Goal: Transaction & Acquisition: Purchase product/service

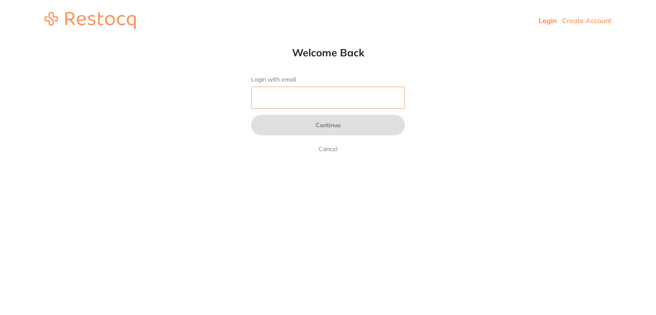
click at [312, 101] on input "Login with email" at bounding box center [328, 98] width 154 height 22
type input "[PERSON_NAME][DOMAIN_NAME][EMAIL_ADDRESS][DOMAIN_NAME]"
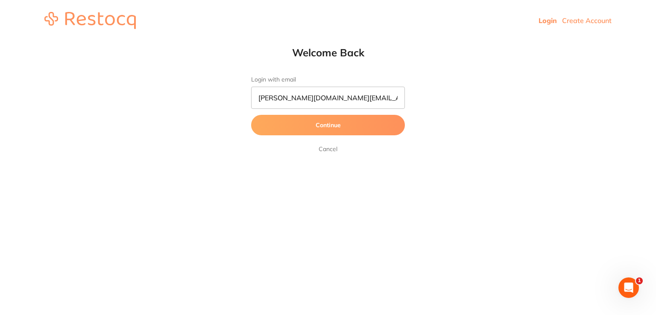
click at [327, 127] on button "Continue" at bounding box center [328, 125] width 154 height 20
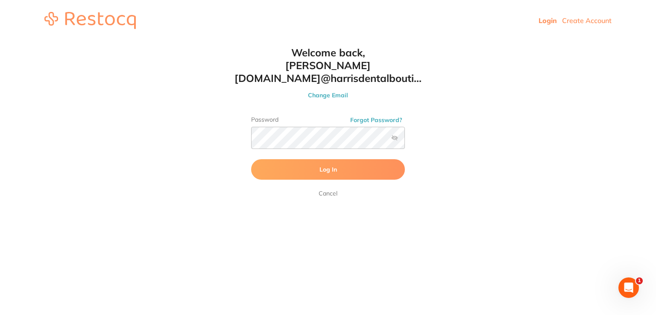
click at [330, 164] on button "Log In" at bounding box center [328, 169] width 154 height 20
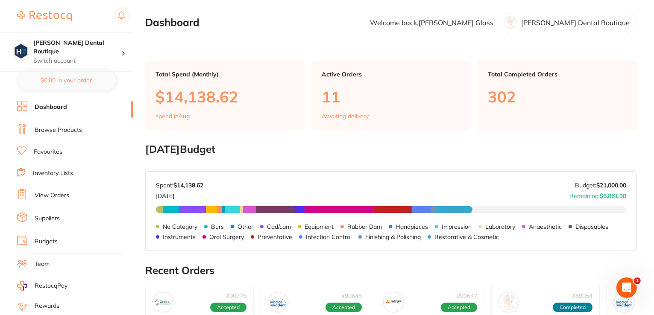
click at [40, 127] on link "Browse Products" at bounding box center [58, 130] width 47 height 9
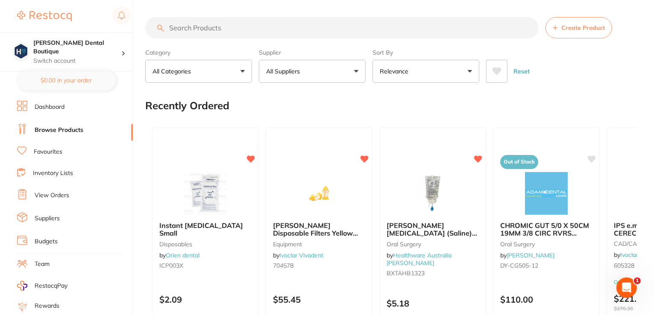
click at [224, 28] on input "search" at bounding box center [341, 27] width 393 height 21
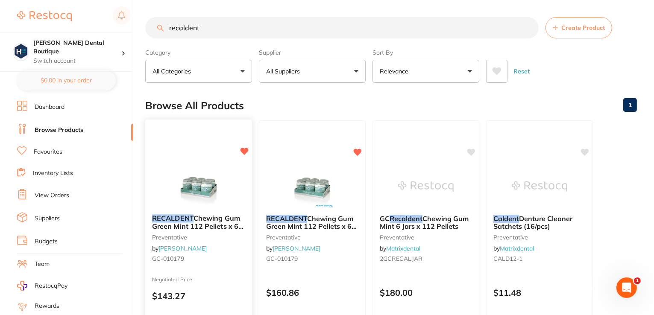
type input "recaldent"
click at [199, 183] on img at bounding box center [198, 185] width 56 height 43
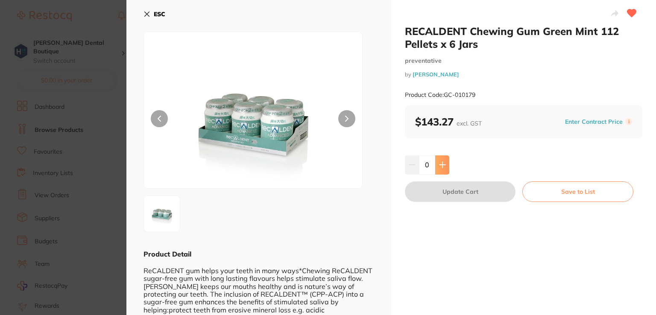
click at [444, 160] on button at bounding box center [442, 164] width 14 height 19
type input "1"
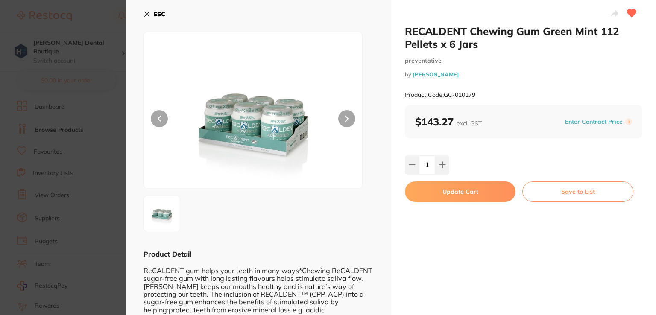
click at [464, 187] on button "Update Cart" at bounding box center [460, 191] width 111 height 20
checkbox input "false"
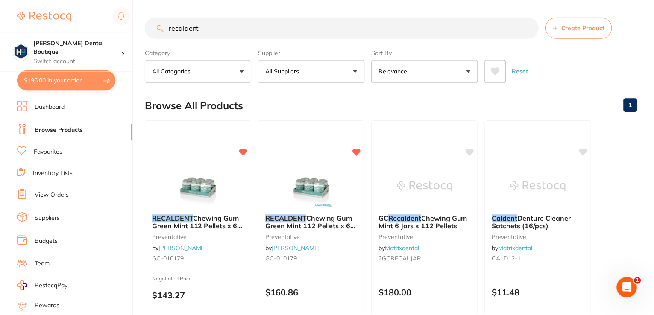
scroll to position [10, 0]
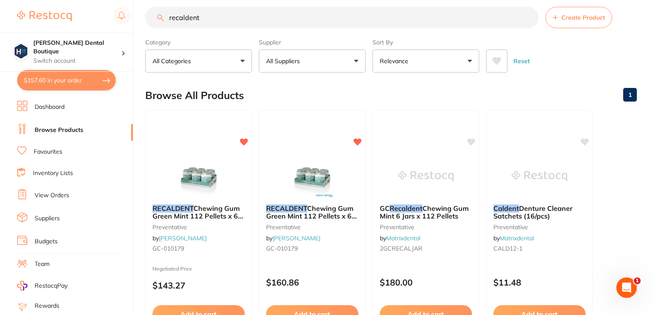
drag, startPoint x: 213, startPoint y: 20, endPoint x: 138, endPoint y: 20, distance: 75.6
click at [138, 20] on div "$157.60 Harris Dental Boutique Switch account Harris Dental Boutique $157.60 in…" at bounding box center [327, 147] width 654 height 315
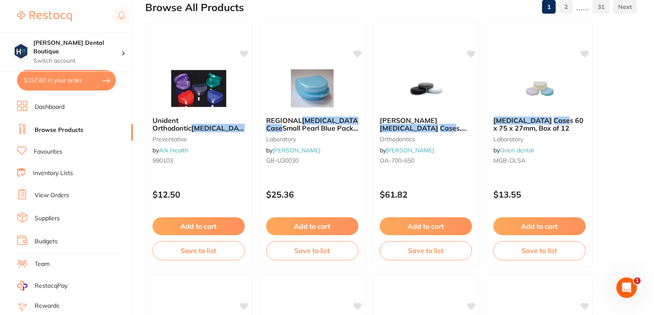
scroll to position [133, 0]
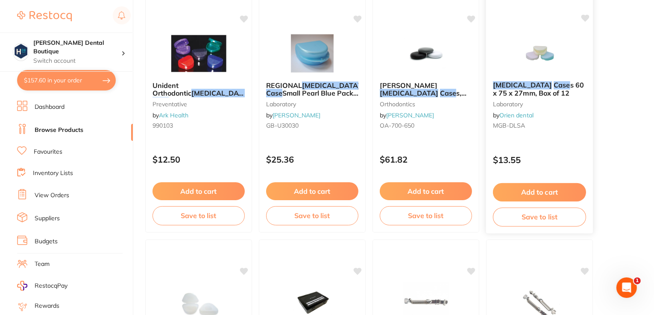
type input "retainer case"
click at [523, 72] on img at bounding box center [539, 52] width 56 height 43
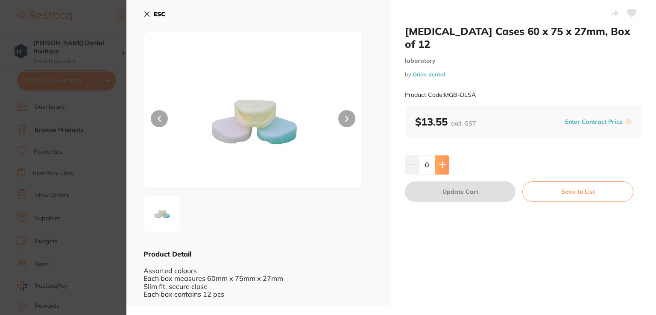
click at [443, 155] on button at bounding box center [442, 164] width 14 height 19
type input "2"
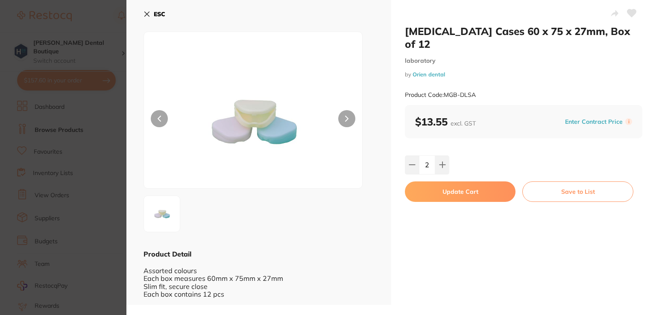
click at [441, 184] on button "Update Cart" at bounding box center [460, 191] width 111 height 20
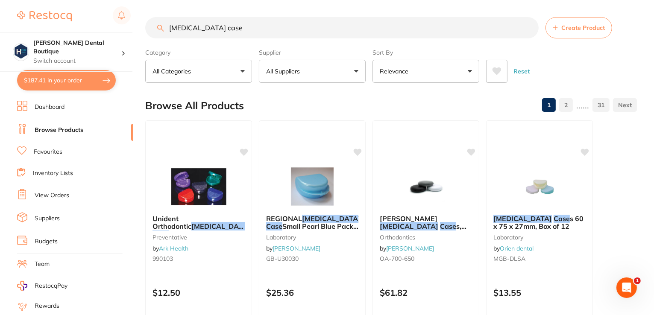
drag, startPoint x: 219, startPoint y: 25, endPoint x: 77, endPoint y: 27, distance: 141.8
click at [77, 27] on div "$187.41 Harris Dental Boutique Switch account Harris Dental Boutique $187.41 in…" at bounding box center [327, 157] width 654 height 315
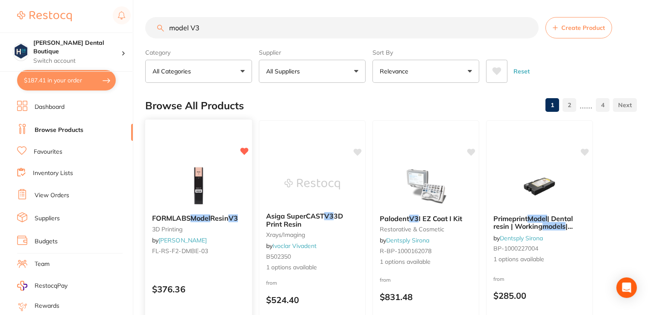
type input "model V3"
click at [217, 188] on img at bounding box center [198, 185] width 56 height 43
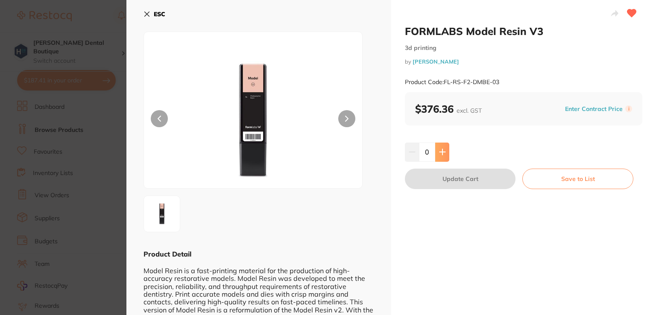
click at [439, 149] on icon at bounding box center [442, 152] width 7 height 7
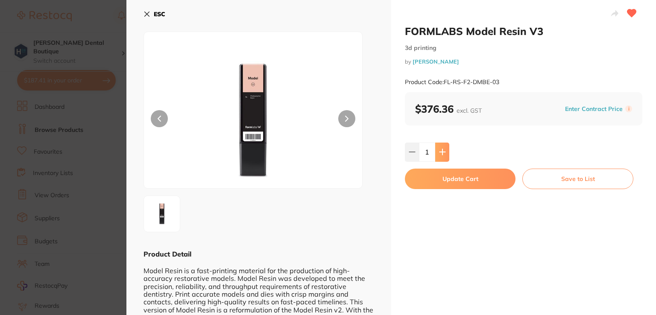
click at [439, 156] on button at bounding box center [442, 152] width 14 height 19
type input "2"
click at [441, 176] on button "Update Cart" at bounding box center [460, 179] width 111 height 20
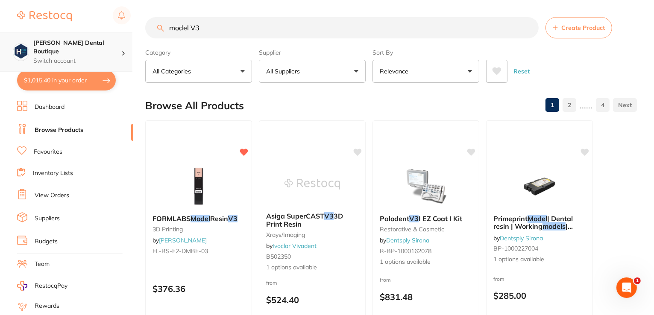
drag, startPoint x: 212, startPoint y: 26, endPoint x: 119, endPoint y: 40, distance: 94.1
click at [119, 40] on div "$1,015.40 Harris Dental Boutique Switch account Harris Dental Boutique $1,015.4…" at bounding box center [327, 157] width 654 height 315
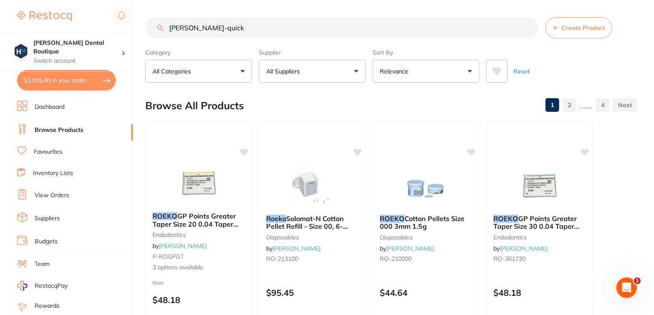
click at [244, 25] on input "roeko steri-quick" at bounding box center [341, 27] width 393 height 21
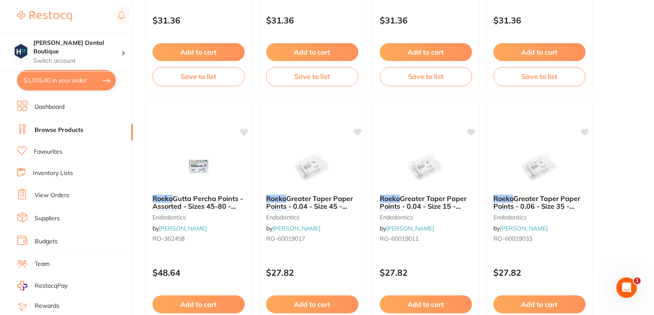
scroll to position [777, 0]
type input "roeko steri-quick drape"
click at [48, 153] on link "Favourites" at bounding box center [48, 152] width 29 height 9
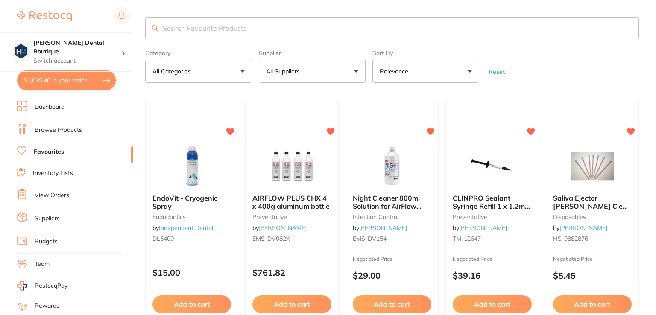
click at [218, 28] on input "search" at bounding box center [392, 28] width 494 height 22
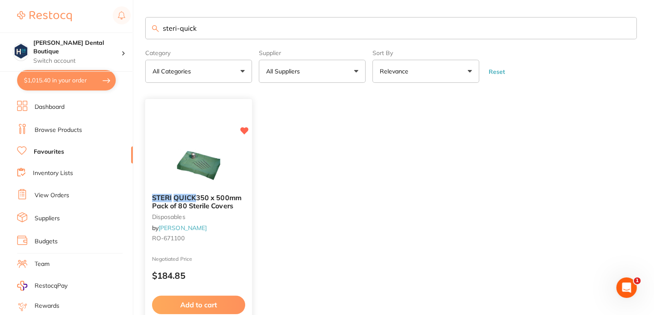
type input "steri-quick"
click at [209, 179] on img at bounding box center [198, 165] width 56 height 43
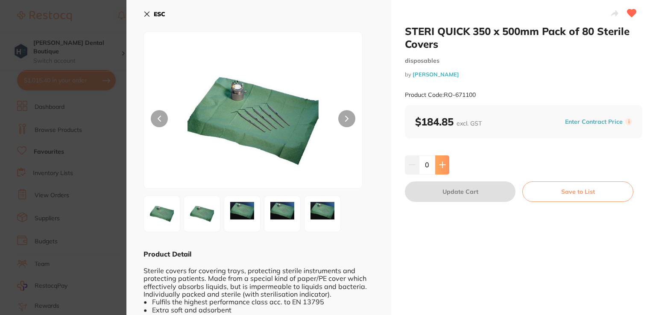
click at [441, 161] on icon at bounding box center [442, 164] width 7 height 7
type input "1"
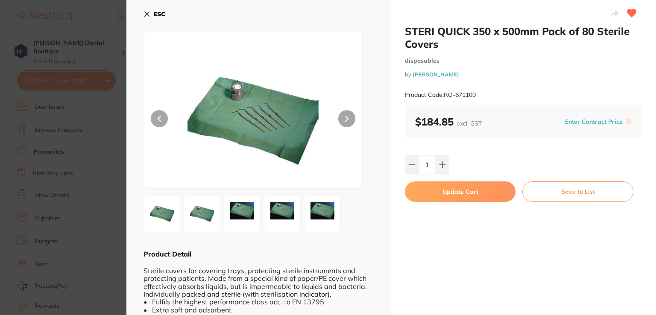
click at [455, 193] on button "Update Cart" at bounding box center [460, 191] width 111 height 20
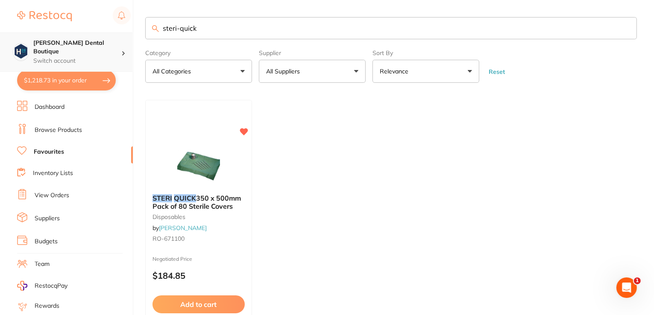
drag, startPoint x: 225, startPoint y: 27, endPoint x: 98, endPoint y: 37, distance: 128.0
click at [98, 37] on div "$1,218.73 Harris Dental Boutique Switch account Harris Dental Boutique $1,218.7…" at bounding box center [327, 157] width 654 height 315
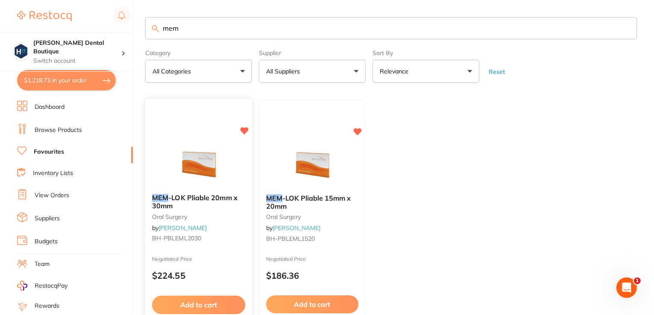
type input "mem"
click at [202, 147] on img at bounding box center [198, 165] width 56 height 43
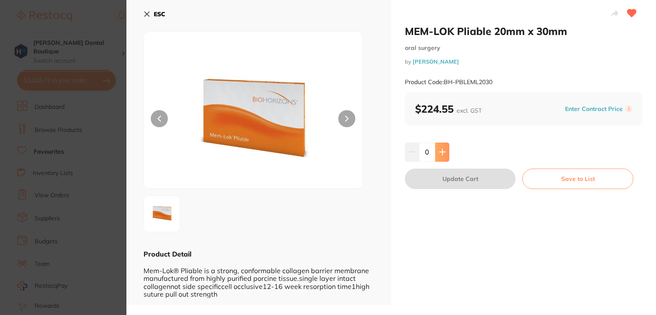
click at [443, 155] on icon at bounding box center [442, 152] width 7 height 7
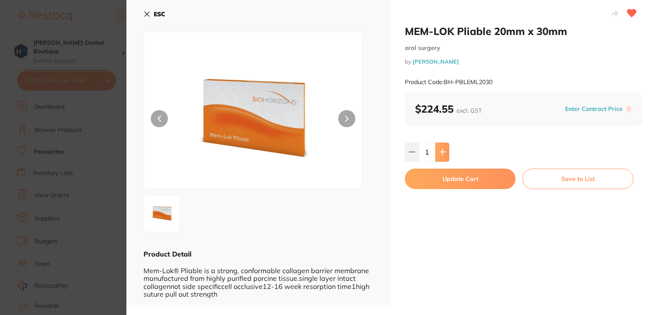
click at [443, 155] on icon at bounding box center [442, 152] width 7 height 7
type input "2"
click at [436, 178] on button "Update Cart" at bounding box center [460, 179] width 111 height 20
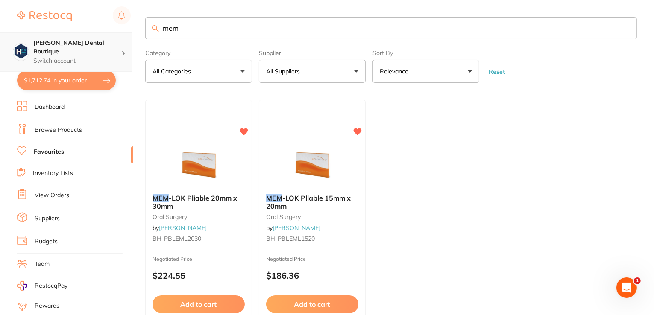
drag, startPoint x: 190, startPoint y: 34, endPoint x: 104, endPoint y: 34, distance: 86.2
click at [104, 34] on div "$1,712.74 Harris Dental Boutique Switch account Harris Dental Boutique $1,712.7…" at bounding box center [327, 157] width 654 height 315
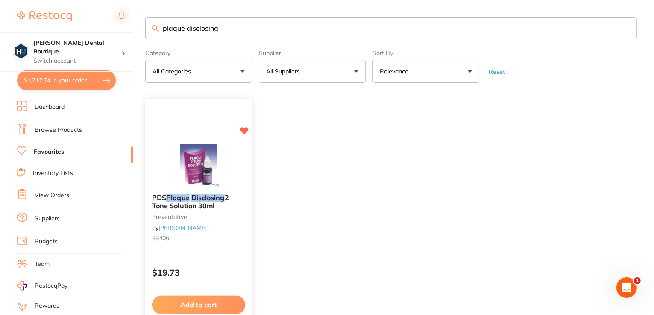
type input "plaque disclosing"
click at [175, 172] on img at bounding box center [198, 165] width 56 height 43
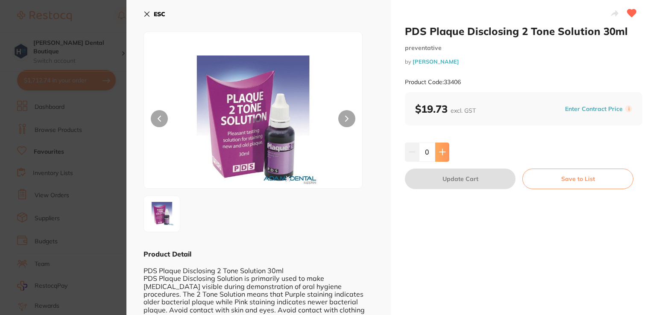
click at [441, 150] on icon at bounding box center [442, 152] width 6 height 6
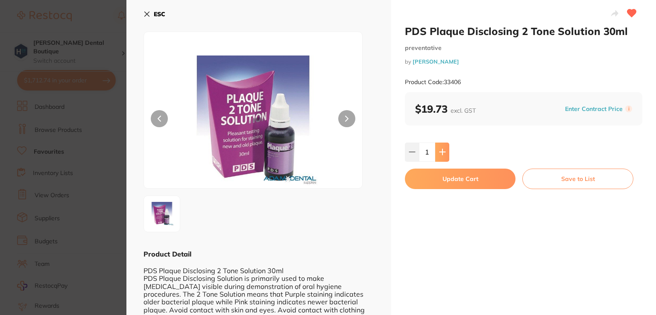
click at [441, 150] on icon at bounding box center [442, 152] width 6 height 6
type input "4"
click at [437, 177] on button "Update Cart" at bounding box center [460, 179] width 111 height 20
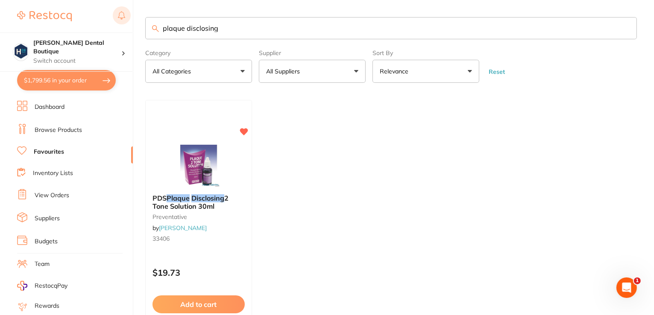
drag, startPoint x: 241, startPoint y: 21, endPoint x: 118, endPoint y: 21, distance: 123.0
click at [118, 21] on div "$1,799.56 Harris Dental Boutique Switch account Harris Dental Boutique $1,799.5…" at bounding box center [327, 157] width 654 height 315
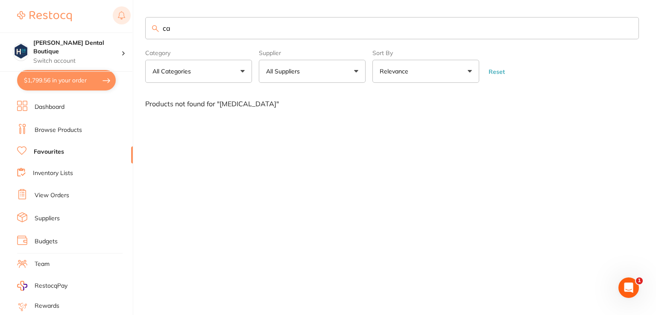
type input "c"
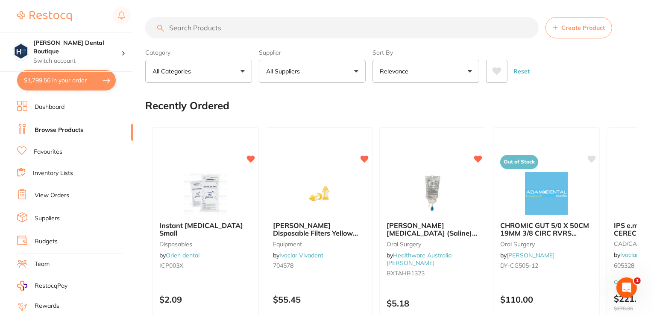
click at [203, 27] on input "search" at bounding box center [341, 27] width 393 height 21
click at [40, 151] on link "Favourites" at bounding box center [48, 152] width 29 height 9
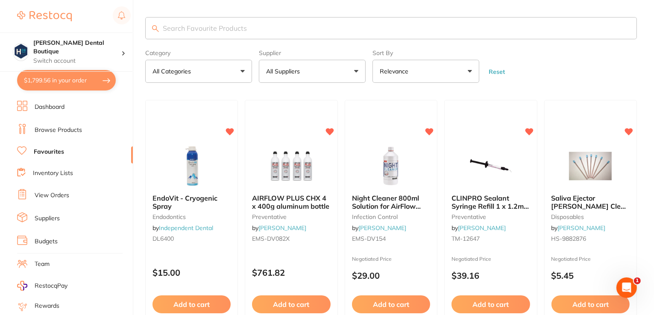
click at [200, 32] on input "search" at bounding box center [390, 28] width 491 height 22
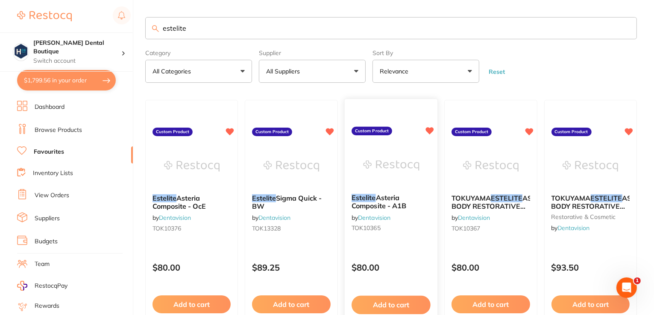
type input "estelite"
click at [393, 171] on img at bounding box center [391, 165] width 56 height 43
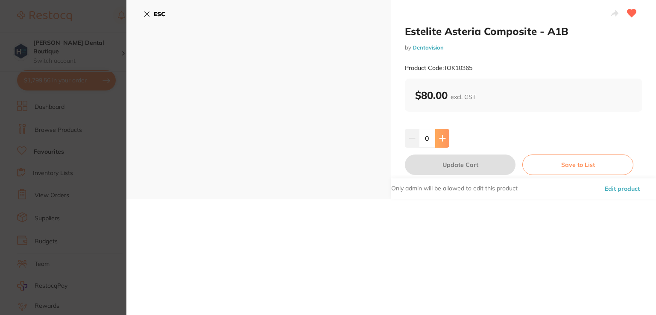
click at [444, 134] on button at bounding box center [442, 138] width 14 height 19
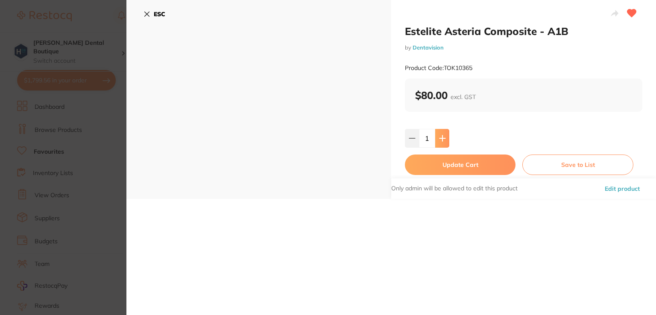
click at [444, 134] on button at bounding box center [442, 138] width 14 height 19
type input "3"
click at [442, 167] on button "Update Cart" at bounding box center [460, 165] width 111 height 20
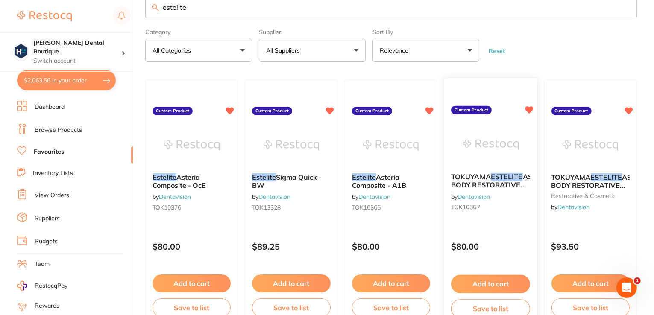
click at [501, 151] on img at bounding box center [490, 144] width 56 height 43
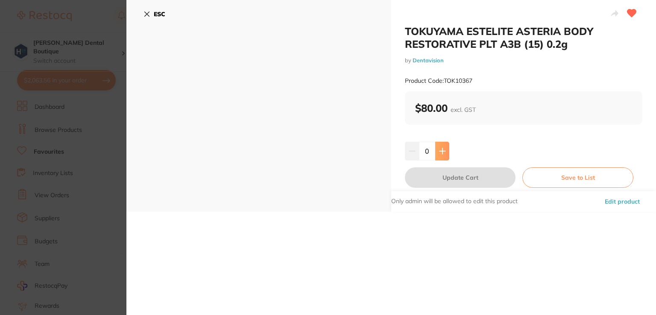
click at [445, 149] on button at bounding box center [442, 151] width 14 height 19
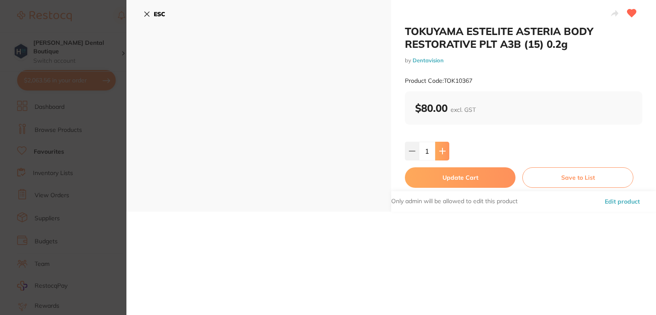
click at [445, 149] on button at bounding box center [442, 151] width 14 height 19
type input "3"
click at [438, 178] on button "Update Cart" at bounding box center [460, 177] width 111 height 20
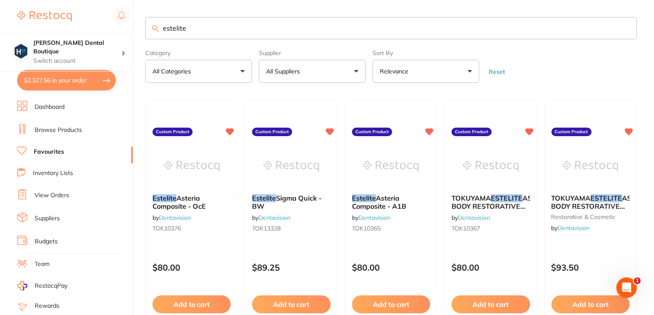
drag, startPoint x: 192, startPoint y: 29, endPoint x: 112, endPoint y: 30, distance: 80.3
click at [112, 30] on div "$2,327.56 Harris Dental Boutique Switch account Harris Dental Boutique $2,327.5…" at bounding box center [327, 157] width 654 height 315
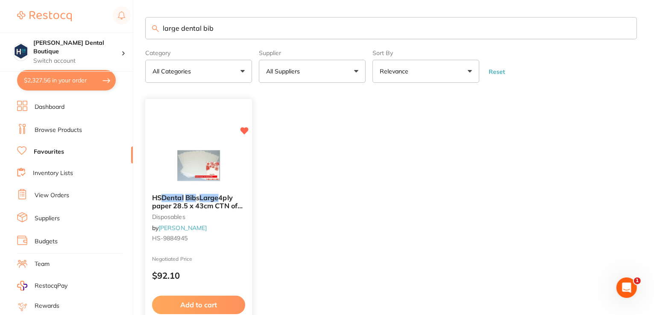
type input "large dental bib"
click at [200, 154] on img at bounding box center [198, 165] width 56 height 43
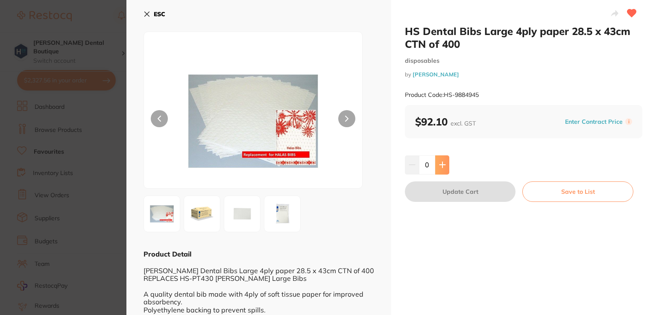
click at [441, 164] on icon at bounding box center [442, 165] width 6 height 6
type input "3"
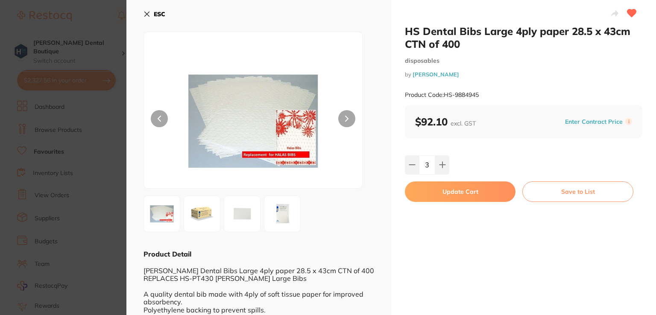
click at [453, 191] on button "Update Cart" at bounding box center [460, 191] width 111 height 20
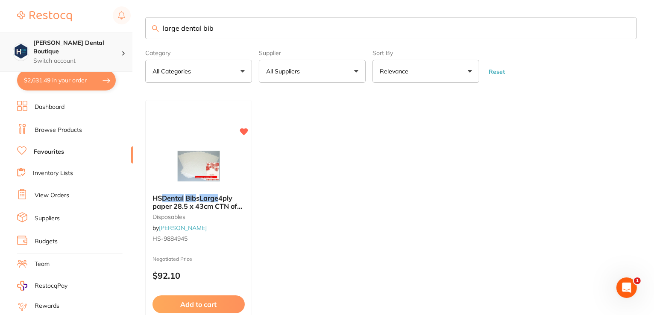
drag, startPoint x: 223, startPoint y: 26, endPoint x: 131, endPoint y: 36, distance: 92.3
click at [131, 36] on div "$2,631.49 Harris Dental Boutique Switch account Harris Dental Boutique $2,631.4…" at bounding box center [327, 157] width 654 height 315
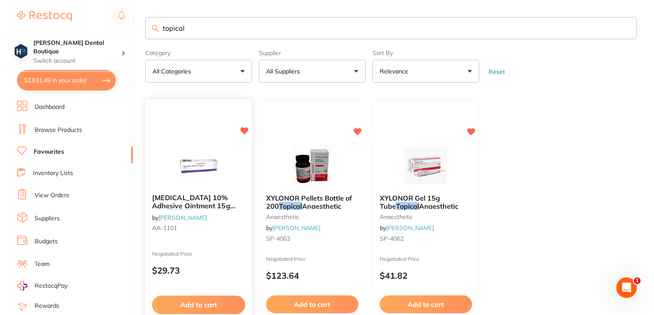
type input "topical"
click at [185, 185] on img at bounding box center [198, 165] width 56 height 43
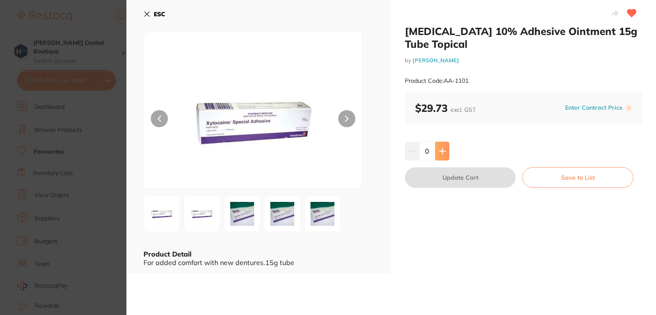
click at [440, 154] on icon at bounding box center [442, 151] width 7 height 7
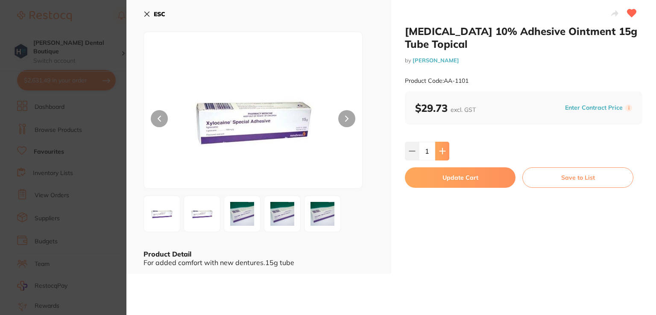
click at [440, 154] on icon at bounding box center [442, 151] width 7 height 7
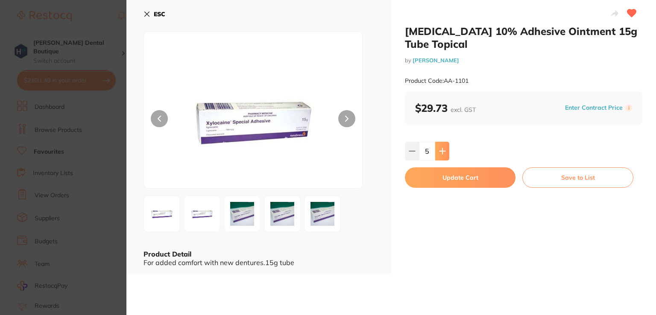
type input "6"
click at [443, 174] on button "Update Cart" at bounding box center [460, 177] width 111 height 20
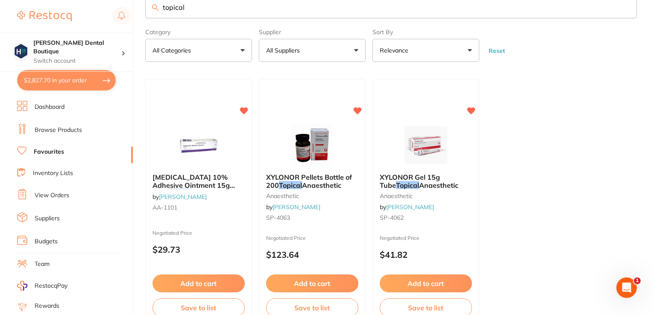
click at [250, 0] on input "topical" at bounding box center [390, 7] width 491 height 22
type input "t"
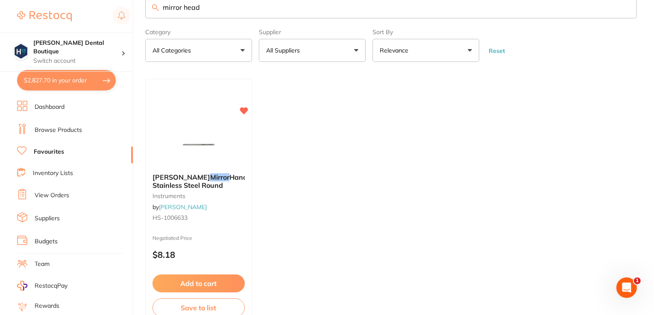
type input "mirror head"
click at [53, 130] on link "Browse Products" at bounding box center [58, 130] width 47 height 9
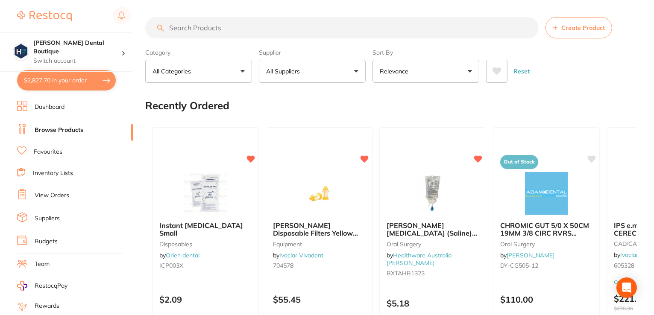
click at [205, 27] on input "search" at bounding box center [341, 27] width 393 height 21
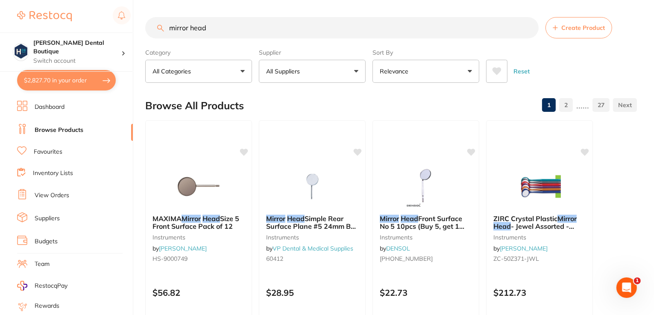
type input "mirror head"
click at [216, 181] on img at bounding box center [198, 185] width 56 height 43
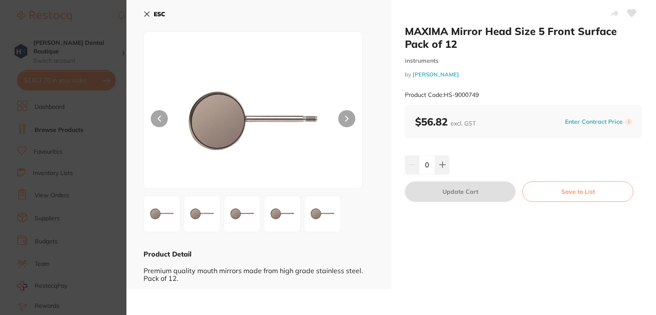
click at [345, 120] on icon at bounding box center [346, 119] width 3 height 6
click at [144, 12] on icon at bounding box center [146, 14] width 7 height 7
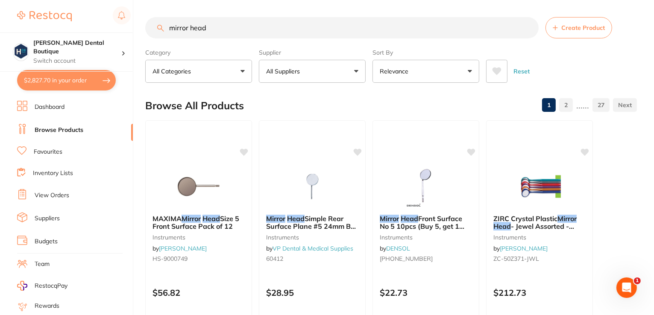
drag, startPoint x: 219, startPoint y: 26, endPoint x: 149, endPoint y: 31, distance: 70.2
click at [149, 31] on input "mirror head" at bounding box center [341, 27] width 393 height 21
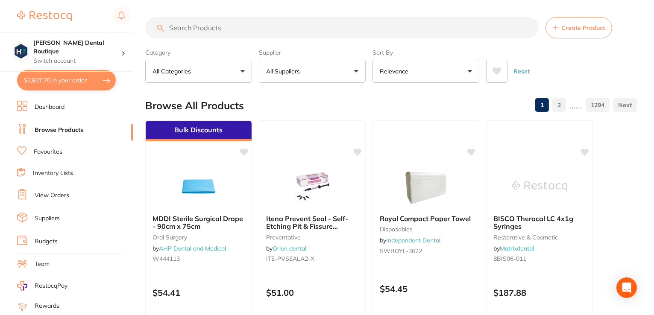
paste input "HS-9000755"
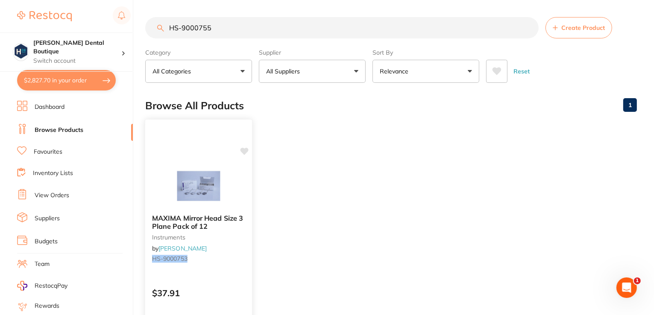
type input "HS-9000755"
click at [220, 160] on div "MAXIMA Mirror Head Size 3 Plane Pack of 12 instruments by Henry Schein Halas HS…" at bounding box center [199, 243] width 108 height 248
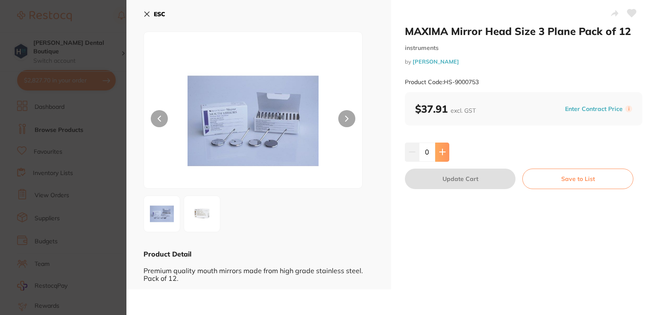
click at [443, 149] on icon at bounding box center [442, 152] width 7 height 7
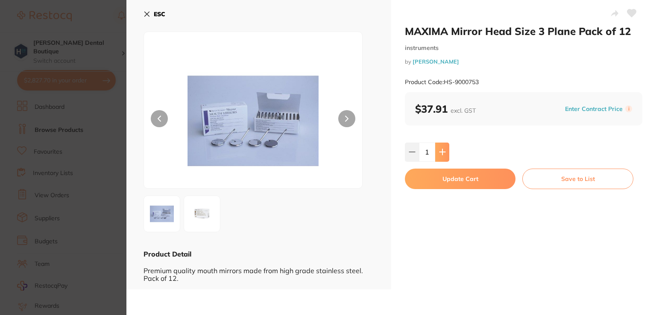
click at [443, 149] on icon at bounding box center [442, 152] width 7 height 7
type input "4"
click at [454, 180] on button "Update Cart" at bounding box center [460, 179] width 111 height 20
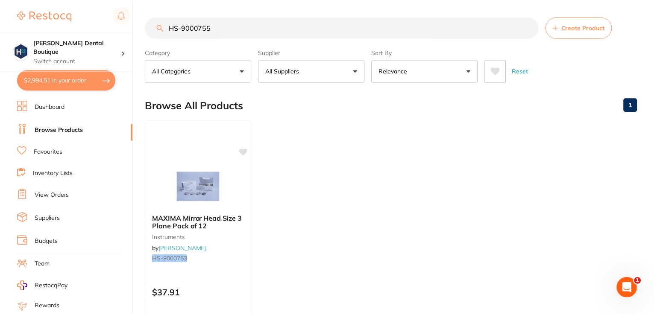
scroll to position [8, 0]
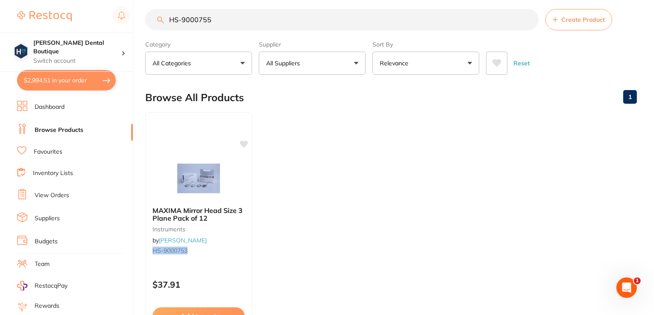
drag, startPoint x: 222, startPoint y: 22, endPoint x: 138, endPoint y: 19, distance: 83.7
click at [138, 19] on div "$2,994.51 Harris Dental Boutique Switch account Harris Dental Boutique $2,994.5…" at bounding box center [327, 149] width 654 height 315
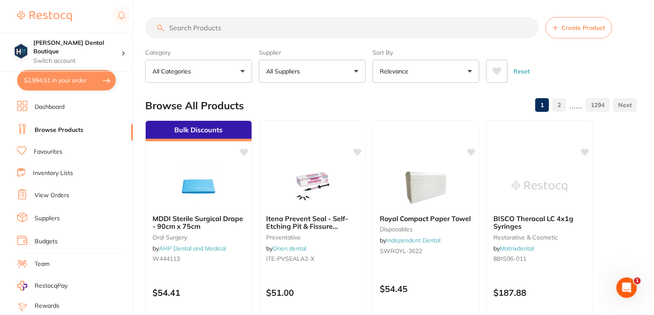
scroll to position [0, 0]
click at [191, 24] on input "search" at bounding box center [341, 27] width 393 height 21
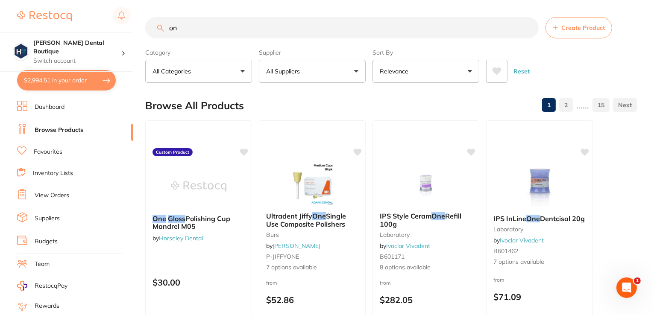
type input "o"
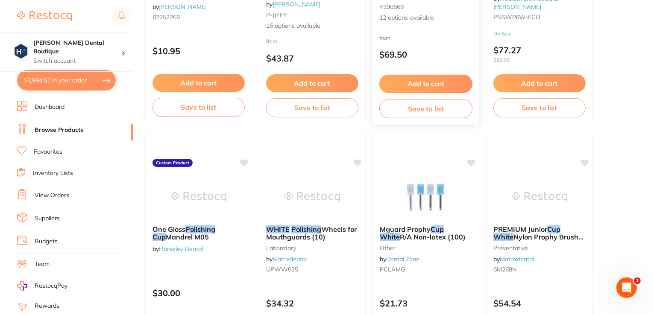
scroll to position [241, 0]
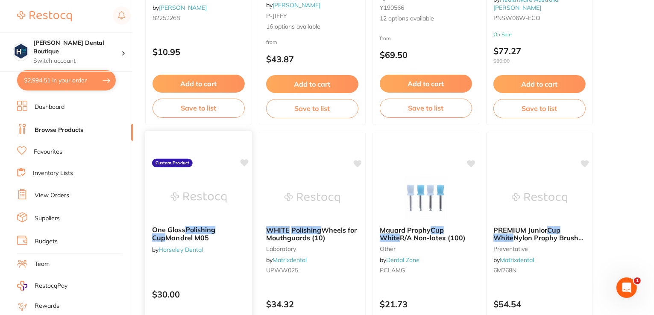
type input "white polishing cup"
click at [190, 201] on img at bounding box center [198, 197] width 56 height 43
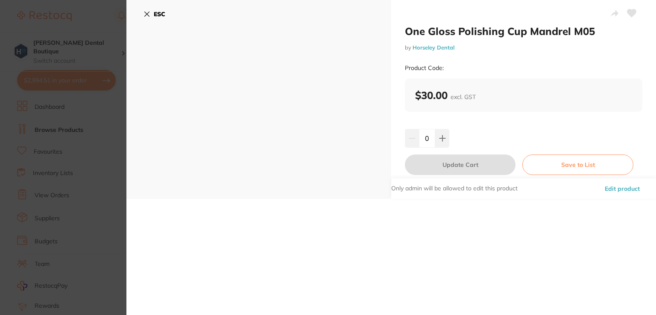
click at [146, 13] on icon at bounding box center [147, 14] width 5 height 5
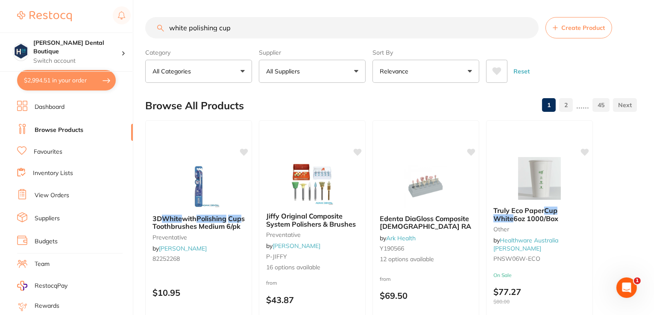
click at [269, 20] on input "white polishing cup" at bounding box center [341, 27] width 393 height 21
drag, startPoint x: 241, startPoint y: 33, endPoint x: 151, endPoint y: 29, distance: 90.2
click at [151, 29] on input "white polishing cup" at bounding box center [341, 27] width 393 height 21
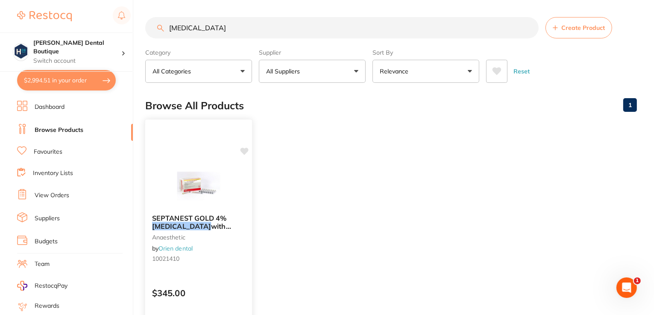
type input "articaine"
click at [213, 185] on img at bounding box center [198, 185] width 56 height 43
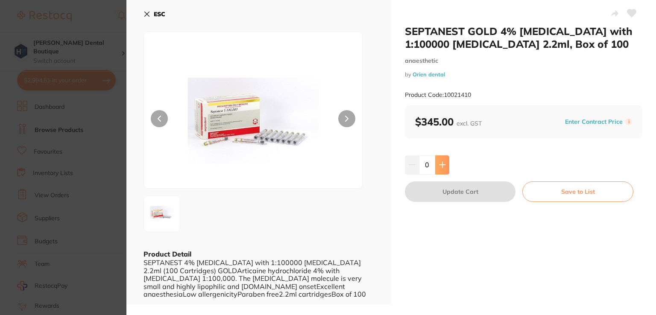
click at [441, 165] on icon at bounding box center [442, 164] width 7 height 7
type input "4"
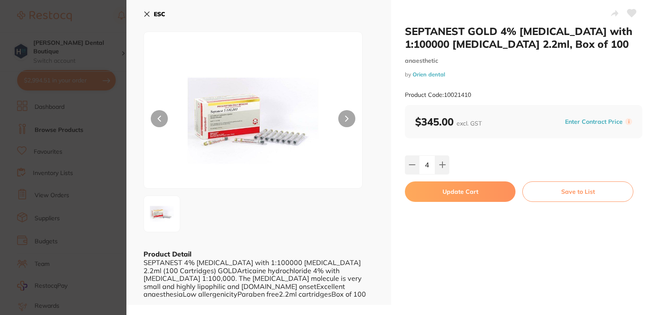
click at [459, 190] on button "Update Cart" at bounding box center [460, 191] width 111 height 20
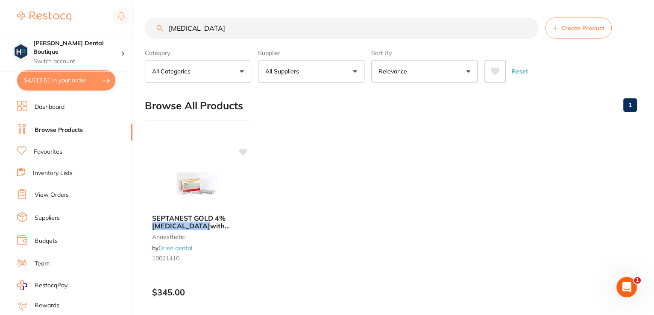
scroll to position [34, 0]
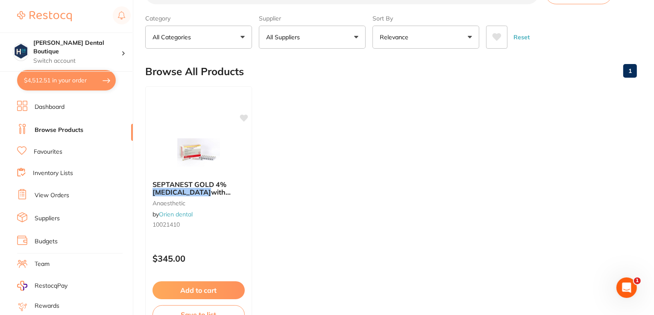
click at [78, 79] on button "$4,512.51 in your order" at bounding box center [66, 80] width 99 height 20
checkbox input "true"
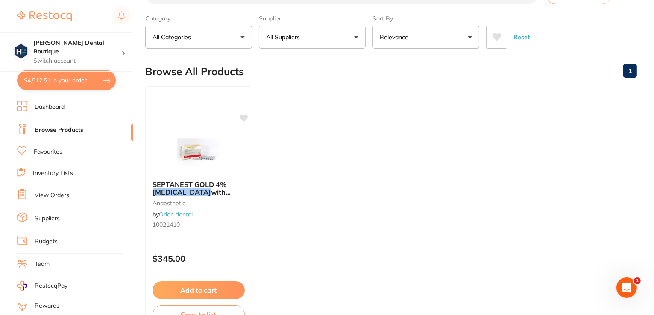
checkbox input "true"
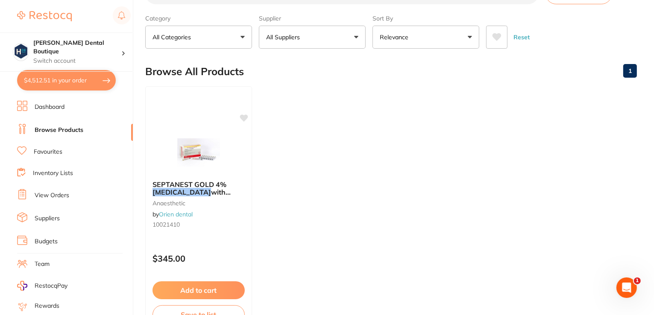
checkbox input "true"
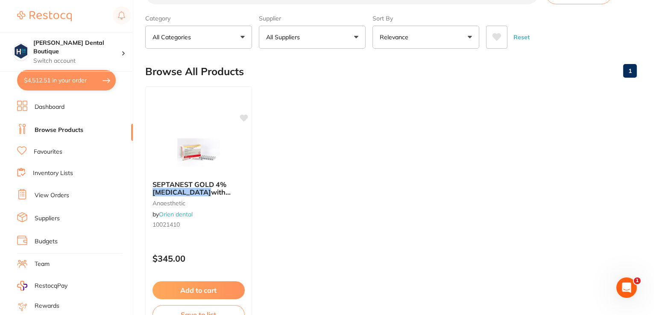
checkbox input "true"
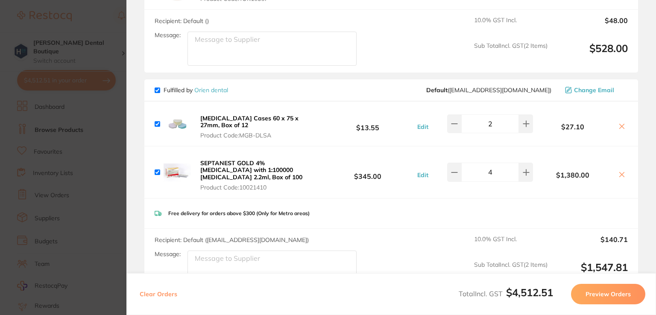
scroll to position [374, 0]
click at [620, 172] on icon at bounding box center [621, 174] width 5 height 5
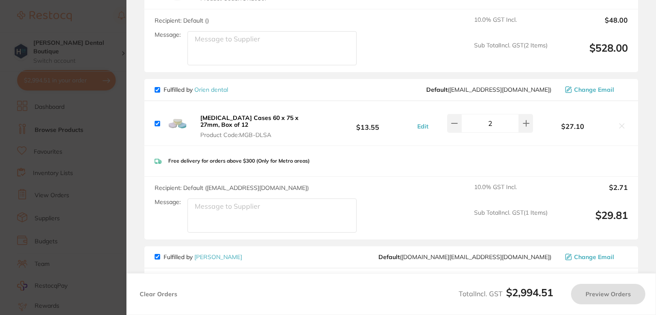
checkbox input "true"
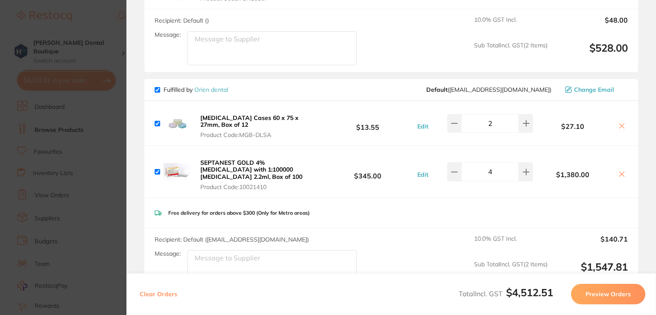
click at [158, 169] on input "checkbox" at bounding box center [158, 172] width 6 height 6
checkbox input "false"
click at [418, 171] on button "Edit" at bounding box center [423, 175] width 16 height 8
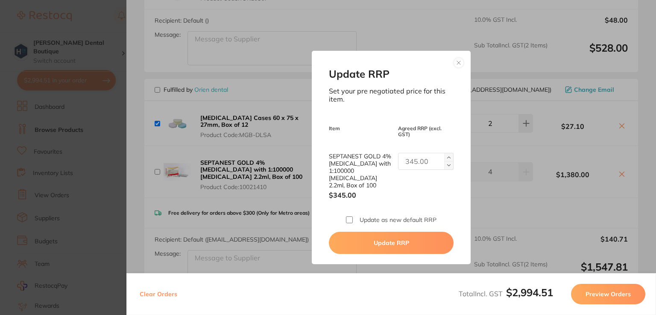
click at [457, 67] on button at bounding box center [458, 63] width 10 height 10
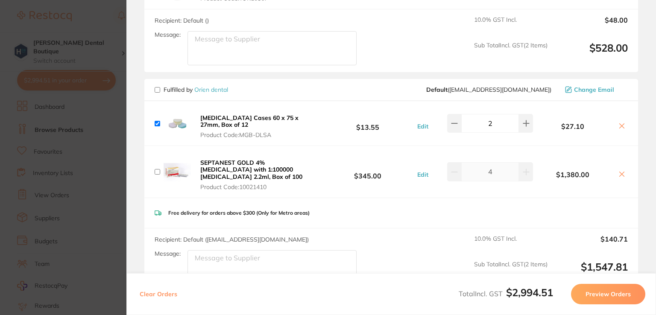
click at [619, 171] on icon at bounding box center [621, 174] width 7 height 7
checkbox input "true"
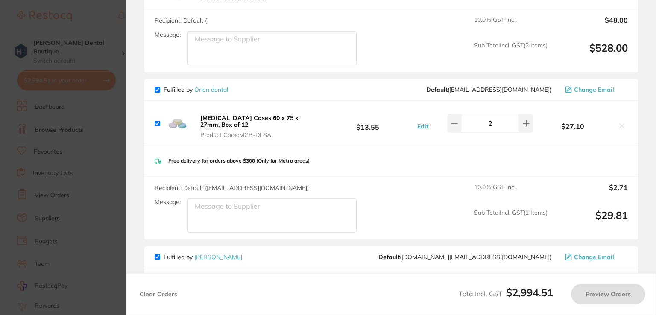
checkbox input "false"
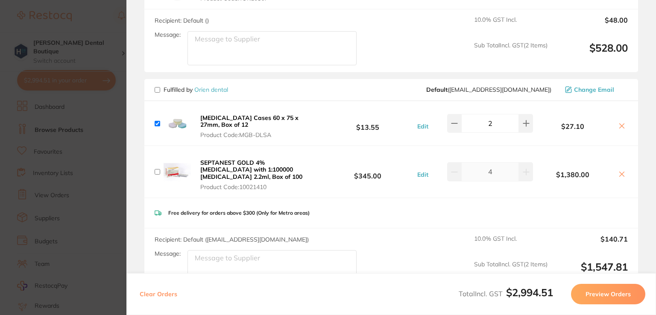
click at [90, 22] on section "Update RRP Set your pre negotiated price for this item. Item Agreed RRP (excl. …" at bounding box center [328, 157] width 656 height 315
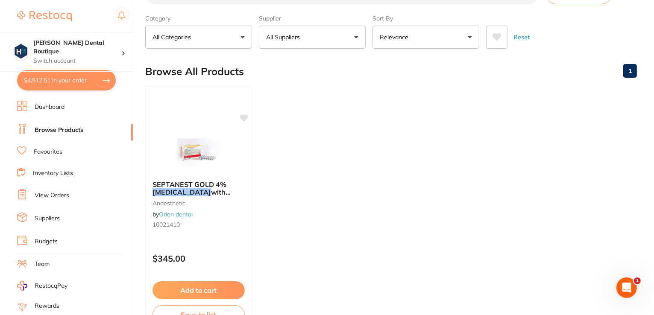
scroll to position [0, 0]
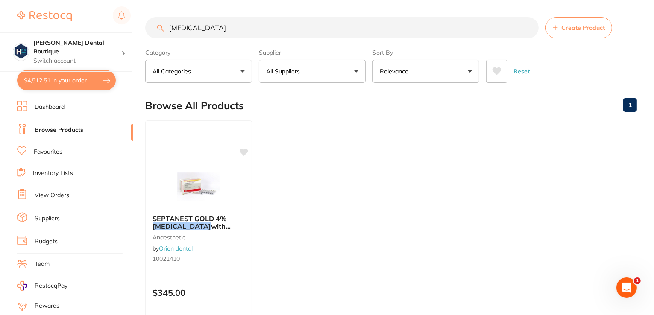
drag, startPoint x: 206, startPoint y: 31, endPoint x: 151, endPoint y: 41, distance: 55.9
click at [151, 41] on section "articaine Create Product Category All Categories All Categories anaesthetic Cle…" at bounding box center [390, 50] width 491 height 66
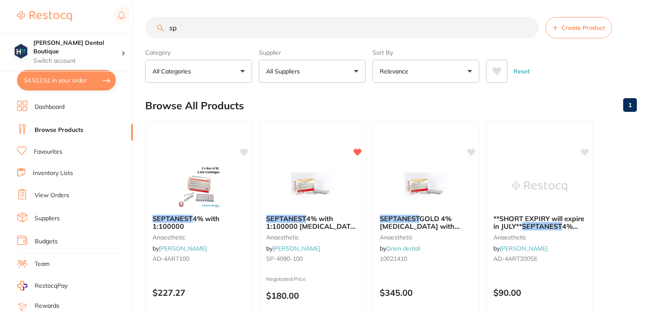
type input "s"
type input "septanest"
click at [318, 181] on img at bounding box center [312, 185] width 56 height 43
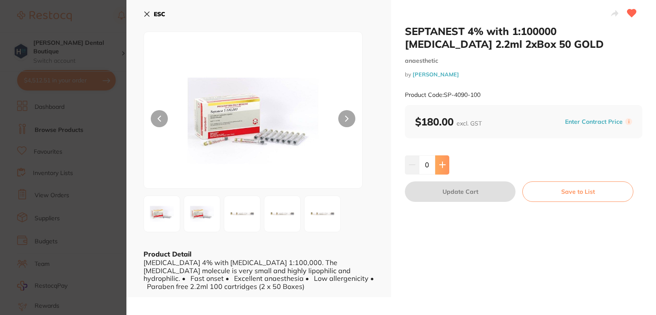
click at [441, 161] on icon at bounding box center [442, 164] width 7 height 7
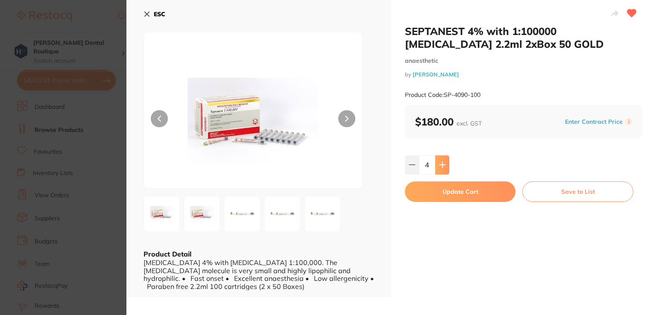
type input "5"
click at [447, 193] on button "Update Cart" at bounding box center [460, 191] width 111 height 20
checkbox input "false"
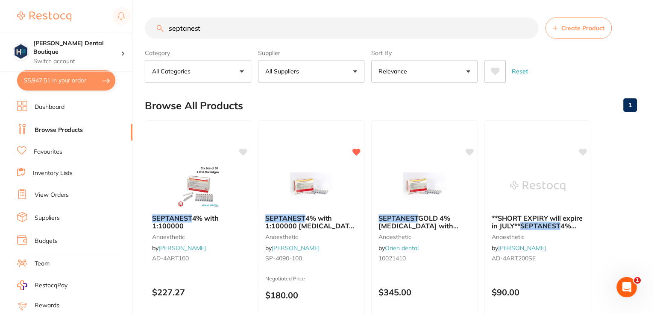
scroll to position [7, 0]
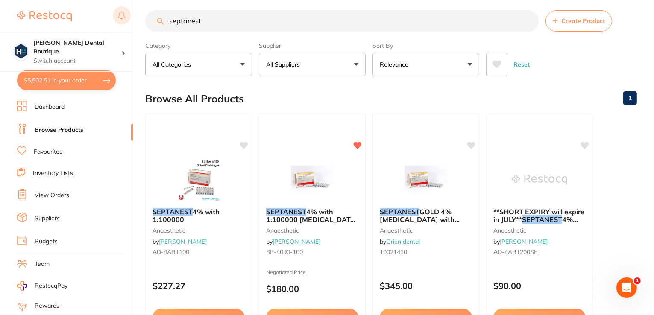
drag, startPoint x: 207, startPoint y: 21, endPoint x: 124, endPoint y: 17, distance: 82.5
click at [124, 17] on div "$5,502.51 Harris Dental Boutique Switch account Harris Dental Boutique $5,502.5…" at bounding box center [327, 150] width 654 height 315
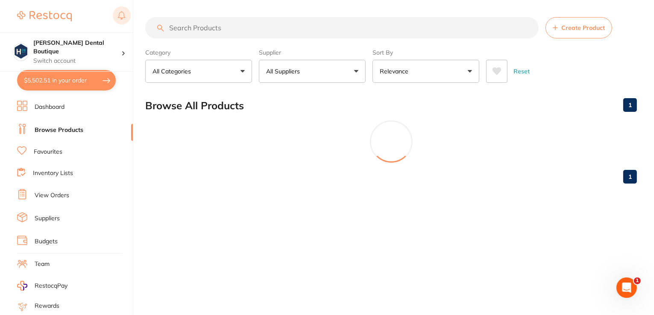
scroll to position [0, 0]
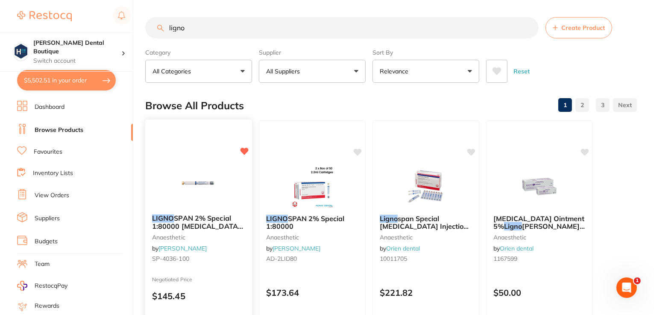
type input "ligno"
click at [206, 182] on img at bounding box center [198, 185] width 56 height 43
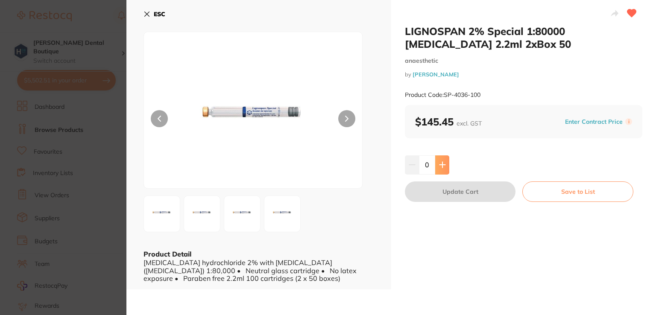
click at [441, 170] on button at bounding box center [442, 164] width 14 height 19
type input "4"
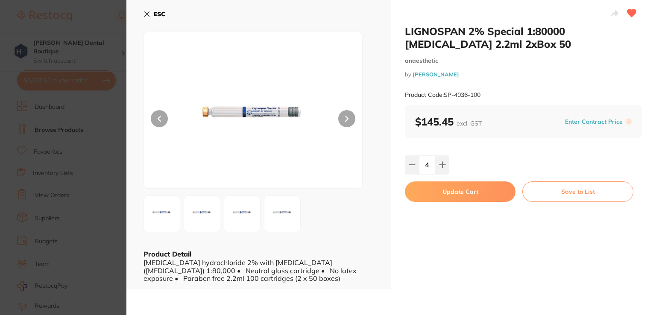
click at [438, 190] on button "Update Cart" at bounding box center [460, 191] width 111 height 20
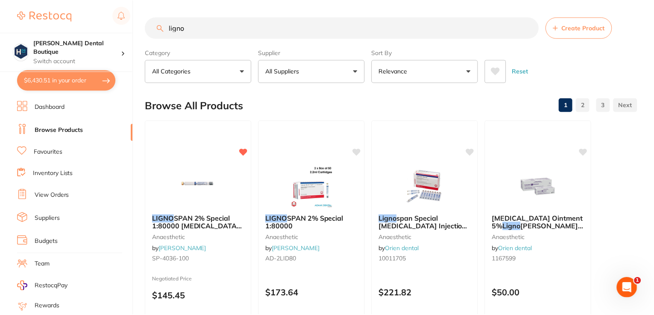
scroll to position [7, 0]
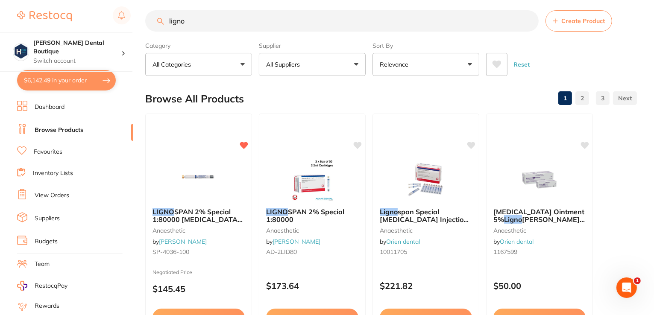
drag, startPoint x: 193, startPoint y: 23, endPoint x: 148, endPoint y: 19, distance: 45.4
click at [147, 19] on input "ligno" at bounding box center [341, 20] width 393 height 21
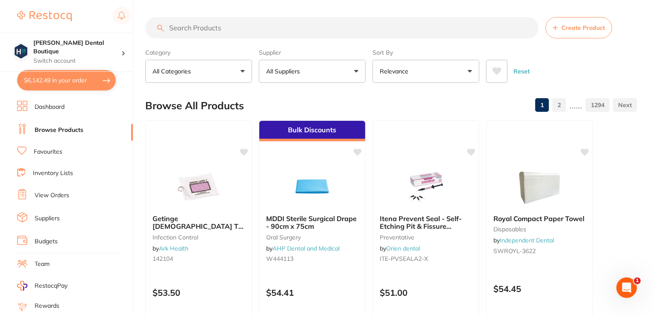
scroll to position [0, 0]
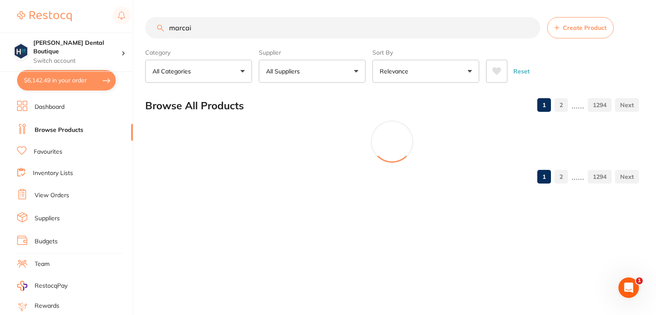
type input "marcain"
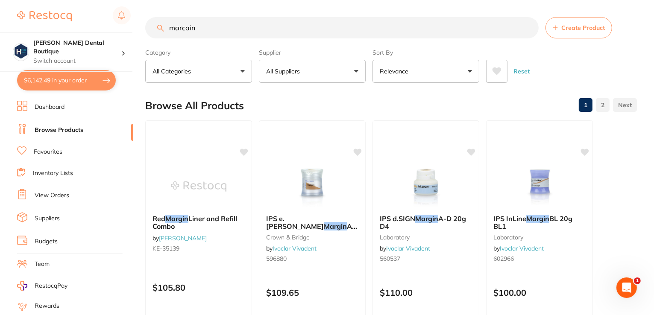
drag, startPoint x: 205, startPoint y: 21, endPoint x: 136, endPoint y: 20, distance: 69.2
click at [136, 20] on div "$6,142.49 [PERSON_NAME] Dental Boutique Switch account [PERSON_NAME] Dental Bou…" at bounding box center [327, 157] width 654 height 315
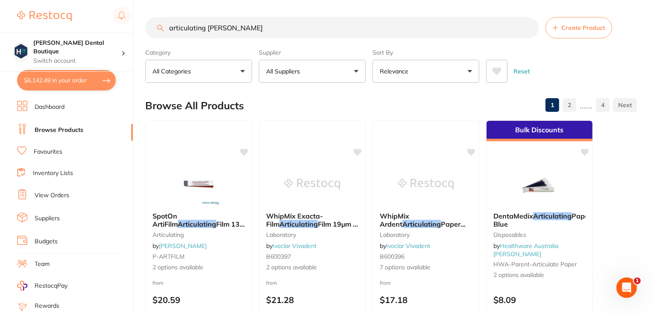
type input "articulating paper"
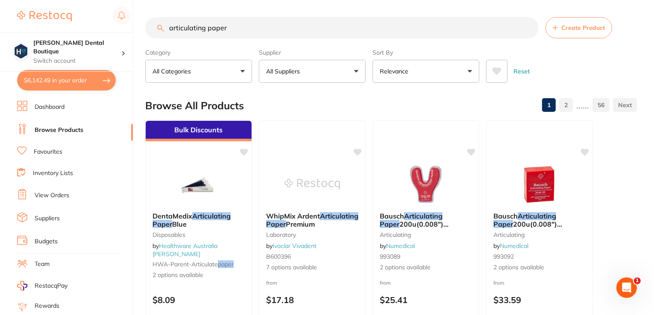
drag, startPoint x: 238, startPoint y: 29, endPoint x: 170, endPoint y: 33, distance: 68.4
click at [170, 33] on input "articulating paper" at bounding box center [341, 27] width 393 height 21
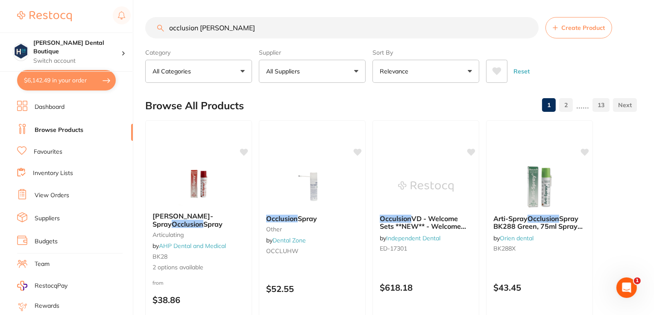
type input "occlusion paper"
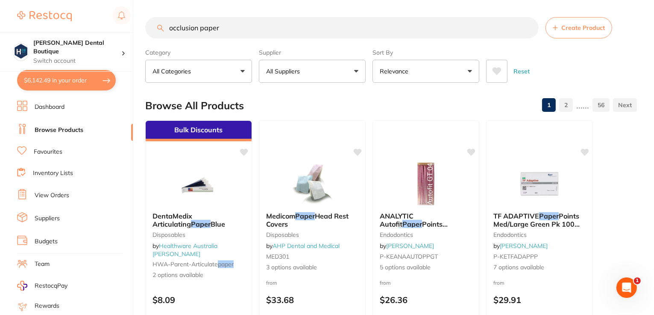
drag, startPoint x: 235, startPoint y: 28, endPoint x: 140, endPoint y: 24, distance: 94.4
click at [140, 24] on div "$6,142.49 [PERSON_NAME] Dental Boutique Switch account [PERSON_NAME] Dental Bou…" at bounding box center [327, 157] width 654 height 315
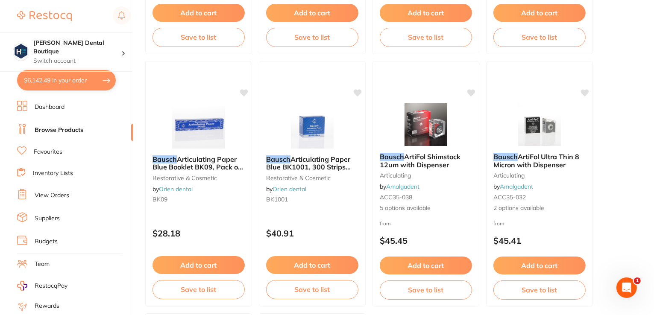
scroll to position [3087, 0]
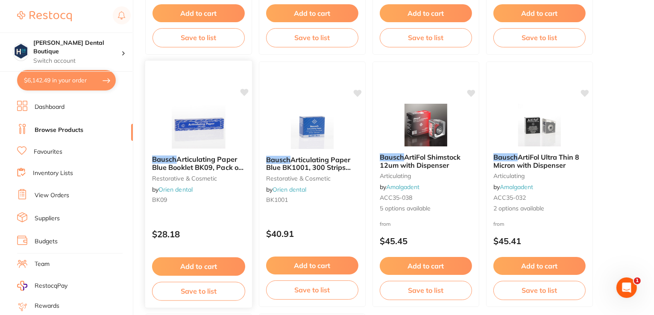
type input "bausch"
click at [207, 113] on img at bounding box center [198, 126] width 56 height 43
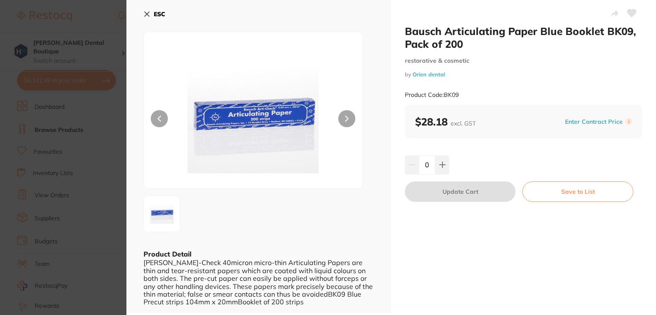
click at [347, 116] on icon at bounding box center [346, 119] width 3 height 6
click at [441, 168] on icon at bounding box center [442, 165] width 6 height 6
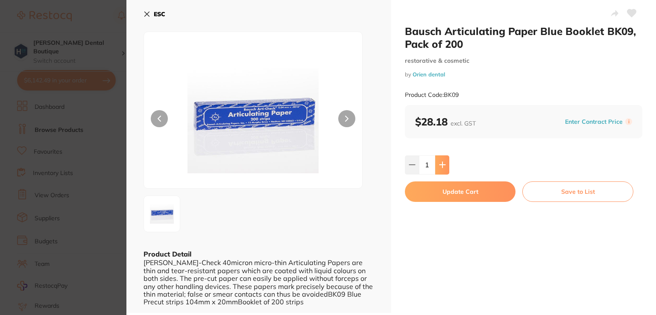
click at [441, 168] on icon at bounding box center [442, 165] width 6 height 6
type input "4"
click at [437, 189] on button "Update Cart" at bounding box center [460, 191] width 111 height 20
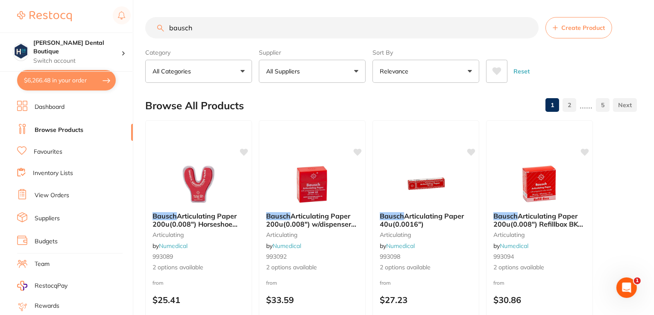
drag, startPoint x: 205, startPoint y: 26, endPoint x: 131, endPoint y: 20, distance: 73.7
click at [131, 20] on div "$6,266.48 Harris Dental Boutique Switch account Harris Dental Boutique $6,266.4…" at bounding box center [327, 157] width 654 height 315
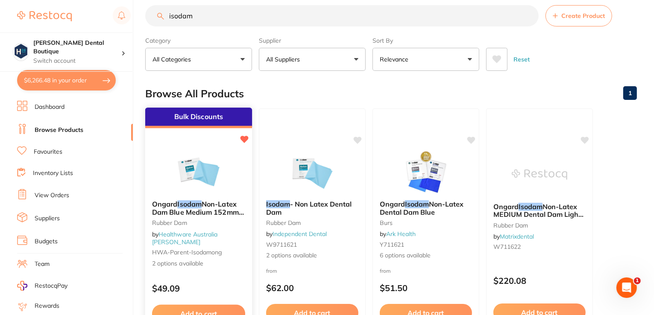
scroll to position [13, 0]
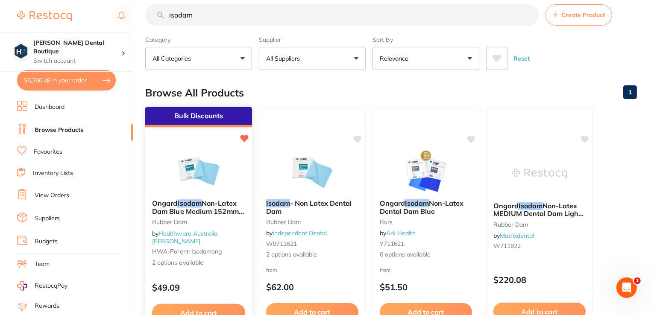
type input "isodam"
click at [205, 147] on div "Bulk Discounts Ongard Isodam Non-Latex Dam Blue Medium 152mm x 152mm Rubber Dam…" at bounding box center [199, 230] width 108 height 248
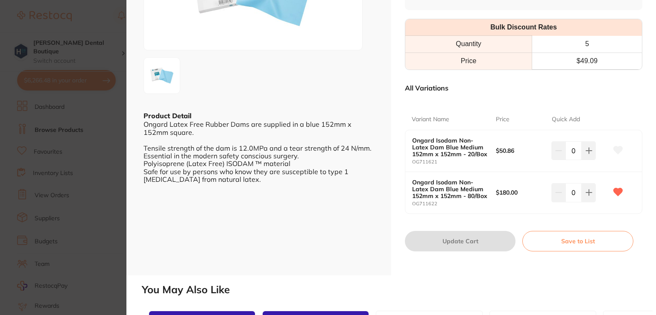
scroll to position [138, 0]
click at [586, 196] on icon at bounding box center [588, 192] width 7 height 7
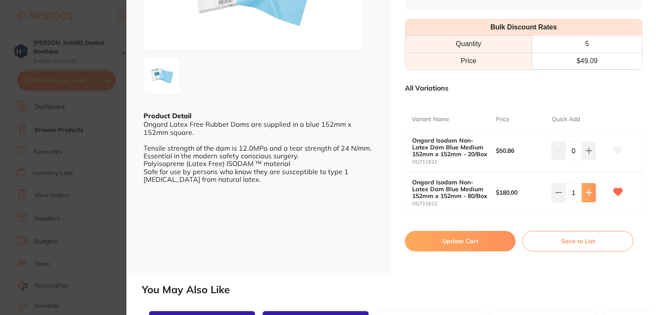
click at [586, 196] on icon at bounding box center [588, 192] width 7 height 7
type input "4"
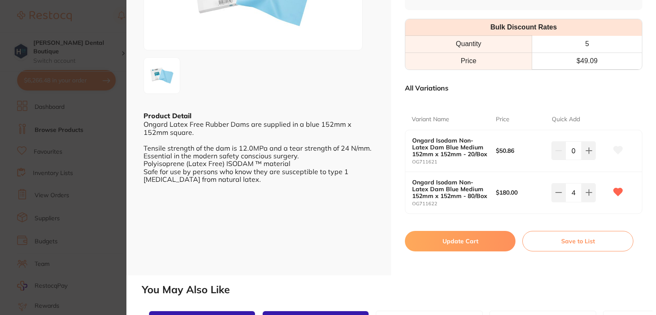
click at [457, 251] on button "Update Cart" at bounding box center [460, 241] width 111 height 20
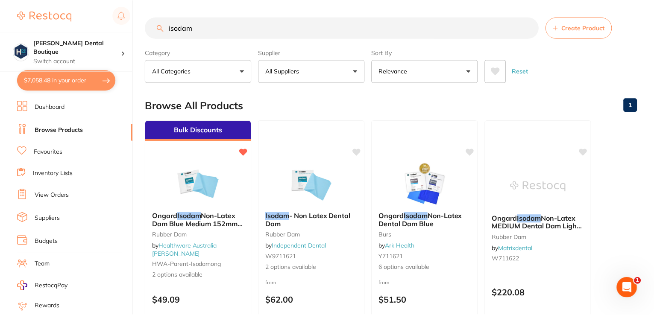
scroll to position [13, 0]
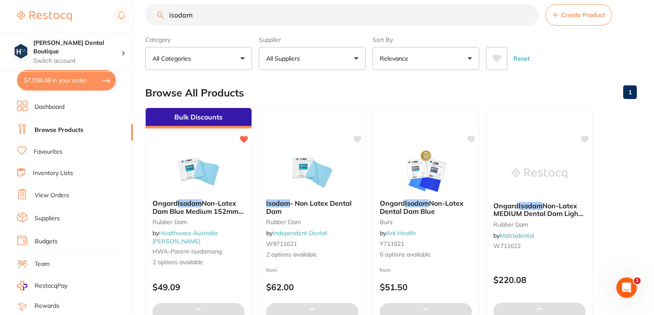
type textarea "Please apply Buy 5, get 1 free promo"
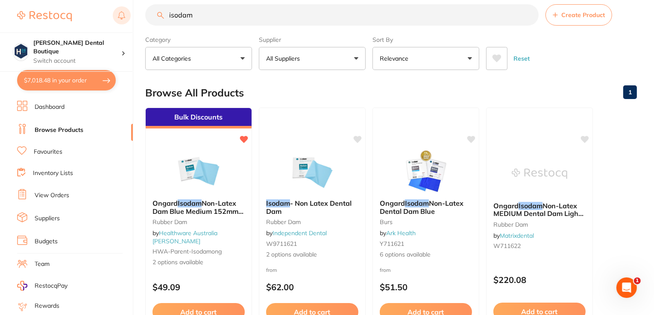
drag, startPoint x: 196, startPoint y: 15, endPoint x: 118, endPoint y: 13, distance: 77.7
click at [118, 13] on div "$7,018.48 Harris Dental Boutique Switch account Harris Dental Boutique $7,018.4…" at bounding box center [327, 144] width 654 height 315
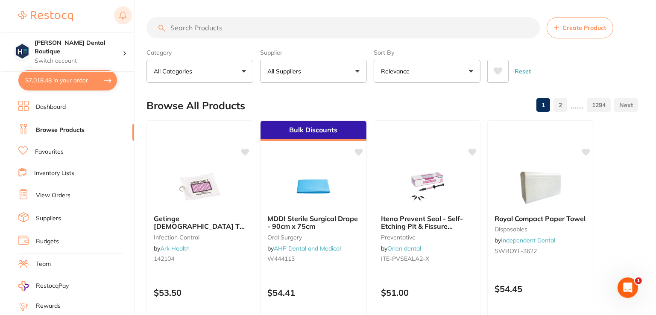
scroll to position [0, 0]
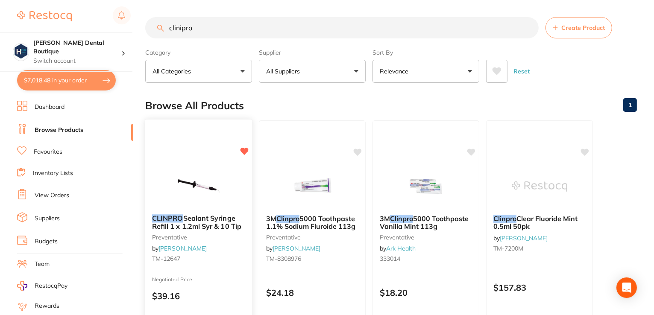
type input "clinipro"
click at [203, 180] on img at bounding box center [198, 185] width 56 height 43
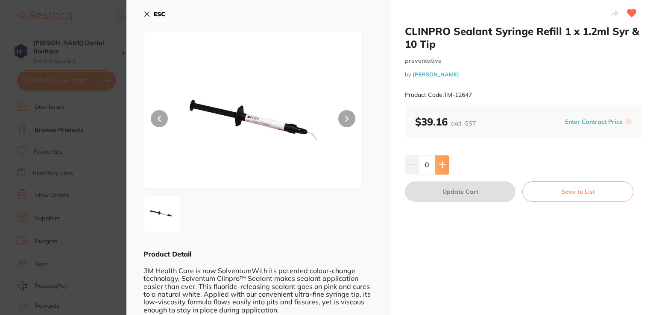
click at [442, 169] on button at bounding box center [442, 164] width 14 height 19
type input "2"
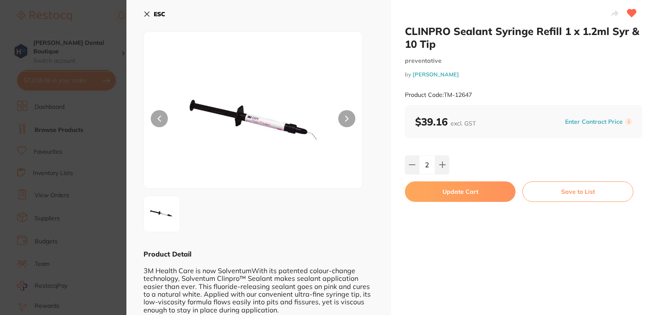
click at [442, 195] on button "Update Cart" at bounding box center [460, 191] width 111 height 20
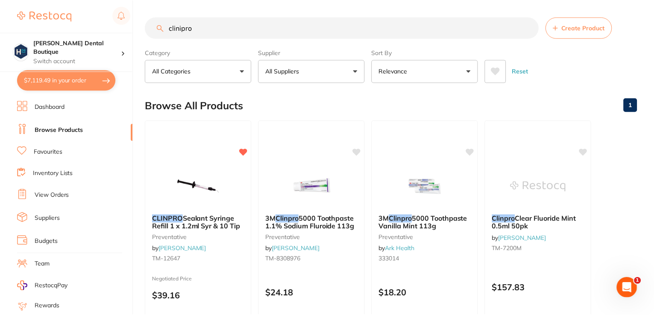
scroll to position [13, 0]
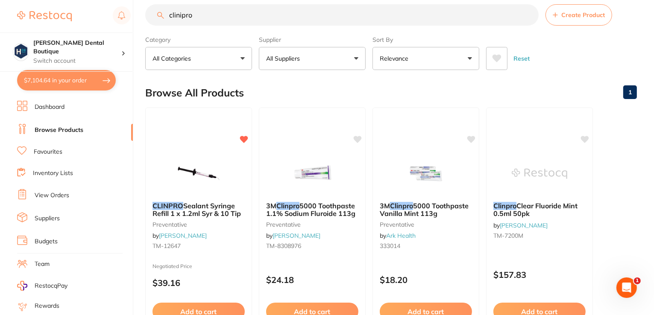
click at [442, 195] on div "3M Clinpro 5000 Toothpaste Vanilla Mint 113g preventative by Ark Health 333014" at bounding box center [426, 227] width 106 height 64
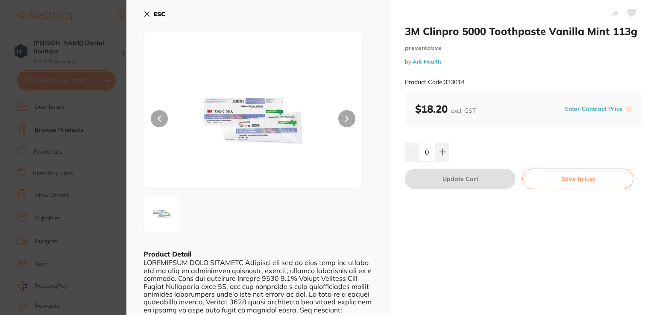
click at [150, 12] on button "ESC" at bounding box center [154, 14] width 22 height 15
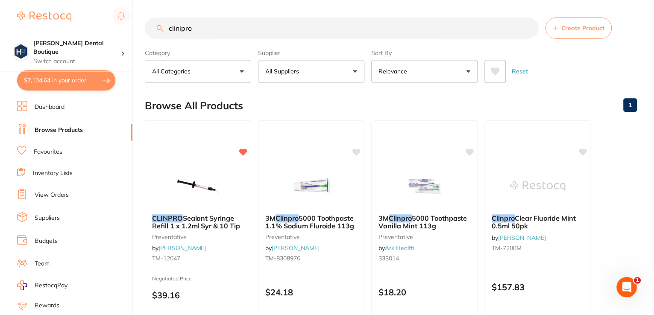
scroll to position [13, 0]
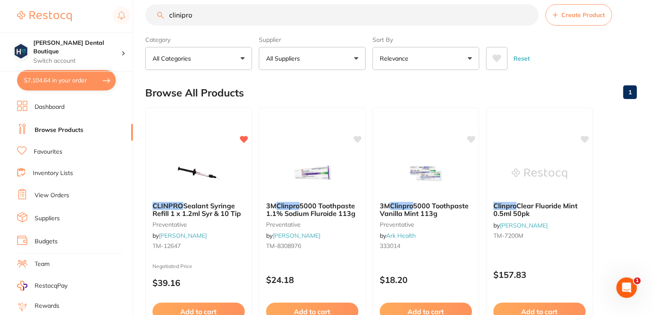
drag, startPoint x: 215, startPoint y: 14, endPoint x: 106, endPoint y: 2, distance: 109.5
click at [106, 2] on div "$7,104.64 Harris Dental Boutique Switch account Harris Dental Boutique $7,104.6…" at bounding box center [327, 144] width 654 height 315
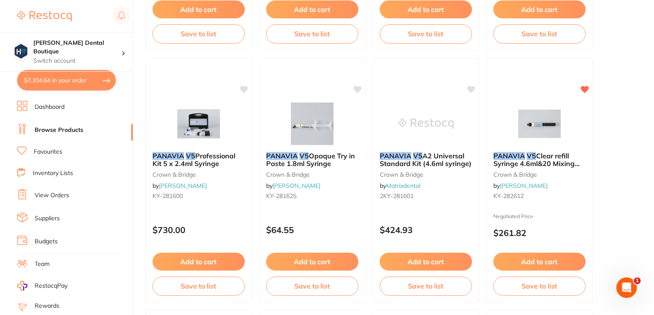
scroll to position [314, 0]
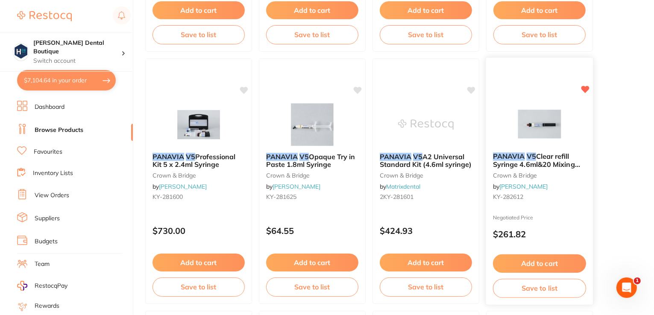
type input "panavia V5"
click at [533, 131] on img at bounding box center [539, 123] width 56 height 43
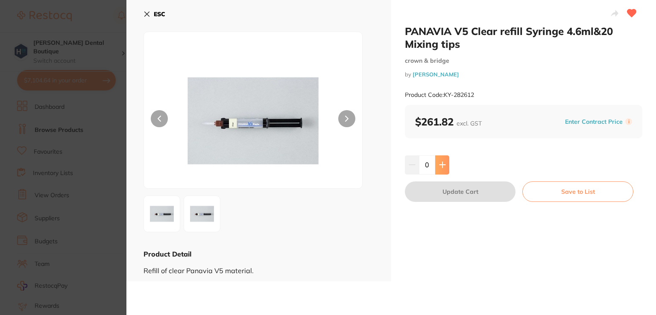
click at [441, 164] on icon at bounding box center [442, 165] width 6 height 6
type input "4"
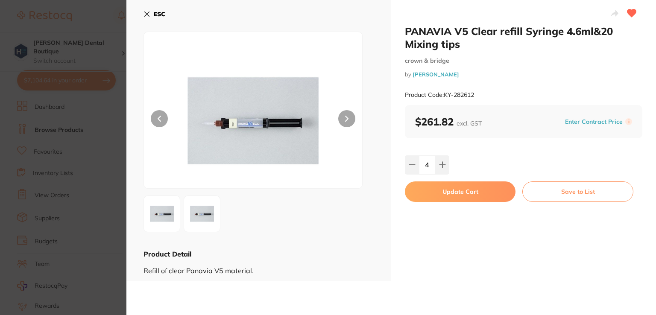
click at [435, 192] on button "Update Cart" at bounding box center [460, 191] width 111 height 20
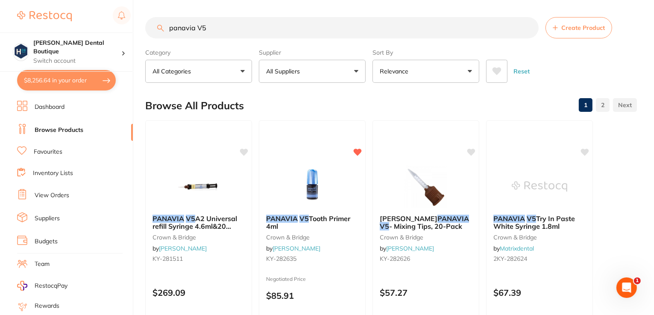
drag, startPoint x: 267, startPoint y: 28, endPoint x: 129, endPoint y: 3, distance: 140.7
click at [129, 3] on div "$8,256.64 Harris Dental Boutique Switch account Harris Dental Boutique $8,256.6…" at bounding box center [327, 157] width 654 height 315
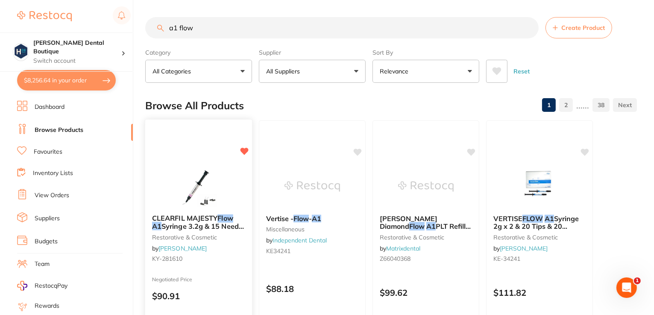
type input "a1 flow"
click at [202, 166] on img at bounding box center [198, 185] width 56 height 43
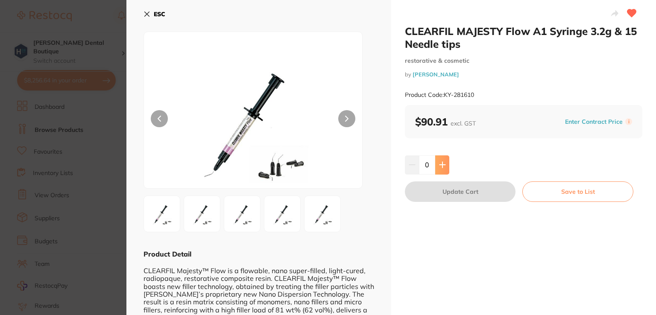
click at [441, 169] on button at bounding box center [442, 164] width 14 height 19
type input "4"
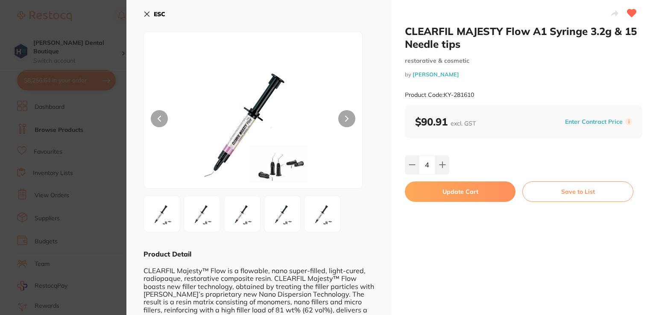
click at [442, 197] on button "Update Cart" at bounding box center [460, 191] width 111 height 20
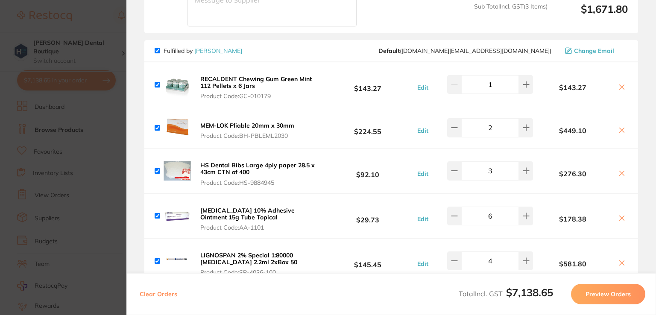
scroll to position [893, 0]
click at [622, 127] on icon at bounding box center [621, 130] width 7 height 7
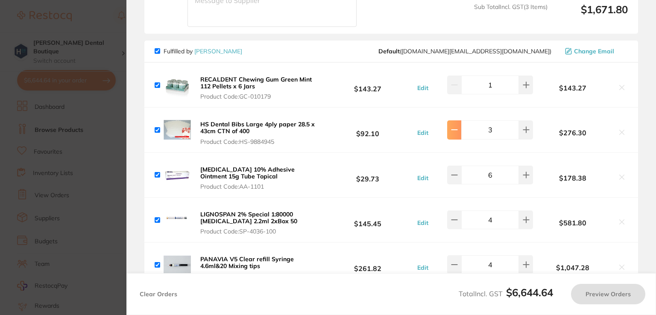
checkbox input "false"
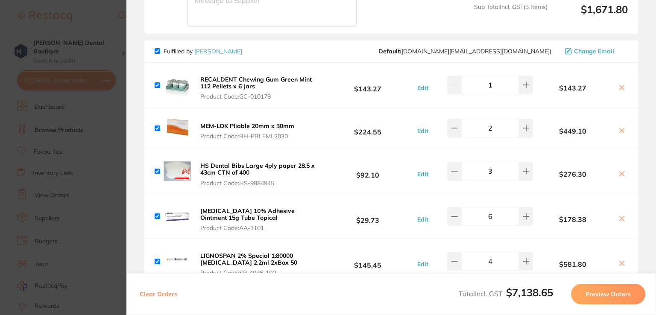
click at [451, 119] on button at bounding box center [454, 128] width 14 height 19
click at [526, 125] on icon at bounding box center [526, 128] width 7 height 7
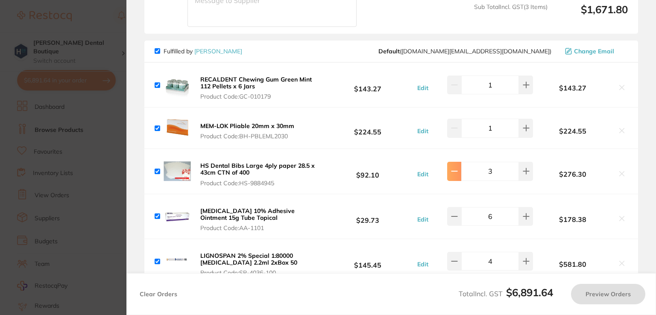
type input "2"
click at [453, 168] on icon at bounding box center [454, 171] width 7 height 7
type input "2"
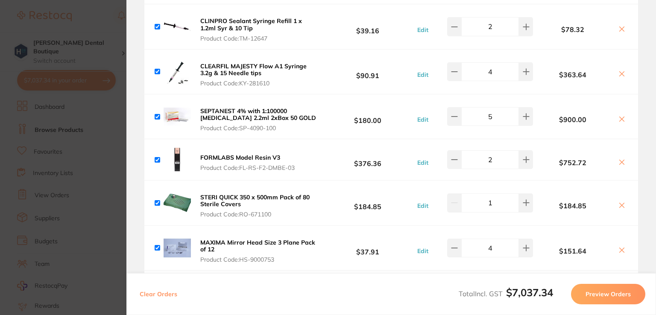
scroll to position [1218, 0]
click at [454, 150] on button at bounding box center [454, 159] width 14 height 19
type input "1"
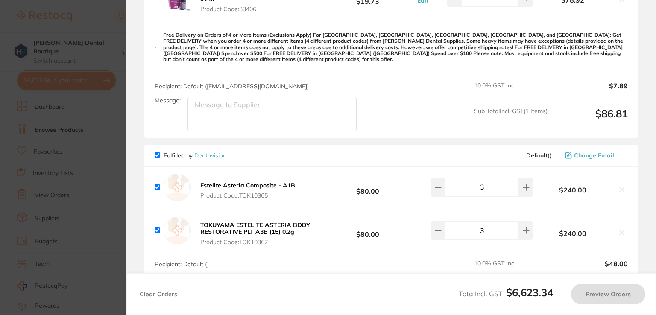
scroll to position [0, 0]
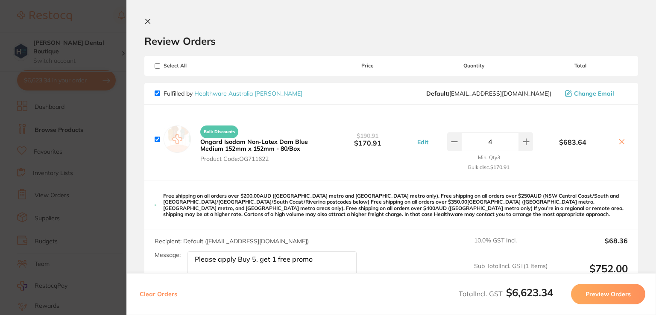
click at [149, 18] on icon at bounding box center [147, 21] width 7 height 7
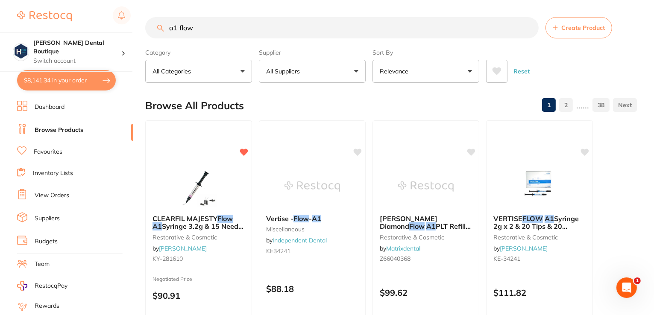
drag, startPoint x: 206, startPoint y: 23, endPoint x: 131, endPoint y: 9, distance: 76.9
click at [130, 9] on div "$8,141.34 Harris Dental Boutique Switch account Harris Dental Boutique $8,141.3…" at bounding box center [327, 157] width 654 height 315
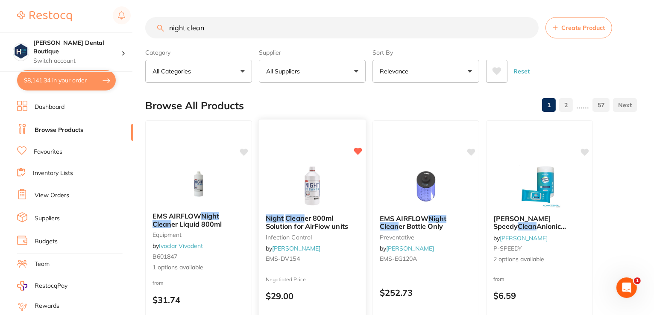
type input "night clean"
click at [311, 213] on div "Night Clean er 800ml Solution for AirFlow units infection control by Henry Sche…" at bounding box center [312, 239] width 107 height 65
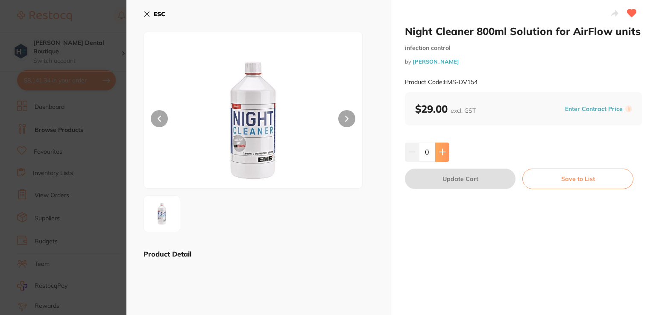
click at [442, 155] on icon at bounding box center [442, 152] width 7 height 7
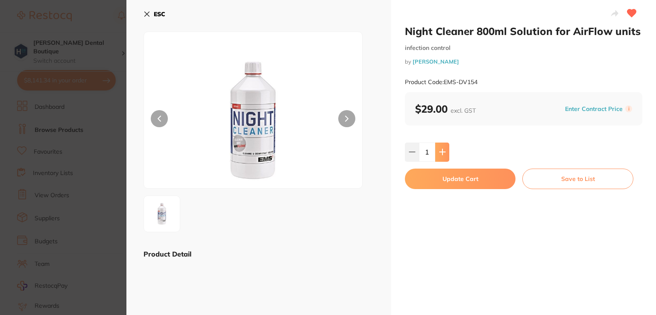
click at [442, 155] on icon at bounding box center [442, 152] width 7 height 7
type input "4"
click at [439, 180] on button "Update Cart" at bounding box center [460, 179] width 111 height 20
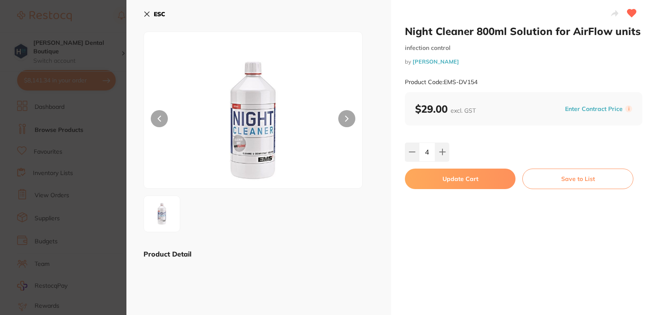
checkbox input "false"
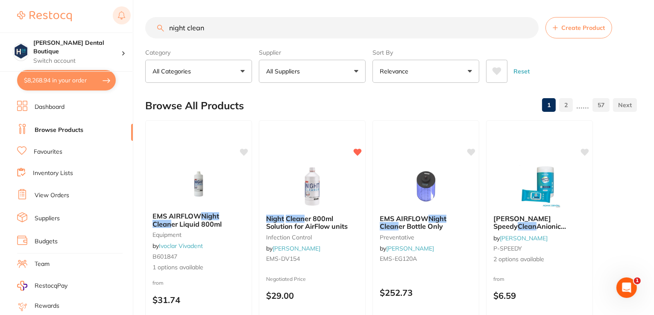
drag, startPoint x: 220, startPoint y: 29, endPoint x: 115, endPoint y: 19, distance: 105.5
click at [115, 19] on div "$8,268.94 Harris Dental Boutique Switch account Harris Dental Boutique $8,268.9…" at bounding box center [327, 157] width 654 height 315
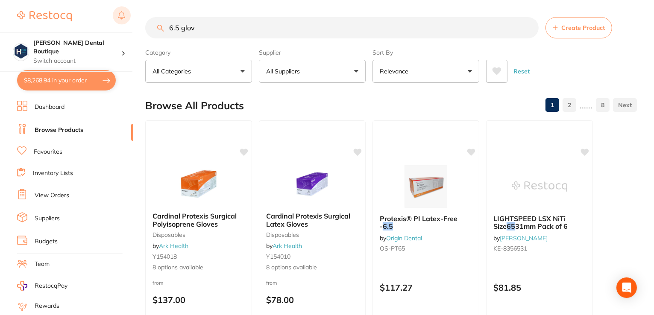
type input "6.5 glove"
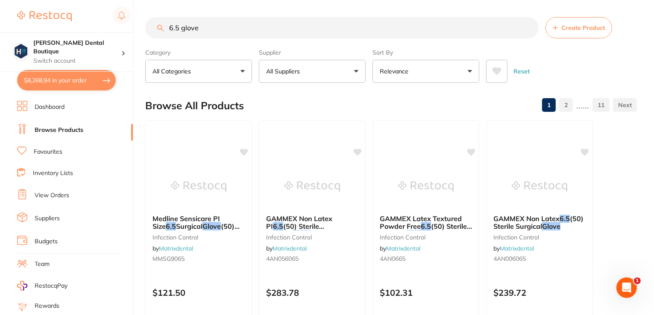
drag, startPoint x: 228, startPoint y: 23, endPoint x: 111, endPoint y: 16, distance: 117.1
click at [111, 17] on div "$8,268.94 Harris Dental Boutique Switch account Harris Dental Boutique $8,268.9…" at bounding box center [327, 157] width 654 height 315
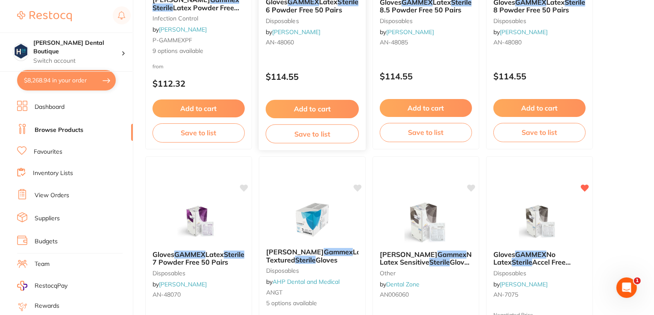
scroll to position [217, 0]
type input "gammex sterile"
click at [571, 208] on div at bounding box center [539, 221] width 107 height 43
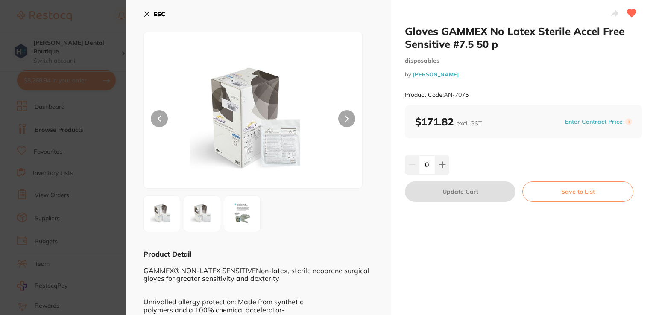
click at [149, 14] on icon at bounding box center [146, 14] width 7 height 7
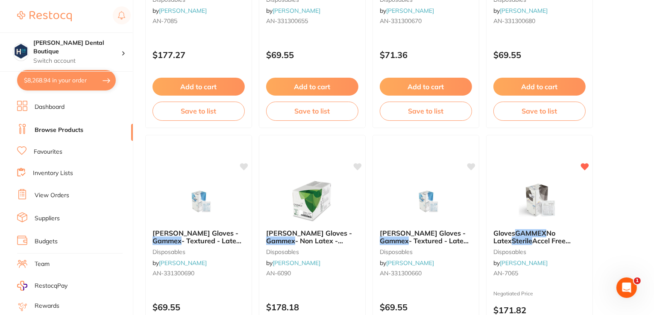
scroll to position [743, 0]
click at [577, 207] on div at bounding box center [539, 199] width 107 height 43
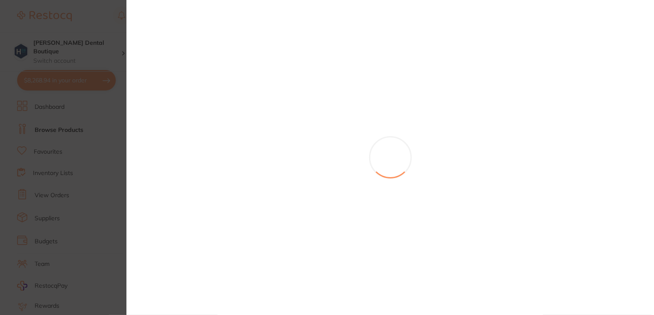
click at [548, 187] on section at bounding box center [327, 157] width 654 height 315
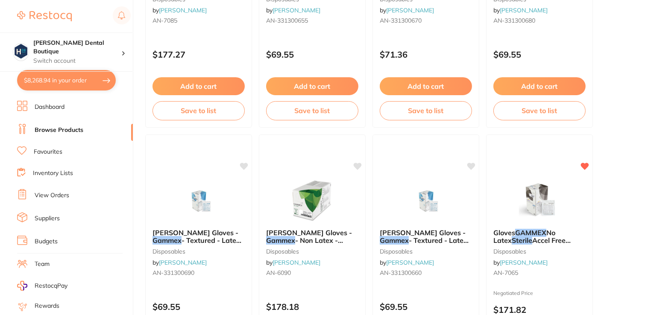
click at [548, 187] on img at bounding box center [538, 200] width 55 height 43
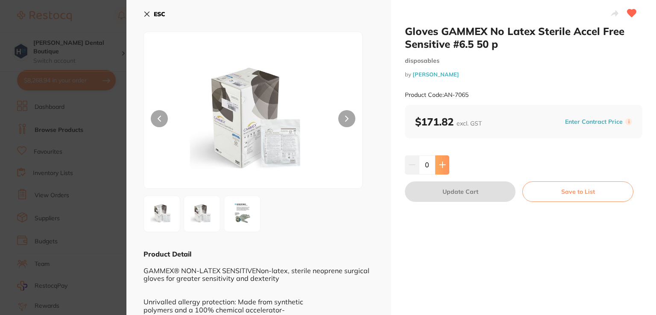
click at [440, 165] on icon at bounding box center [442, 165] width 6 height 6
type input "2"
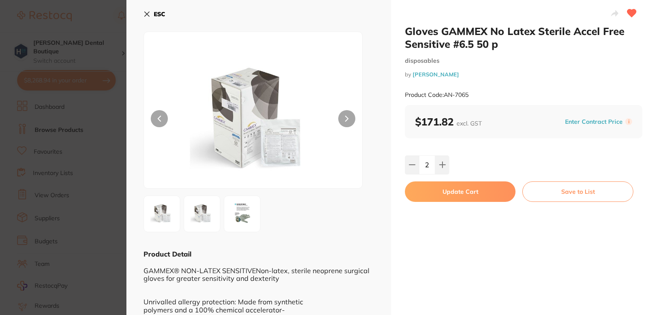
click at [424, 196] on button "Update Cart" at bounding box center [460, 191] width 111 height 20
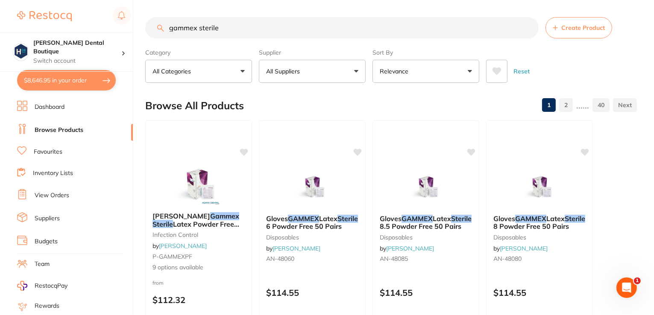
drag, startPoint x: 222, startPoint y: 29, endPoint x: 133, endPoint y: 21, distance: 89.6
click at [133, 21] on div "$8,646.95 Harris Dental Boutique Switch account Harris Dental Boutique $8,646.9…" at bounding box center [327, 157] width 654 height 315
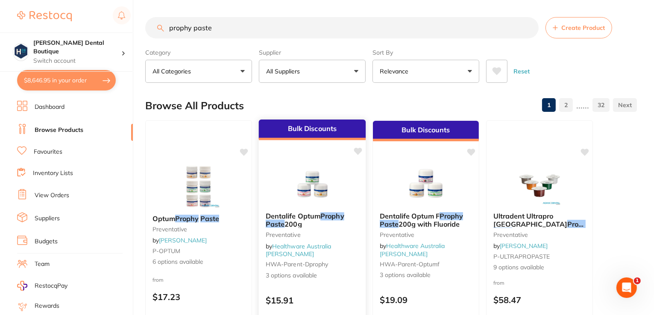
type input "prophy paste"
click at [331, 169] on img at bounding box center [312, 183] width 56 height 43
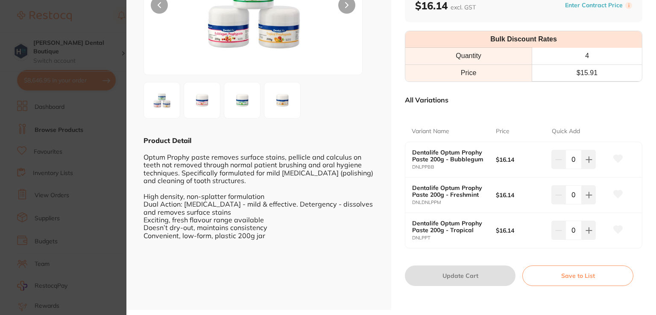
scroll to position [114, 0]
click at [591, 228] on button at bounding box center [588, 229] width 14 height 19
type input "1"
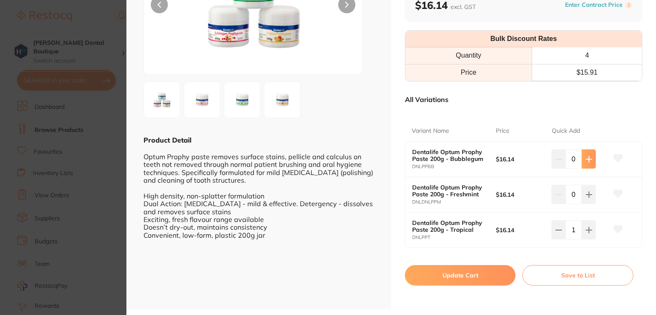
scroll to position [0, 0]
click at [589, 157] on icon at bounding box center [588, 159] width 7 height 7
type input "1"
click at [586, 194] on icon at bounding box center [588, 194] width 7 height 7
type input "1"
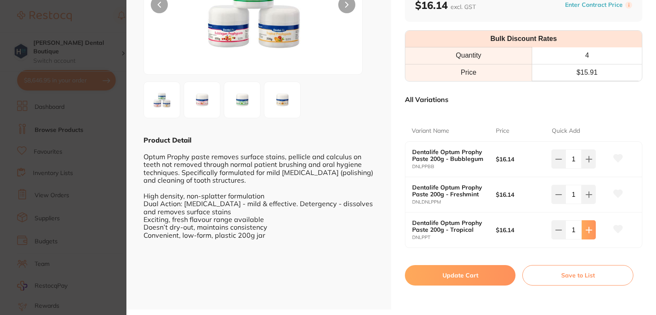
click at [587, 232] on icon at bounding box center [589, 230] width 6 height 6
type input "2"
click at [453, 275] on button "Update Cart" at bounding box center [460, 275] width 111 height 20
checkbox input "false"
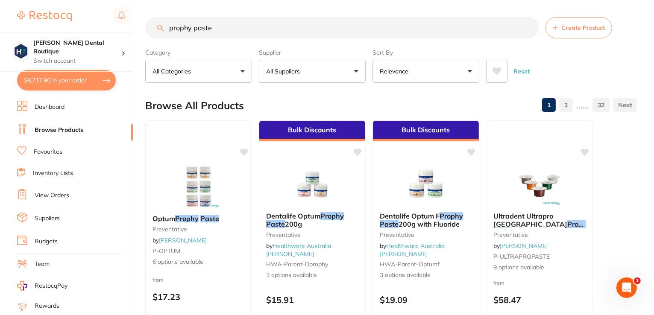
drag, startPoint x: 232, startPoint y: 8, endPoint x: 132, endPoint y: 3, distance: 100.0
click at [132, 3] on div "$8,717.96 Harris Dental Boutique Switch account Harris Dental Boutique $8,717.9…" at bounding box center [327, 157] width 654 height 315
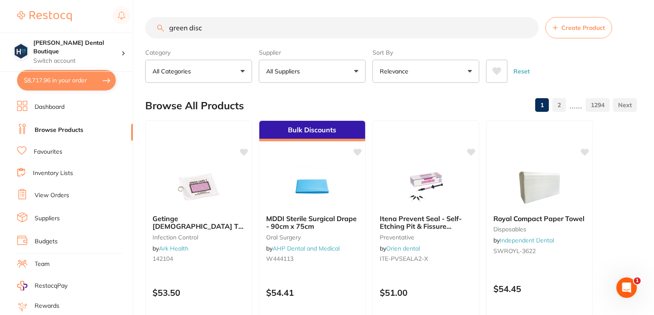
type input "green discs"
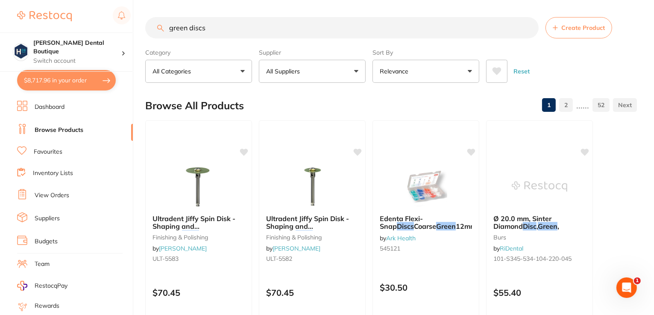
drag, startPoint x: 219, startPoint y: 29, endPoint x: 131, endPoint y: 10, distance: 90.0
click at [131, 10] on div "$8,717.96 Harris Dental Boutique Switch account Harris Dental Boutique $8,717.9…" at bounding box center [327, 157] width 654 height 315
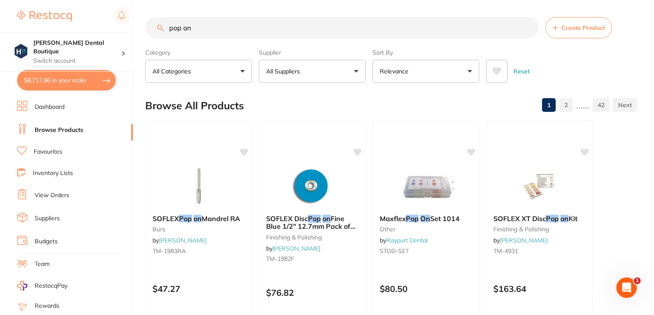
click at [169, 27] on input "pop on" at bounding box center [341, 27] width 393 height 21
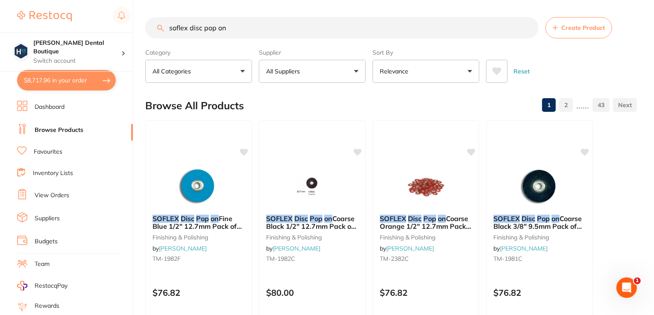
click at [289, 29] on input "soflex disc pop on" at bounding box center [341, 27] width 393 height 21
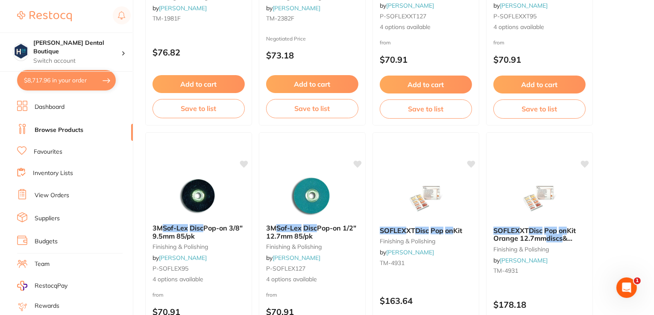
scroll to position [492, 0]
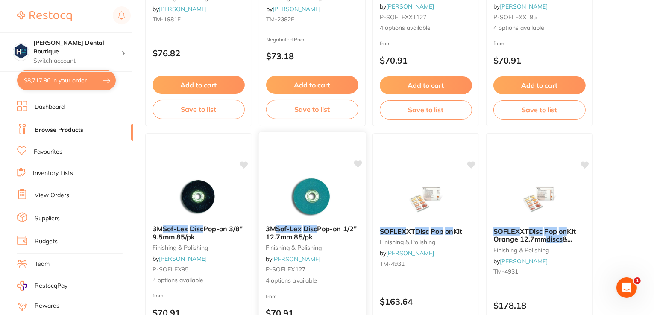
type input "soflex disc pop on course"
click at [311, 190] on img at bounding box center [312, 196] width 56 height 43
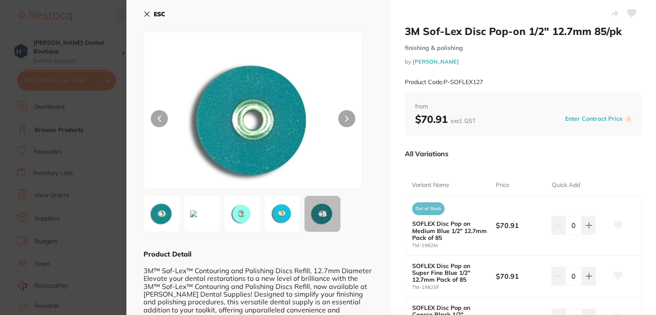
click at [147, 14] on icon at bounding box center [147, 14] width 5 height 5
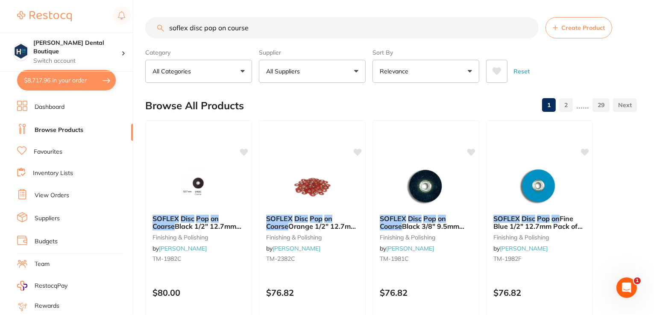
click at [38, 150] on link "Favourites" at bounding box center [48, 152] width 29 height 9
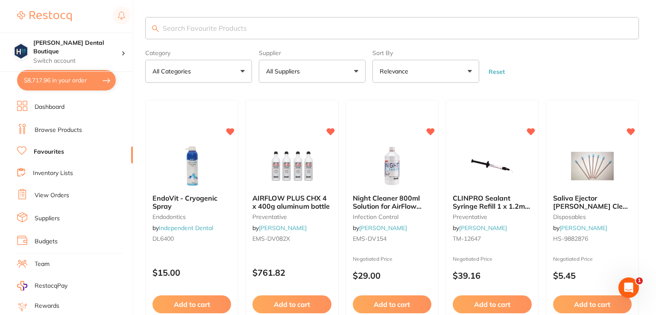
click at [189, 24] on input "search" at bounding box center [392, 28] width 494 height 22
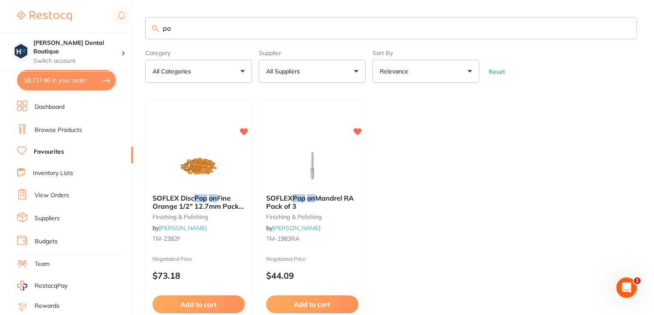
type input "p"
type input "s"
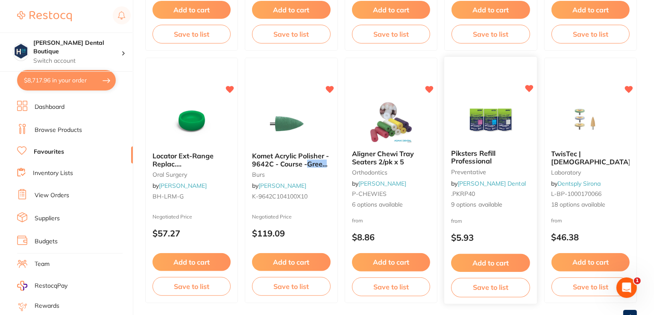
scroll to position [327, 0]
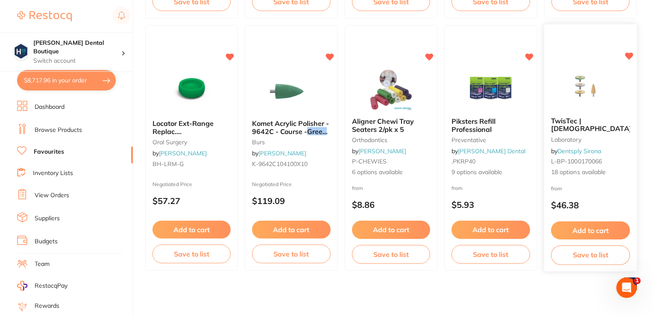
type input "green disc"
click at [593, 103] on img at bounding box center [590, 88] width 56 height 43
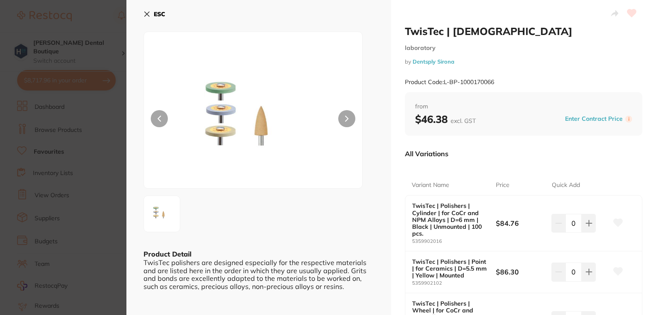
click at [147, 13] on icon at bounding box center [146, 14] width 7 height 7
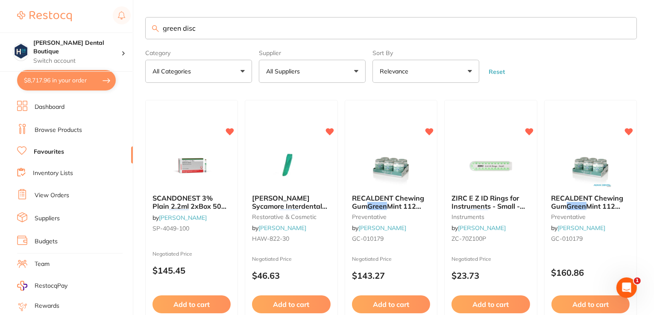
click at [50, 130] on link "Browse Products" at bounding box center [58, 130] width 47 height 9
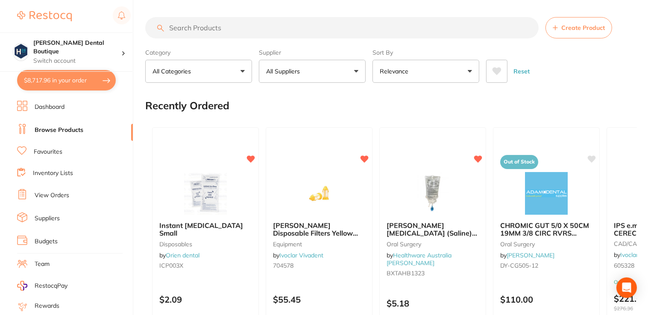
click at [208, 30] on input "search" at bounding box center [341, 27] width 393 height 21
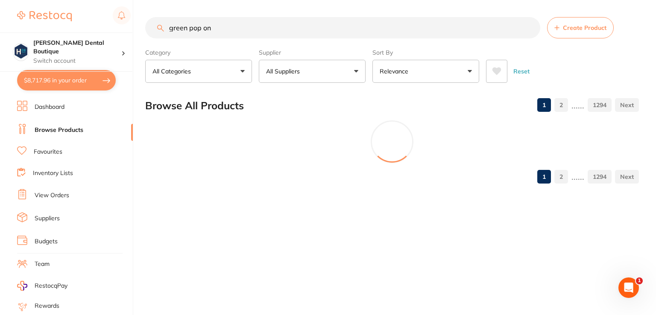
type input "green pop on"
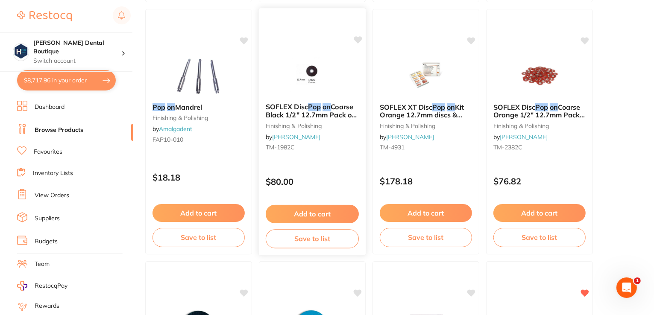
scroll to position [359, 0]
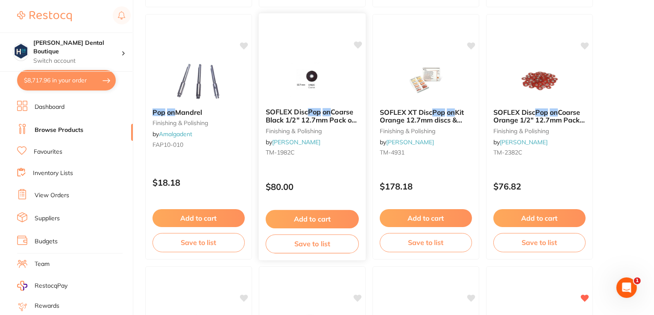
type input "green pop on"
click at [291, 87] on img at bounding box center [312, 79] width 56 height 43
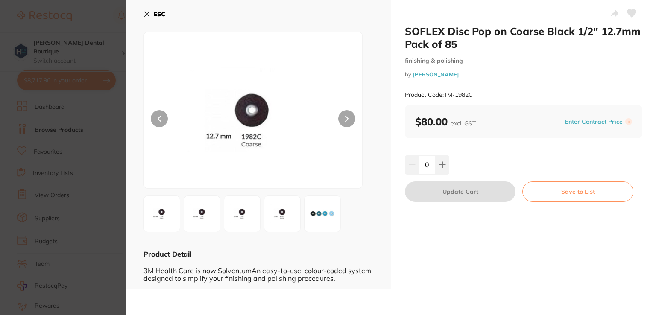
click at [337, 219] on img at bounding box center [322, 214] width 31 height 31
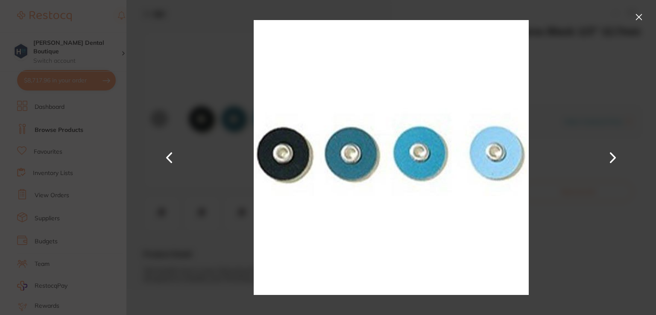
click at [640, 17] on button at bounding box center [639, 17] width 14 height 14
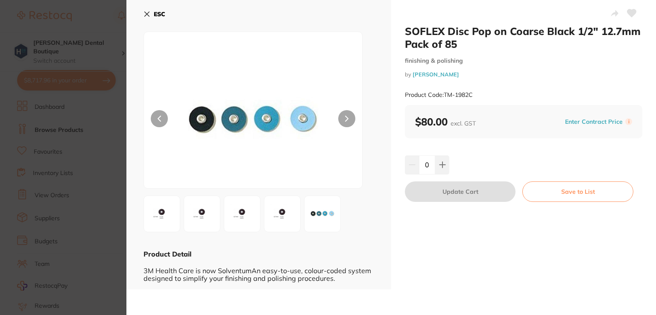
click at [147, 13] on icon at bounding box center [147, 14] width 5 height 5
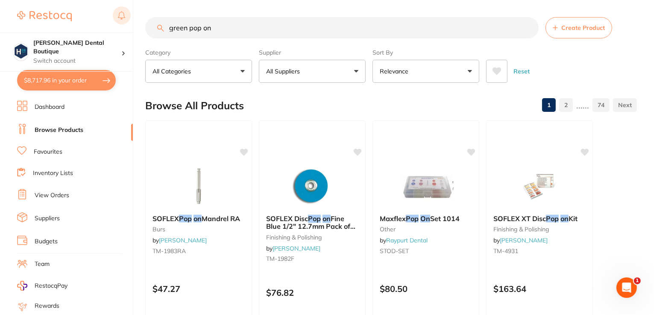
drag, startPoint x: 235, startPoint y: 24, endPoint x: 120, endPoint y: 14, distance: 115.7
click at [120, 14] on div "$8,717.96 [PERSON_NAME] Dental Boutique Switch account [PERSON_NAME] Dental Bou…" at bounding box center [327, 157] width 654 height 315
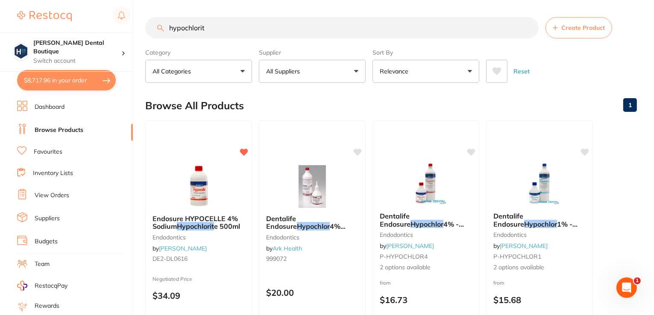
type input "hypochlorit"
click at [41, 132] on link "Browse Products" at bounding box center [59, 130] width 49 height 9
drag, startPoint x: 218, startPoint y: 29, endPoint x: 128, endPoint y: 20, distance: 90.1
click at [128, 20] on div "$8,717.96 [PERSON_NAME] Dental Boutique Switch account [PERSON_NAME] Dental Bou…" at bounding box center [327, 157] width 654 height 315
type input "hypochlori"
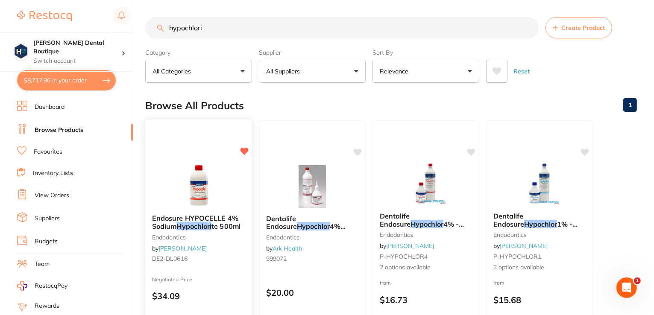
click at [211, 185] on img at bounding box center [198, 185] width 56 height 43
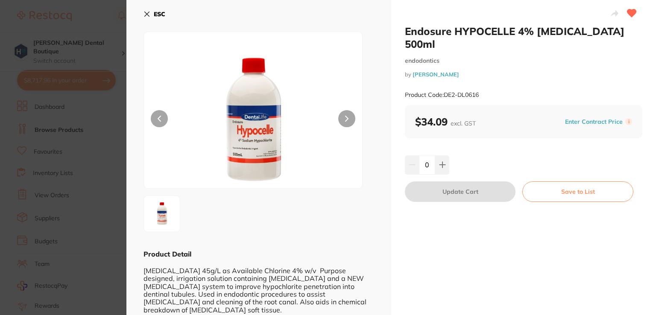
click at [145, 15] on icon at bounding box center [147, 14] width 5 height 5
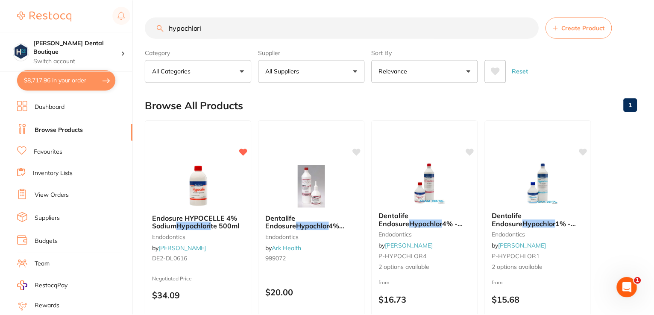
scroll to position [3, 0]
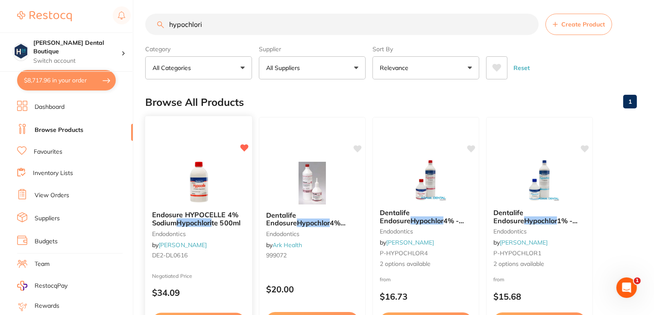
click at [158, 193] on div at bounding box center [198, 182] width 107 height 43
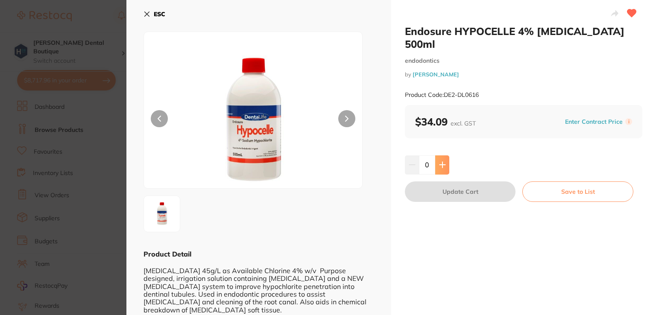
click at [441, 164] on icon at bounding box center [442, 165] width 6 height 6
type input "3"
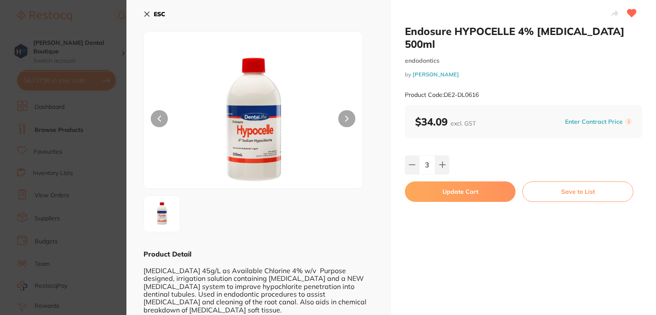
click at [448, 193] on button "Update Cart" at bounding box center [460, 191] width 111 height 20
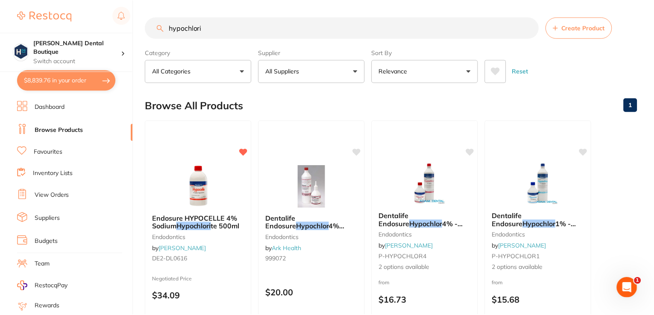
scroll to position [3, 0]
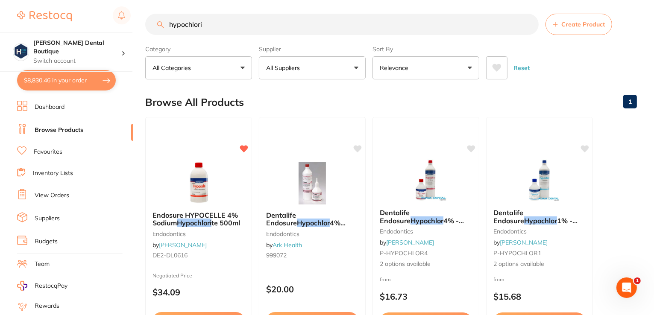
drag, startPoint x: 287, startPoint y: 25, endPoint x: 137, endPoint y: 18, distance: 149.6
click at [137, 18] on div "$8,830.46 Harris Dental Boutique Switch account Harris Dental Boutique $8,830.4…" at bounding box center [327, 154] width 654 height 315
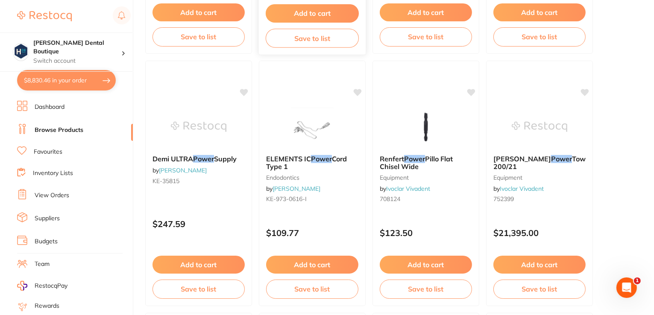
scroll to position [0, 0]
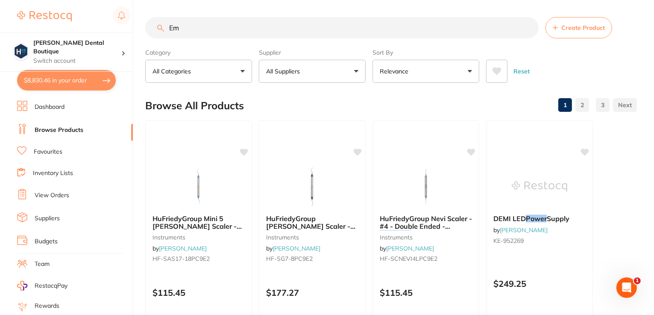
type input "E"
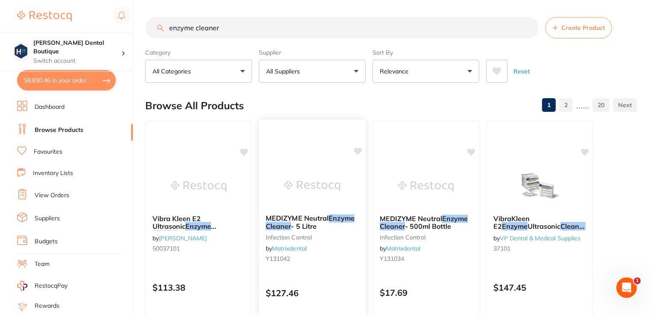
type input "enzyme cleaner"
click at [325, 175] on img at bounding box center [312, 185] width 56 height 43
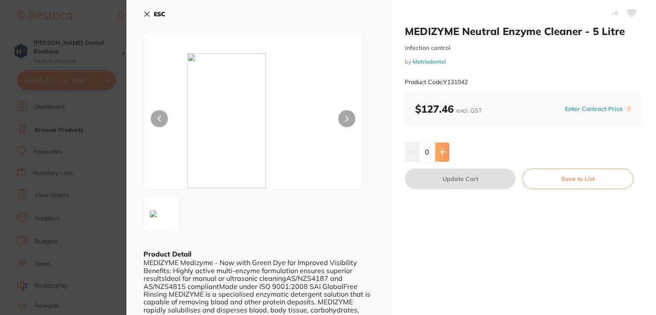
click at [440, 150] on icon at bounding box center [442, 152] width 7 height 7
type input "1"
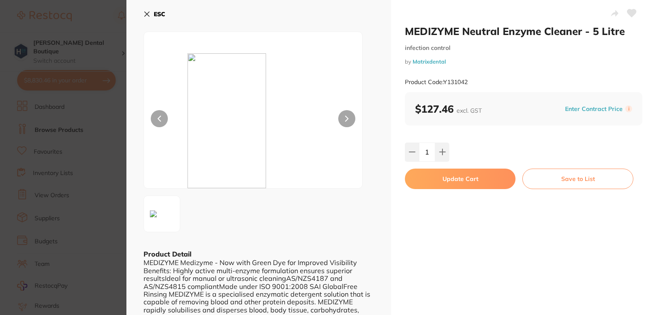
click at [461, 179] on button "Update Cart" at bounding box center [460, 179] width 111 height 20
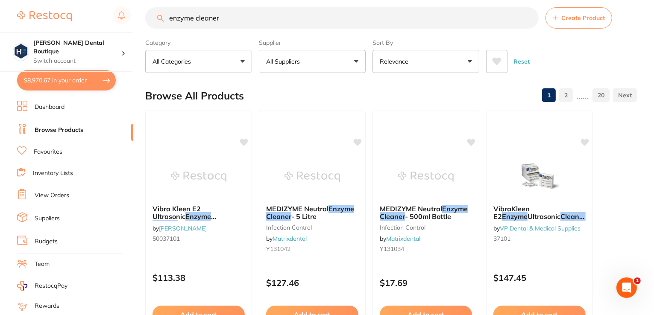
drag, startPoint x: 234, startPoint y: 26, endPoint x: 139, endPoint y: 6, distance: 97.3
click at [139, 6] on div "$8,970.67 Harris Dental Boutique Switch account Harris Dental Boutique $8,970.6…" at bounding box center [327, 147] width 654 height 315
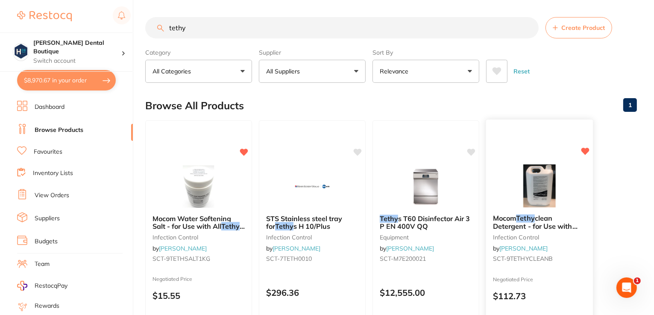
type input "tethy"
click at [534, 156] on div "Mocom Tethy clean Detergent - for Use with H10/H10+ - 3L Bottle infection contr…" at bounding box center [539, 243] width 108 height 248
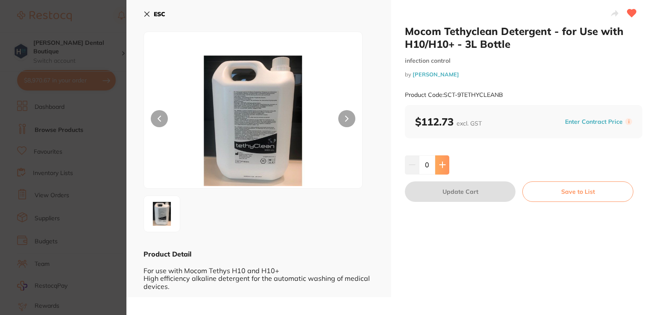
click at [445, 163] on button at bounding box center [442, 164] width 14 height 19
type input "4"
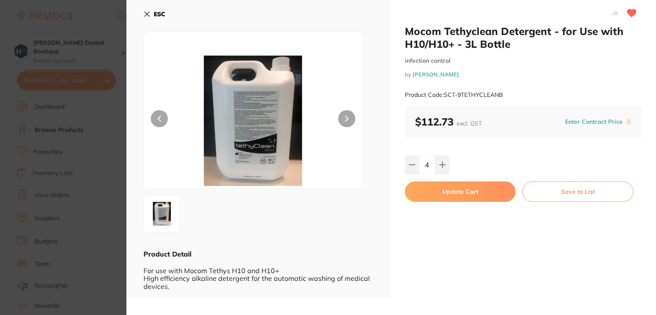
click at [435, 188] on button "Update Cart" at bounding box center [460, 191] width 111 height 20
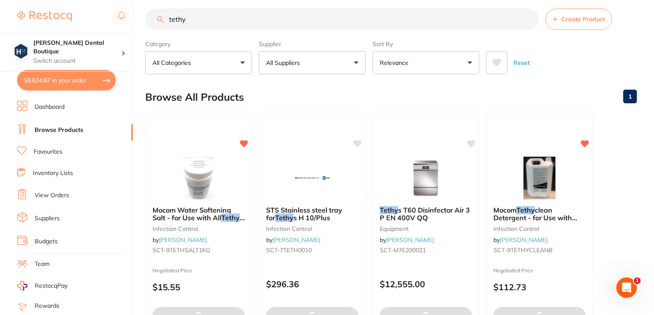
drag, startPoint x: 200, startPoint y: 21, endPoint x: 130, endPoint y: 3, distance: 72.3
click at [130, 3] on div "$9,634.67 Harris Dental Boutique Switch account Harris Dental Boutique $9,634.6…" at bounding box center [327, 148] width 654 height 315
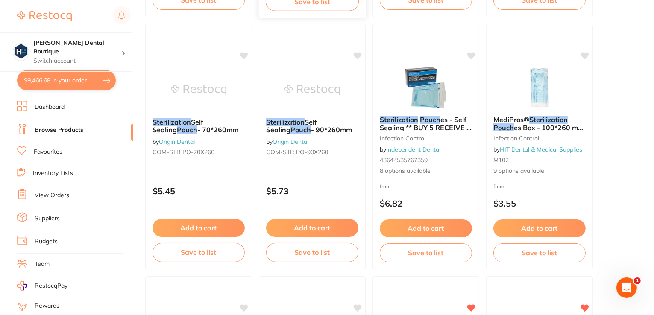
scroll to position [602, 0]
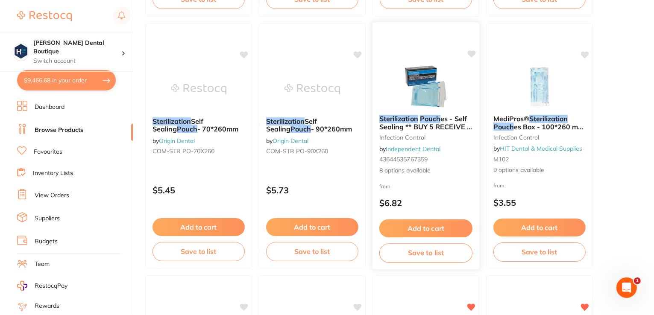
type input "sterilization pouch"
click at [447, 129] on span "es - Self Sealing ** BUY 5 RECEIVE 1 FREE **" at bounding box center [425, 126] width 93 height 24
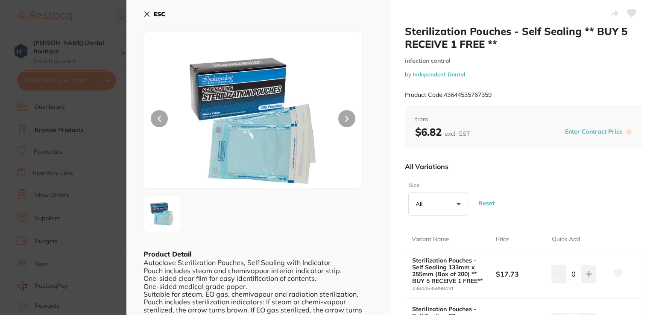
click at [149, 13] on icon at bounding box center [146, 14] width 7 height 7
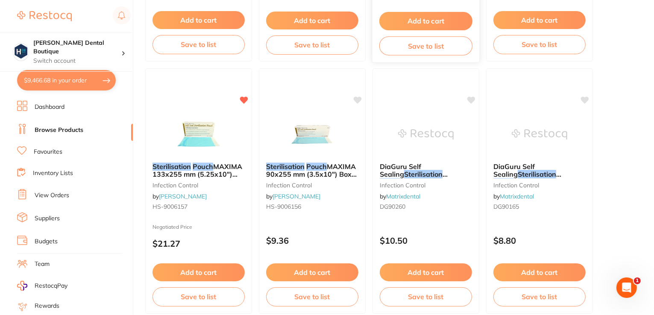
scroll to position [1062, 0]
drag, startPoint x: 300, startPoint y: 176, endPoint x: 360, endPoint y: 79, distance: 114.4
click at [300, 176] on span "MAXIMA 90x255 mm (3.5x10") Box of 200" at bounding box center [311, 173] width 91 height 24
click at [336, 120] on section at bounding box center [327, 157] width 654 height 315
click at [311, 117] on img at bounding box center [312, 133] width 56 height 43
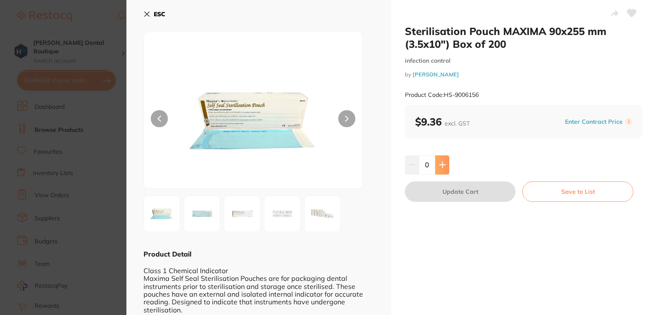
click at [442, 163] on icon at bounding box center [442, 164] width 7 height 7
type input "4"
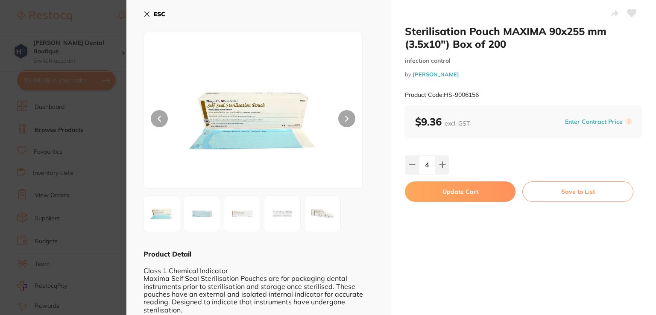
click at [482, 188] on button "Update Cart" at bounding box center [460, 191] width 111 height 20
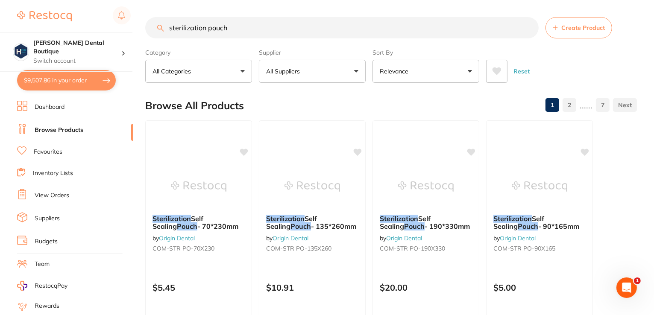
drag, startPoint x: 240, startPoint y: 32, endPoint x: 150, endPoint y: 24, distance: 90.4
click at [150, 24] on input "sterilization pouch" at bounding box center [341, 27] width 393 height 21
type input "patency"
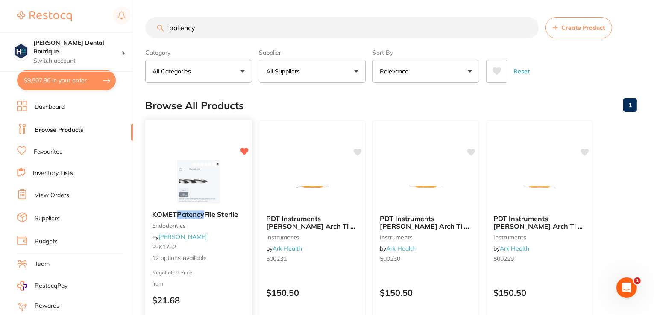
type input "patency"
click at [208, 197] on img at bounding box center [198, 182] width 56 height 43
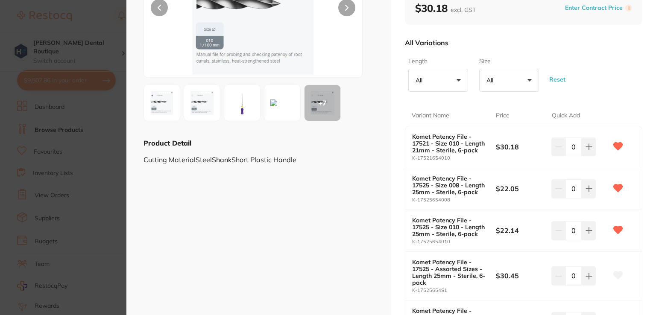
scroll to position [111, 0]
click at [589, 142] on button at bounding box center [588, 146] width 14 height 19
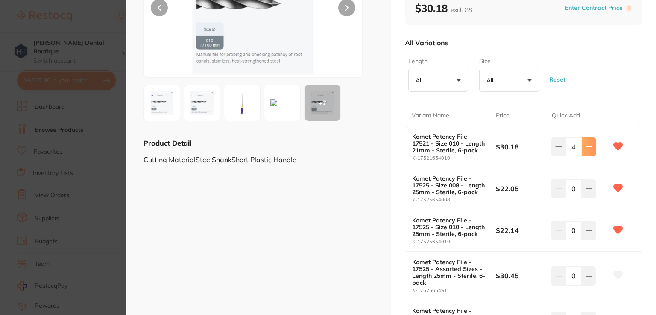
click at [589, 142] on button at bounding box center [588, 146] width 14 height 19
type input "5"
click at [587, 190] on icon at bounding box center [588, 188] width 7 height 7
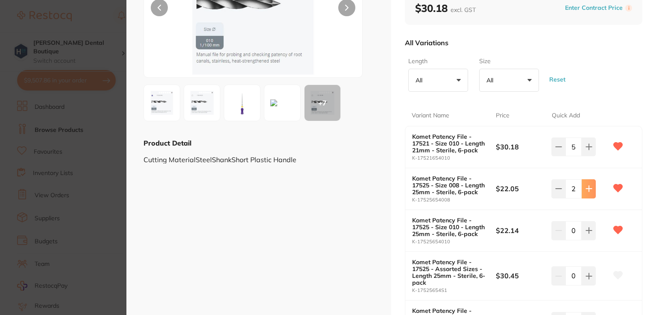
type input "3"
click at [591, 228] on button at bounding box center [588, 230] width 14 height 19
type input "3"
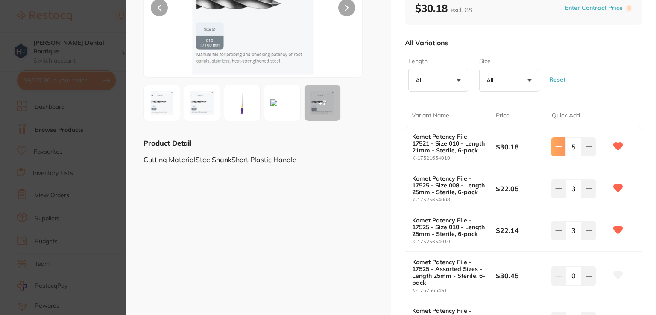
click at [555, 149] on icon at bounding box center [558, 146] width 7 height 7
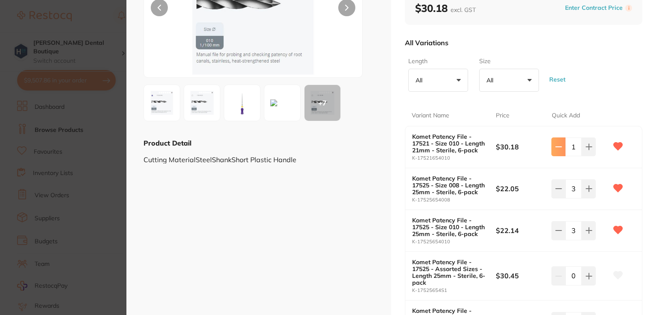
type input "0"
click at [555, 190] on icon at bounding box center [558, 188] width 7 height 7
click at [584, 192] on button at bounding box center [588, 188] width 14 height 19
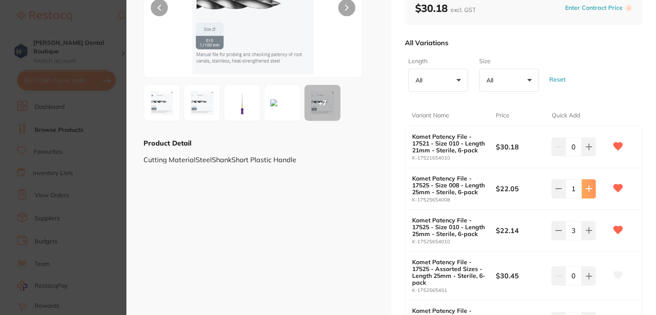
click at [584, 192] on button at bounding box center [588, 188] width 14 height 19
type input "4"
click at [589, 230] on icon at bounding box center [589, 231] width 6 height 6
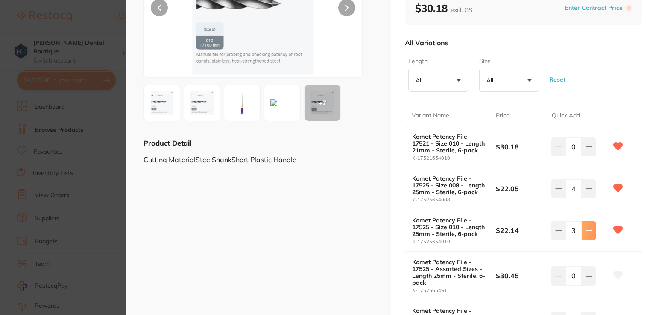
type input "4"
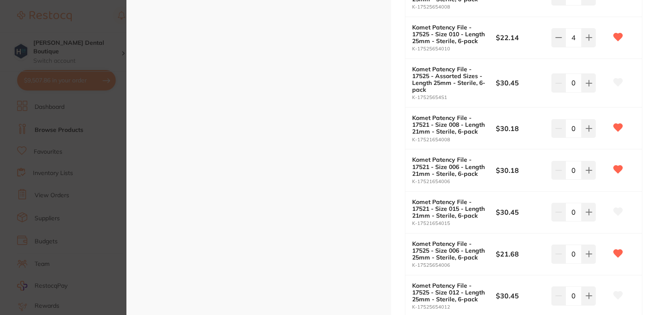
scroll to position [304, 0]
click at [584, 258] on button at bounding box center [588, 254] width 14 height 19
type input "3"
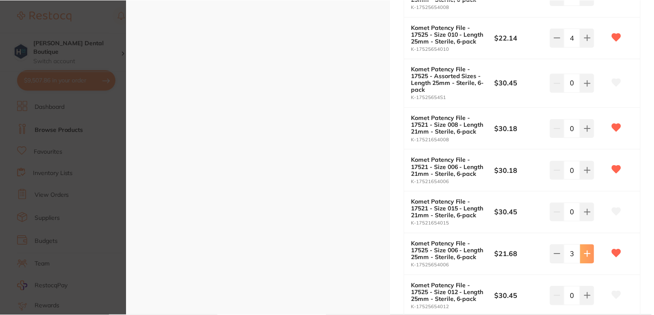
scroll to position [499, 0]
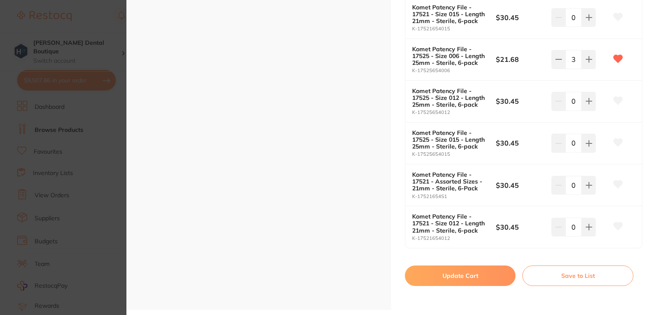
click at [459, 272] on button "Update Cart" at bounding box center [460, 276] width 111 height 20
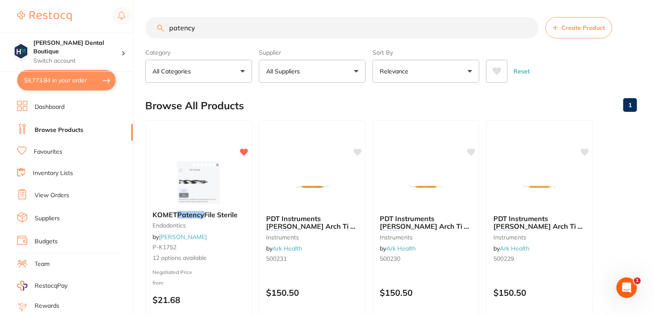
drag, startPoint x: 207, startPoint y: 28, endPoint x: 131, endPoint y: 19, distance: 75.6
click at [131, 19] on div "$9,773.84 [PERSON_NAME] Dental Boutique Switch account [PERSON_NAME] Dental Bou…" at bounding box center [327, 157] width 654 height 315
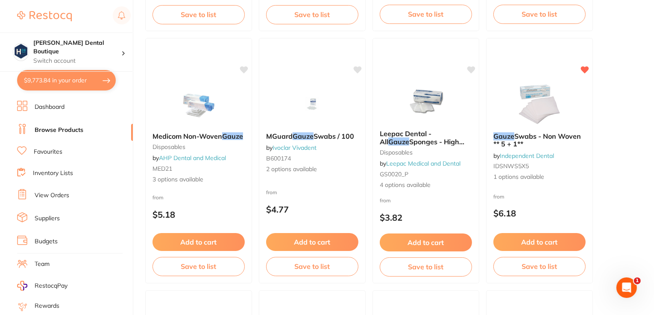
scroll to position [587, 0]
type input "gauze"
click at [534, 81] on div "Gauze Swabs - Non Woven ** 5 + 1** by Independent Dental IDSNWS5X5 1 options av…" at bounding box center [539, 161] width 108 height 248
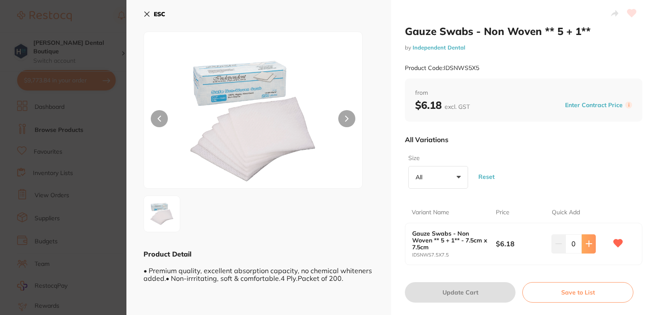
click at [585, 248] on button at bounding box center [588, 243] width 14 height 19
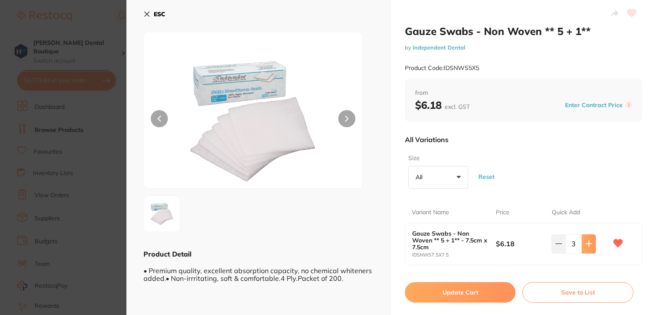
click at [585, 248] on button at bounding box center [588, 243] width 14 height 19
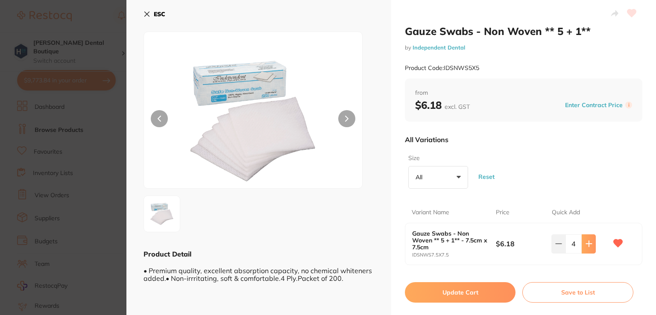
click at [585, 248] on button at bounding box center [588, 243] width 14 height 19
click at [589, 242] on icon at bounding box center [588, 243] width 7 height 7
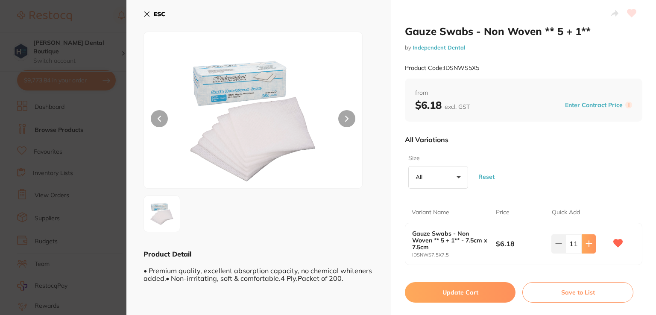
click at [589, 242] on icon at bounding box center [588, 243] width 7 height 7
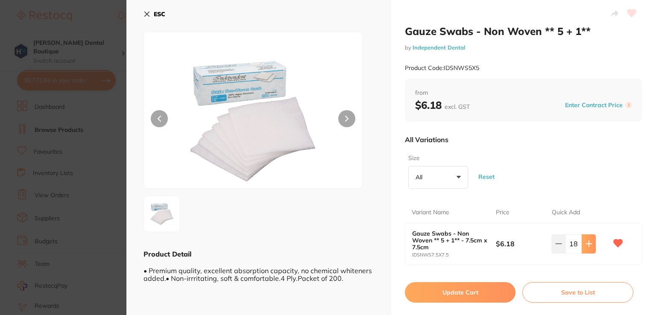
click at [589, 242] on icon at bounding box center [588, 243] width 7 height 7
type input "20"
click at [458, 288] on button "Update Cart" at bounding box center [460, 292] width 111 height 20
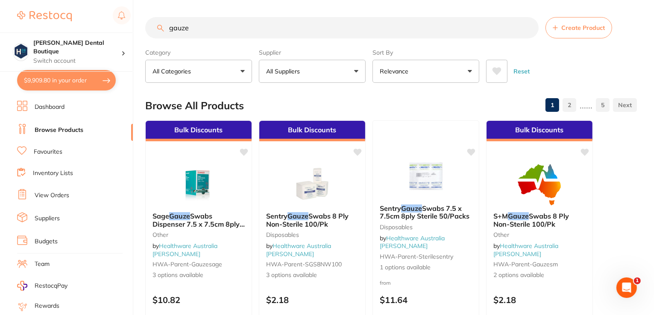
drag, startPoint x: 205, startPoint y: 29, endPoint x: 108, endPoint y: 10, distance: 99.6
click at [108, 10] on div "$9,909.80 Harris Dental Boutique Switch account Harris Dental Boutique $9,909.8…" at bounding box center [327, 157] width 654 height 315
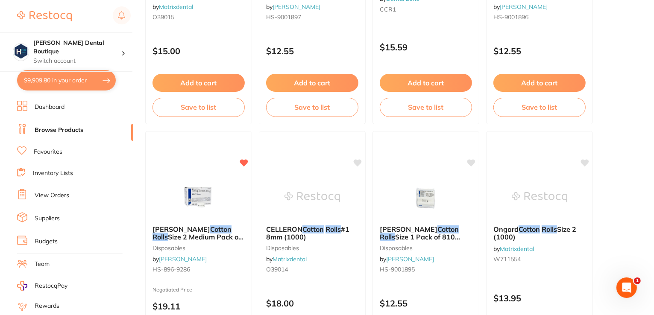
scroll to position [1764, 0]
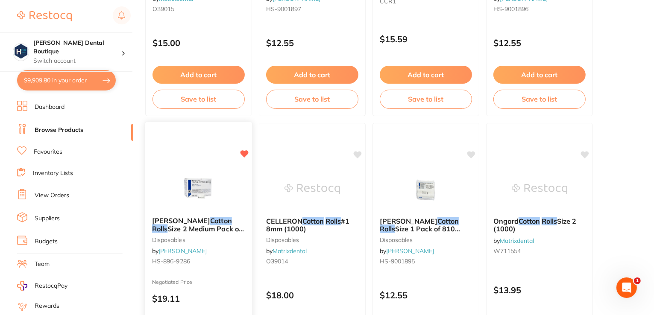
type input "cotton rolls"
click at [177, 173] on img at bounding box center [198, 188] width 56 height 43
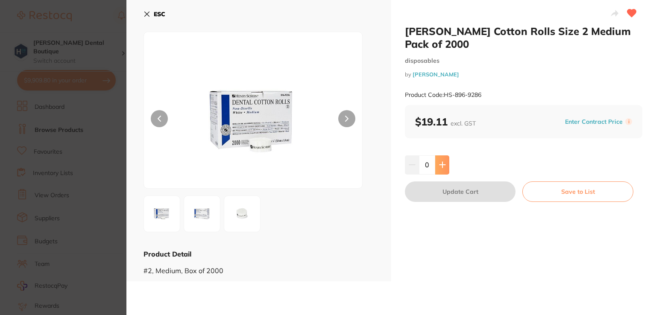
click at [439, 166] on icon at bounding box center [442, 164] width 7 height 7
type input "1"
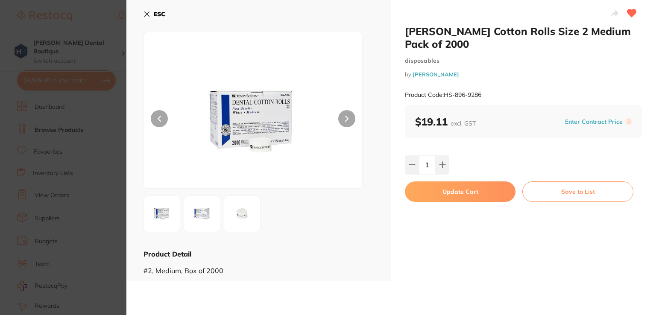
click at [442, 193] on button "Update Cart" at bounding box center [460, 191] width 111 height 20
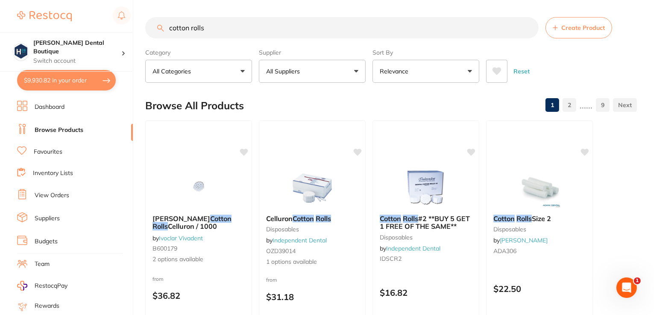
drag, startPoint x: 230, startPoint y: 29, endPoint x: 135, endPoint y: 13, distance: 96.0
click at [135, 13] on div "$9,930.82 Harris Dental Boutique Switch account Harris Dental Boutique $9,930.8…" at bounding box center [327, 157] width 654 height 315
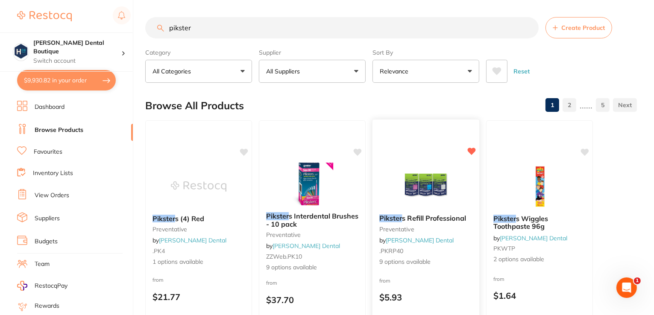
type input "pikster"
click at [407, 175] on img at bounding box center [425, 185] width 56 height 43
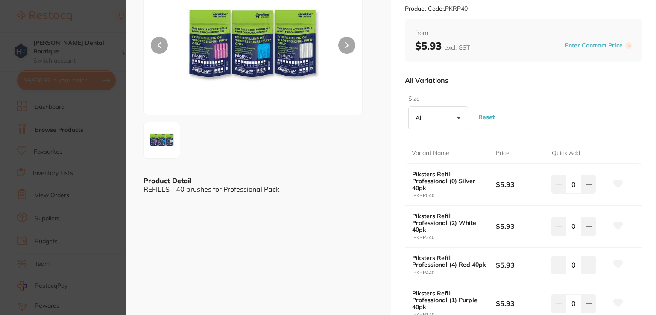
scroll to position [73, 0]
click at [593, 184] on button at bounding box center [588, 184] width 14 height 19
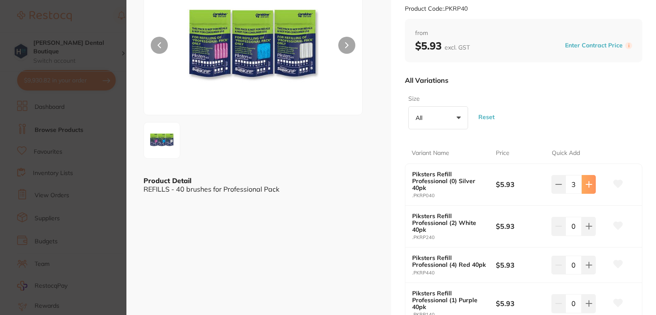
click at [589, 184] on icon at bounding box center [589, 184] width 6 height 6
type input "4"
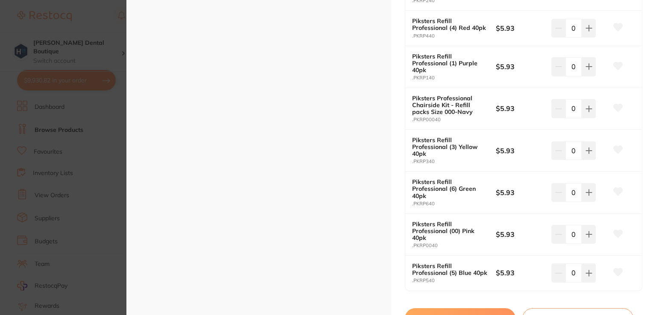
scroll to position [310, 0]
click at [584, 229] on button at bounding box center [588, 234] width 14 height 19
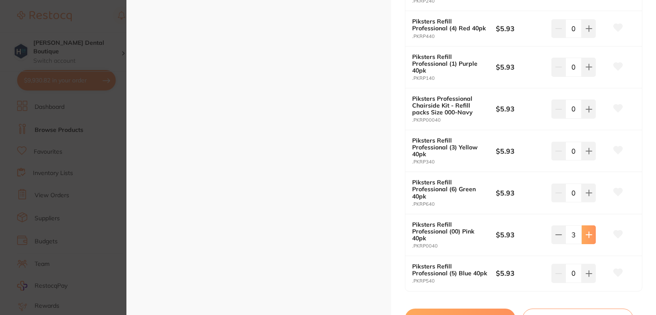
click at [584, 229] on button at bounding box center [588, 234] width 14 height 19
type input "5"
click at [589, 148] on icon at bounding box center [588, 151] width 7 height 7
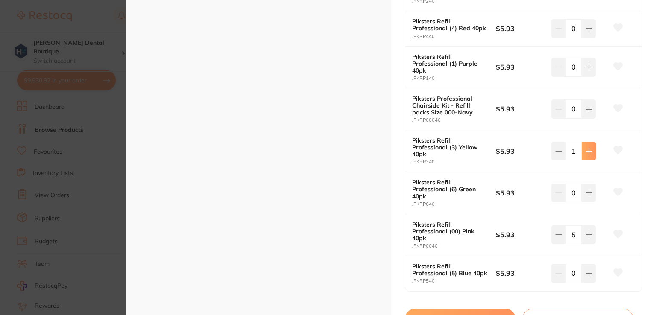
type input "2"
click at [590, 271] on button at bounding box center [588, 273] width 14 height 19
type input "2"
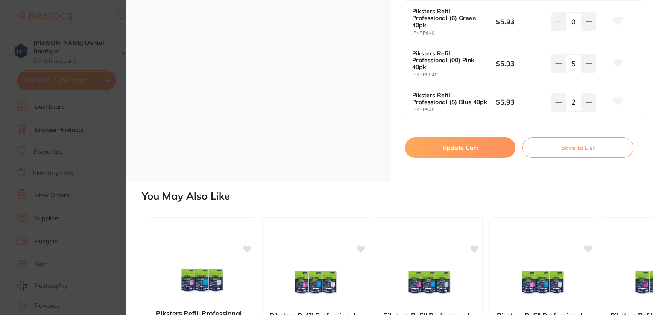
click at [450, 148] on button "Update Cart" at bounding box center [460, 147] width 111 height 20
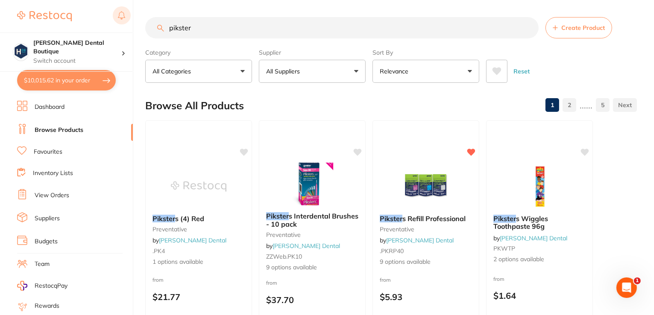
drag, startPoint x: 194, startPoint y: 26, endPoint x: 125, endPoint y: 19, distance: 69.9
click at [125, 19] on div "$10,015.62 Harris Dental Boutique Switch account Harris Dental Boutique $10,015…" at bounding box center [327, 157] width 654 height 315
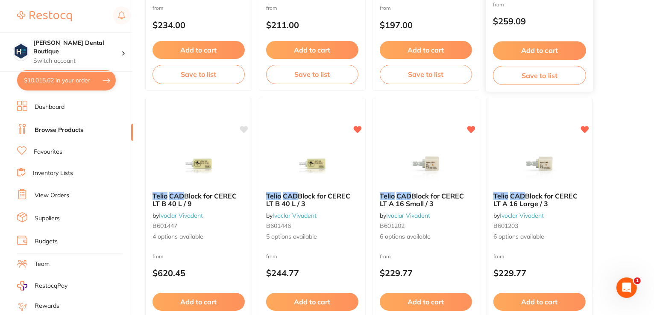
scroll to position [275, 0]
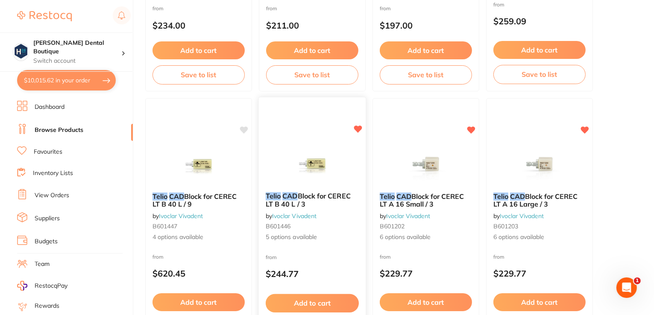
type input "telio CAD B40L"
click at [313, 180] on img at bounding box center [312, 163] width 56 height 43
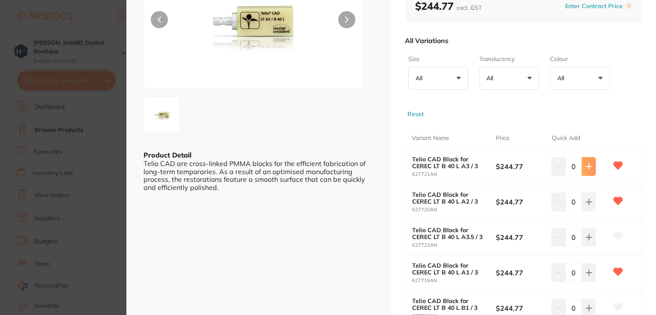
scroll to position [99, 0]
click at [585, 165] on icon at bounding box center [588, 166] width 7 height 7
type input "2"
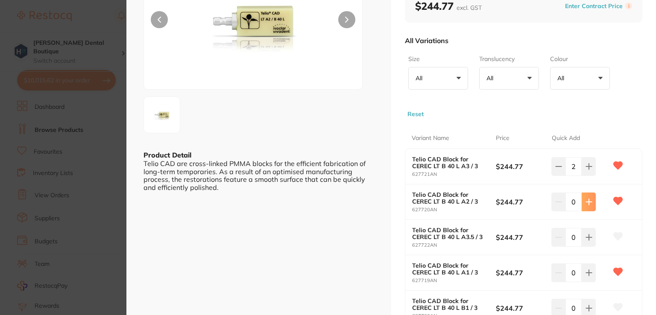
click at [581, 202] on button at bounding box center [588, 202] width 14 height 19
type input "2"
click at [582, 239] on button at bounding box center [588, 237] width 14 height 19
click at [552, 233] on button at bounding box center [558, 237] width 14 height 19
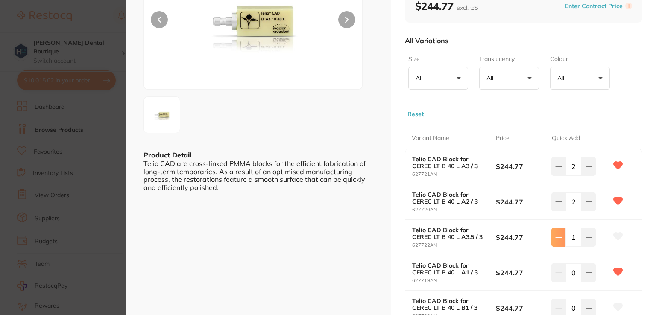
type input "0"
click at [593, 270] on button at bounding box center [588, 272] width 14 height 19
type input "2"
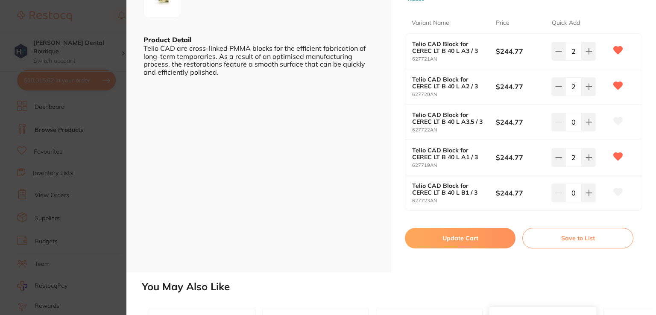
scroll to position [213, 0]
click at [461, 238] on button "Update Cart" at bounding box center [460, 239] width 111 height 20
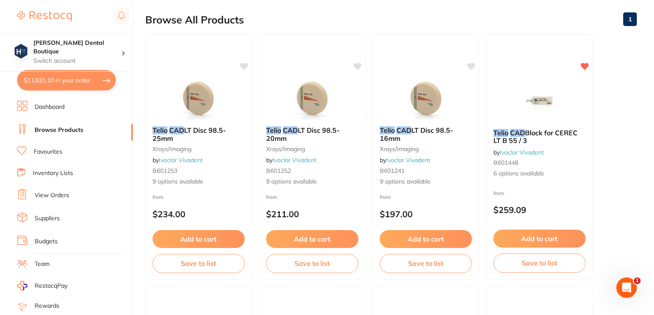
scroll to position [85, 0]
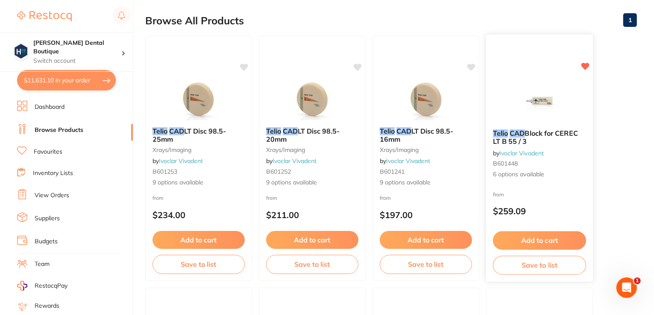
click at [555, 105] on img at bounding box center [539, 100] width 56 height 43
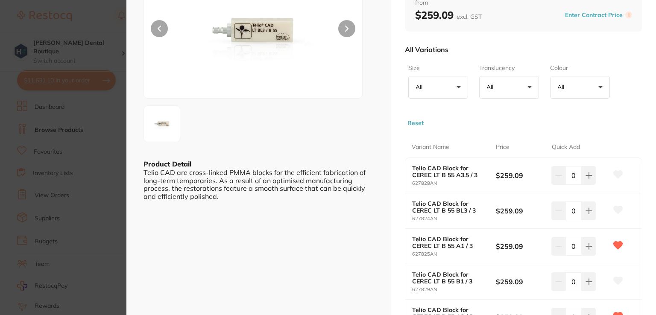
scroll to position [91, 0]
click at [589, 248] on icon at bounding box center [588, 245] width 7 height 7
type input "1"
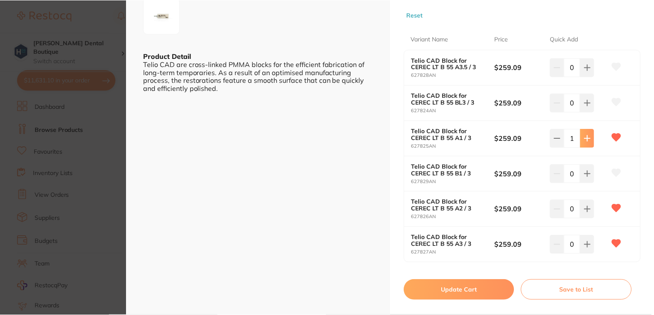
scroll to position [198, 0]
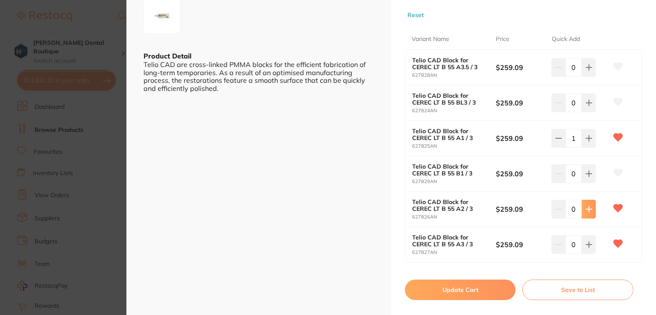
click at [586, 204] on button at bounding box center [588, 209] width 14 height 19
type input "1"
click at [456, 291] on button "Update Cart" at bounding box center [460, 290] width 111 height 20
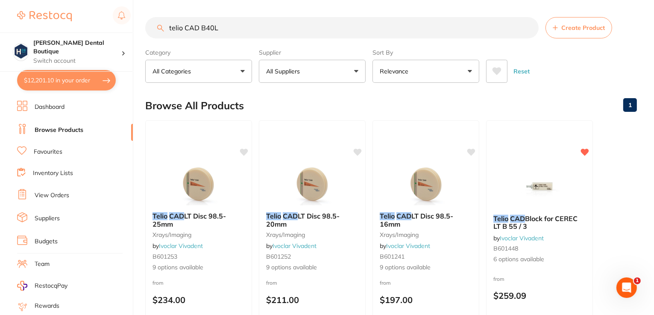
drag, startPoint x: 222, startPoint y: 29, endPoint x: 152, endPoint y: 24, distance: 69.7
click at [152, 24] on input "telio CAD B40L" at bounding box center [341, 27] width 393 height 21
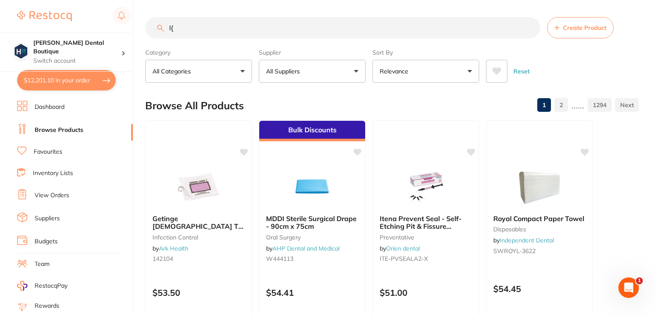
type input "I"
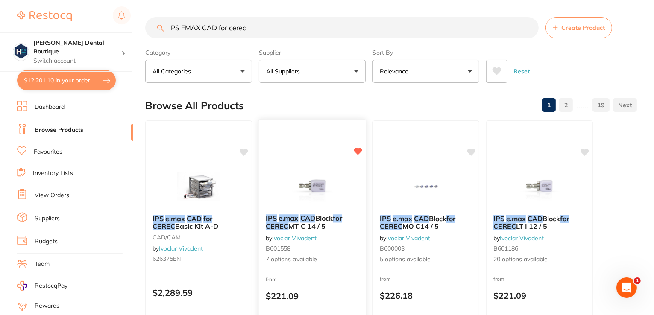
type input "IPS EMAX CAD for cerec"
click at [321, 190] on img at bounding box center [312, 185] width 56 height 43
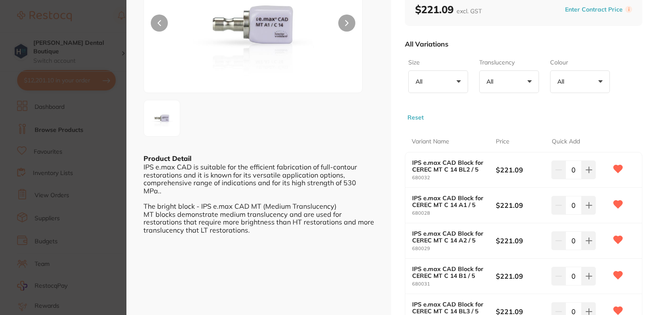
scroll to position [95, 0]
click at [591, 239] on button at bounding box center [588, 241] width 14 height 19
type input "3"
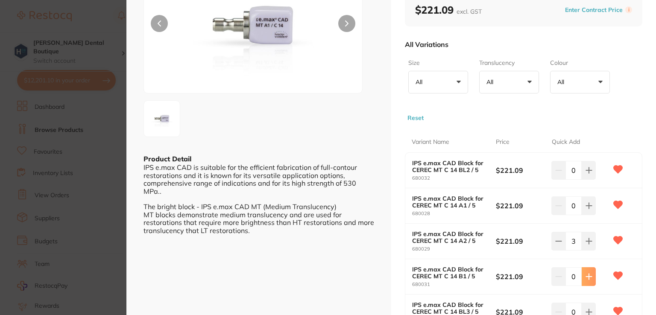
scroll to position [0, 0]
click at [589, 275] on icon at bounding box center [588, 276] width 7 height 7
click at [555, 274] on icon at bounding box center [558, 276] width 7 height 7
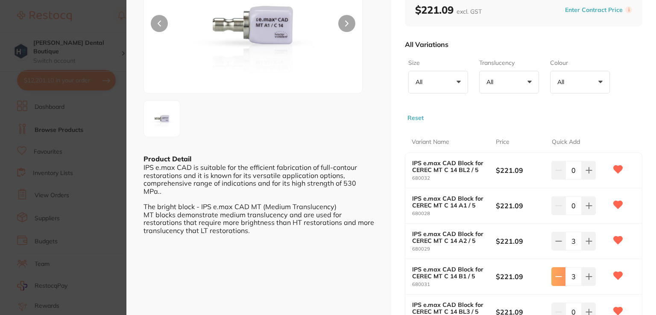
click at [555, 274] on icon at bounding box center [558, 276] width 7 height 7
type input "0"
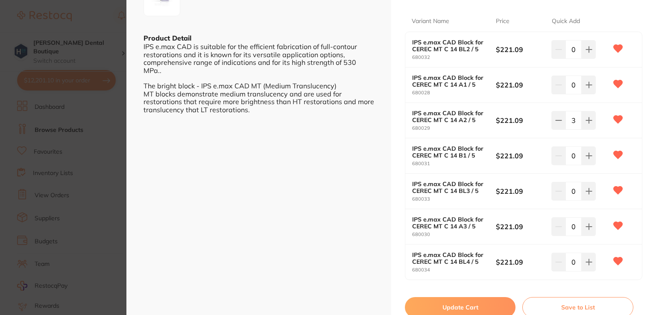
scroll to position [215, 0]
click at [582, 230] on button at bounding box center [588, 227] width 14 height 19
type input "3"
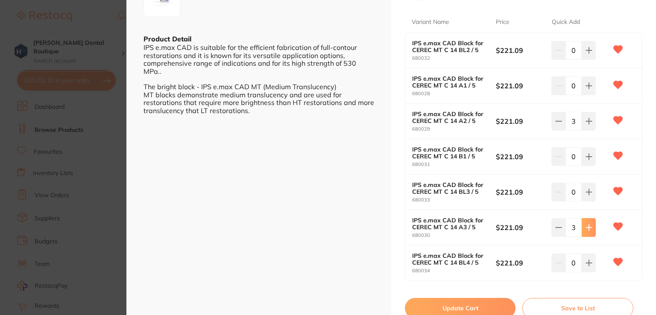
scroll to position [0, 0]
click at [585, 83] on icon at bounding box center [588, 85] width 7 height 7
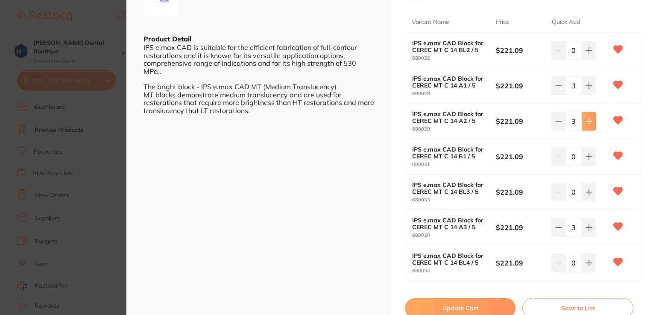
type input "4"
click at [587, 119] on icon at bounding box center [588, 121] width 7 height 7
type input "4"
click at [443, 304] on button "Update Cart" at bounding box center [460, 308] width 111 height 20
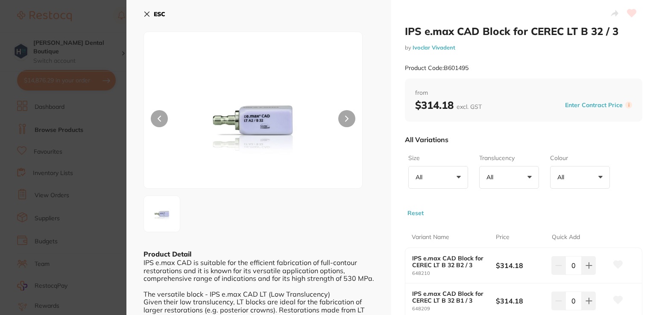
click at [96, 18] on section "IPS e.max CAD Block for CEREC LT B 32 / 3 by Ivoclar Vivadent Product Code: B60…" at bounding box center [328, 157] width 656 height 315
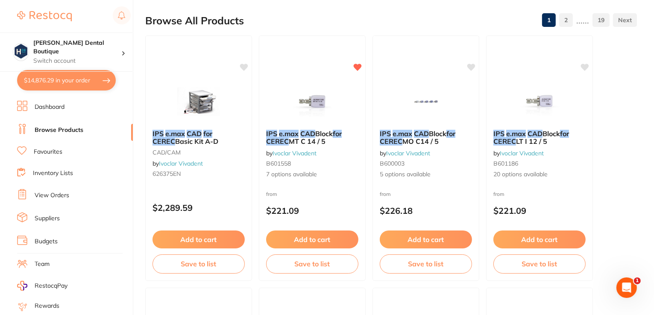
click at [79, 77] on button "$14,876.29 in your order" at bounding box center [66, 80] width 99 height 20
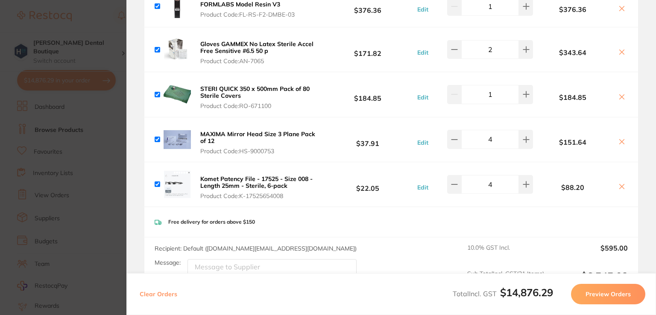
scroll to position [3012, 0]
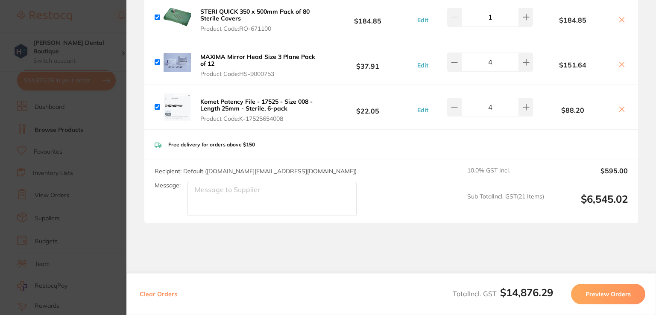
click at [94, 161] on section "Update RRP Set your pre negotiated price for this item. Item Agreed RRP (excl. …" at bounding box center [328, 157] width 656 height 315
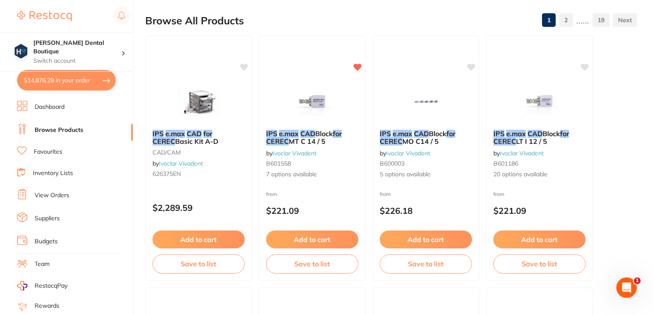
scroll to position [0, 0]
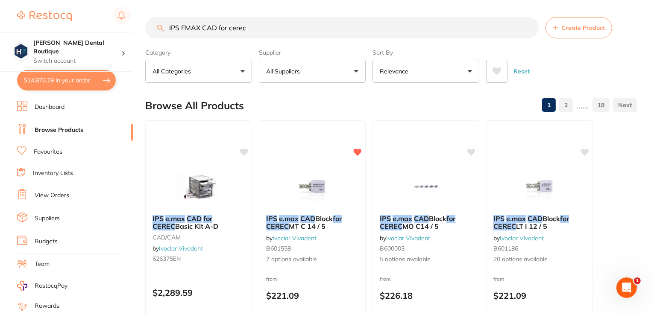
drag, startPoint x: 261, startPoint y: 26, endPoint x: 140, endPoint y: 29, distance: 120.9
click at [140, 29] on div "$14,876.29 Harris Dental Boutique Switch account Harris Dental Boutique $14,876…" at bounding box center [327, 157] width 654 height 315
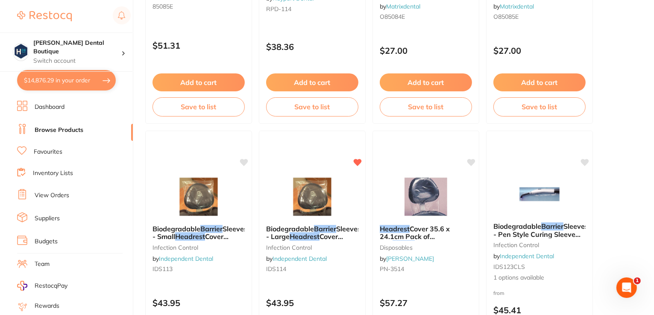
scroll to position [495, 0]
type input "114 headrest barrier"
click at [297, 181] on img at bounding box center [312, 195] width 56 height 43
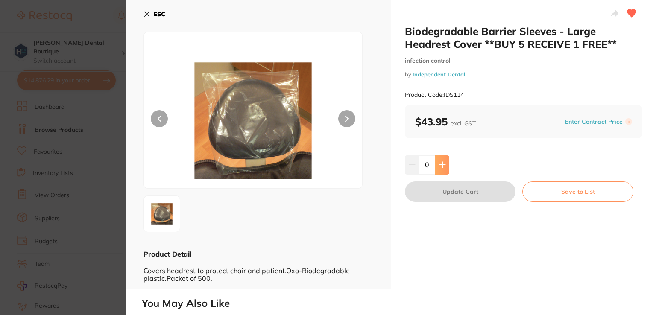
click at [441, 159] on button at bounding box center [442, 164] width 14 height 19
type input "3"
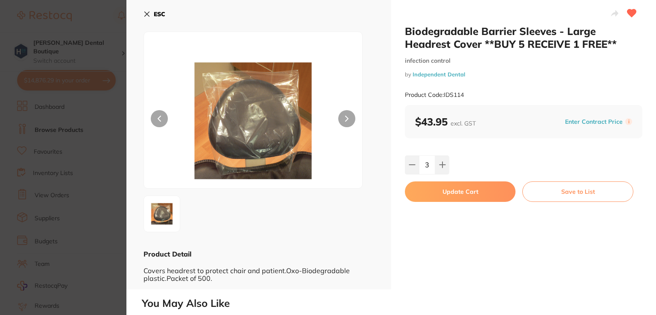
click at [435, 193] on button "Update Cart" at bounding box center [460, 191] width 111 height 20
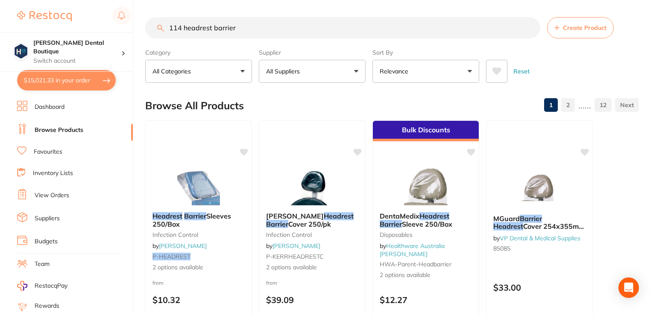
checkbox input "false"
click at [180, 25] on input "114 headrest barrier" at bounding box center [341, 27] width 393 height 21
drag, startPoint x: 246, startPoint y: 32, endPoint x: 129, endPoint y: 28, distance: 116.6
click at [129, 28] on div "$15,021.33 Harris Dental Boutique Switch account Harris Dental Boutique $15,021…" at bounding box center [327, 157] width 654 height 315
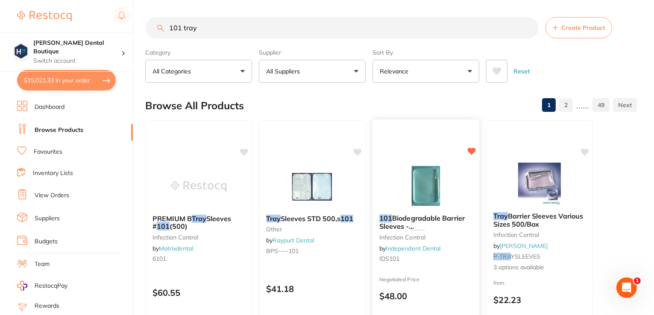
type input "101 tray"
click at [413, 163] on div "101 Biodegradable Barrier Sleeves - Standard Tray Sleeve **BUY 4 THE SAME GET 1…" at bounding box center [426, 243] width 108 height 248
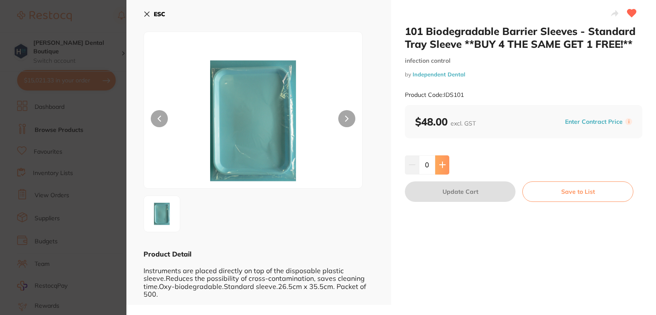
click at [439, 164] on icon at bounding box center [442, 164] width 7 height 7
type input "2"
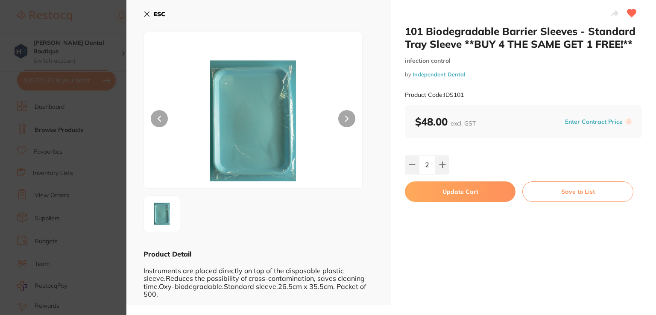
click at [438, 189] on button "Update Cart" at bounding box center [460, 191] width 111 height 20
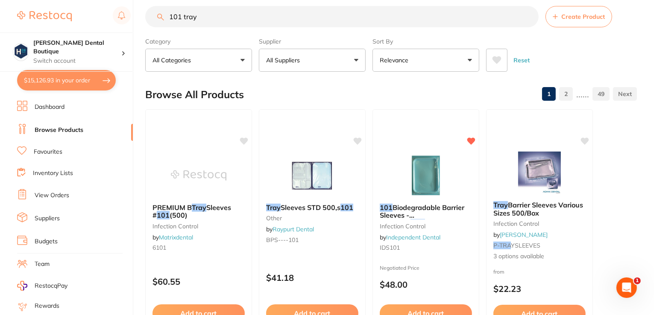
drag, startPoint x: 215, startPoint y: 15, endPoint x: 102, endPoint y: 14, distance: 113.6
click at [102, 14] on div "$15,126.93 Harris Dental Boutique Switch account Harris Dental Boutique $15,126…" at bounding box center [327, 146] width 654 height 315
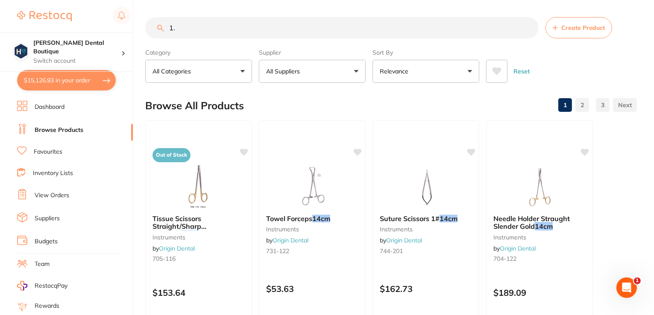
type input "1"
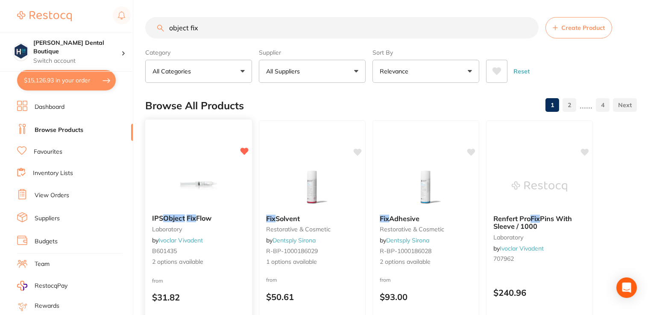
type input "object fix"
click at [190, 185] on img at bounding box center [198, 185] width 56 height 43
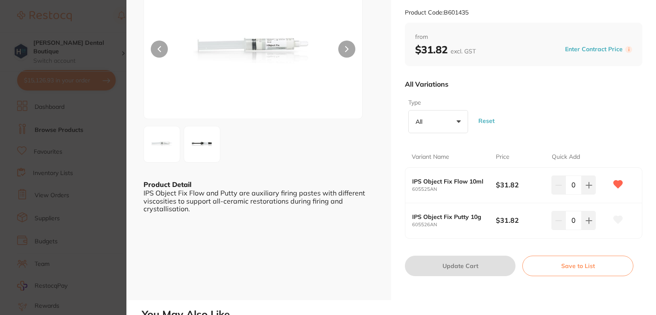
scroll to position [69, 0]
click at [587, 186] on icon at bounding box center [589, 186] width 6 height 6
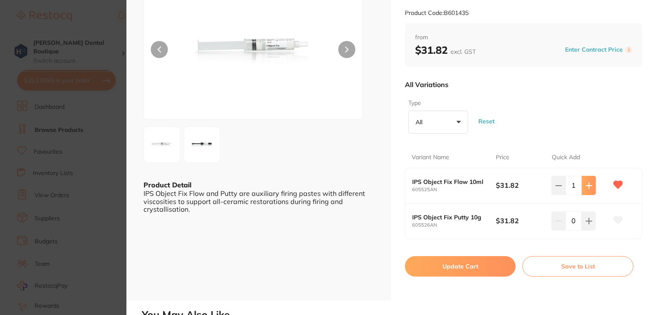
click at [587, 186] on icon at bounding box center [589, 186] width 6 height 6
type input "3"
click at [435, 263] on button "Update Cart" at bounding box center [460, 266] width 111 height 20
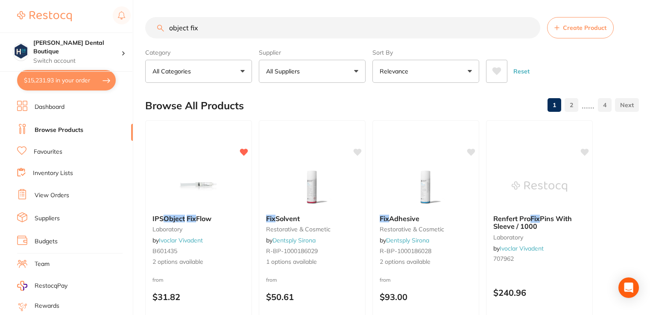
checkbox input "false"
drag, startPoint x: 205, startPoint y: 29, endPoint x: 132, endPoint y: 12, distance: 74.9
click at [132, 12] on div "$15,231.93 Harris Dental Boutique Switch account Harris Dental Boutique $15,231…" at bounding box center [327, 157] width 654 height 315
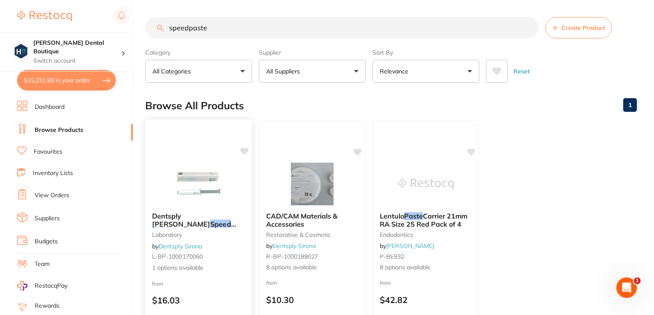
type input "speedpaste"
click at [181, 188] on img at bounding box center [198, 183] width 56 height 43
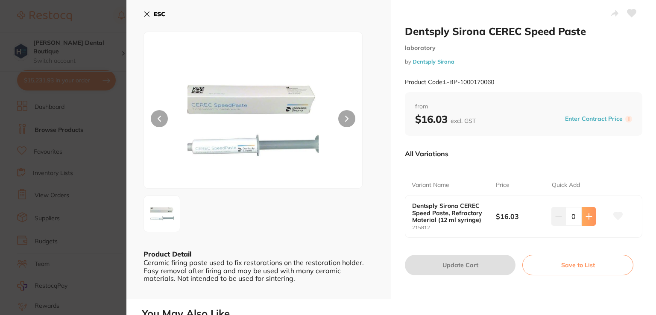
click at [590, 219] on button at bounding box center [588, 216] width 14 height 19
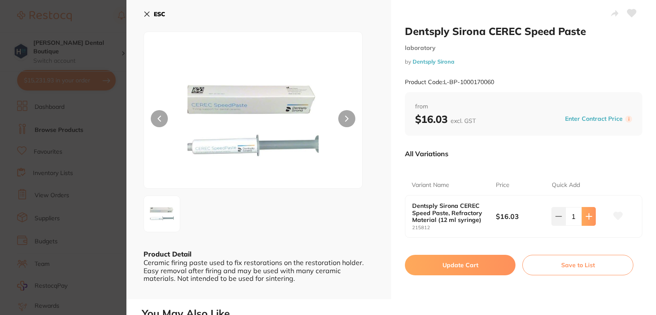
click at [590, 219] on button at bounding box center [588, 216] width 14 height 19
type input "2"
click at [442, 259] on button "Update Cart" at bounding box center [460, 265] width 111 height 20
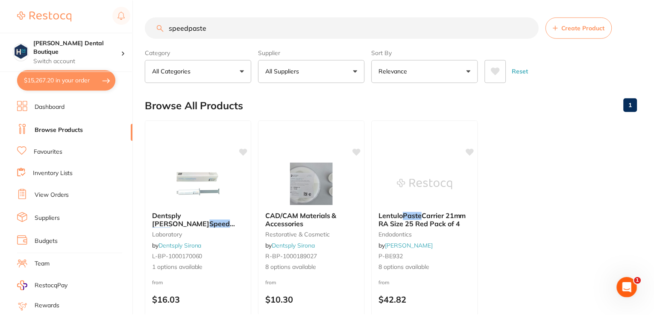
scroll to position [11, 0]
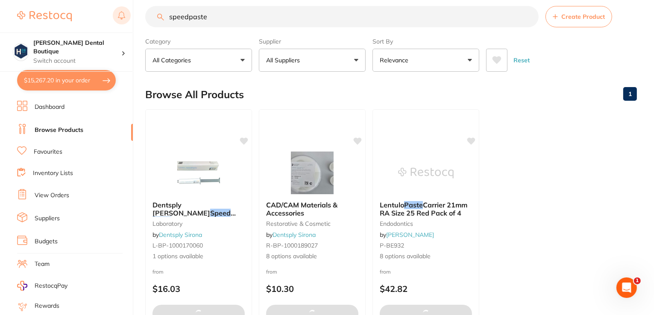
drag, startPoint x: 228, startPoint y: 14, endPoint x: 118, endPoint y: 14, distance: 110.1
click at [118, 14] on div "$15,267.20 Harris Dental Boutique Switch account Harris Dental Boutique $15,267…" at bounding box center [327, 146] width 654 height 315
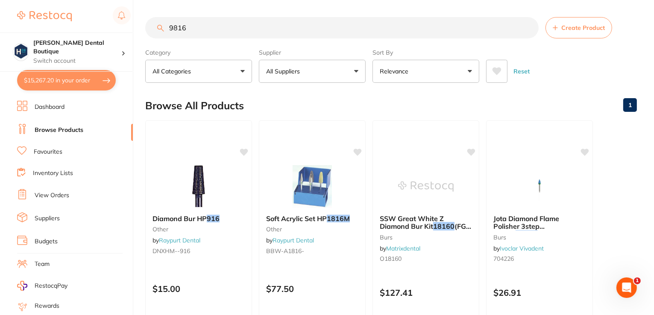
scroll to position [0, 0]
type input "9816 000"
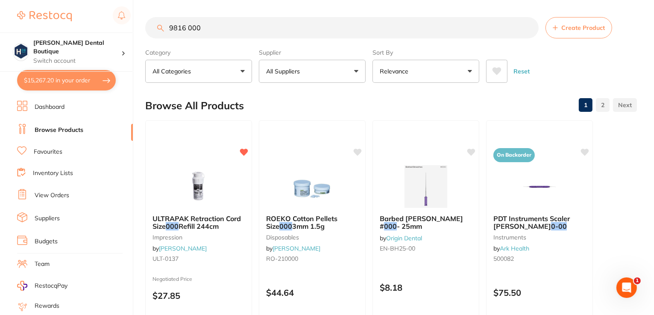
drag, startPoint x: 226, startPoint y: 30, endPoint x: 80, endPoint y: 31, distance: 145.6
click at [80, 31] on div "$15,267.20 Harris Dental Boutique Switch account Harris Dental Boutique $15,267…" at bounding box center [327, 157] width 654 height 315
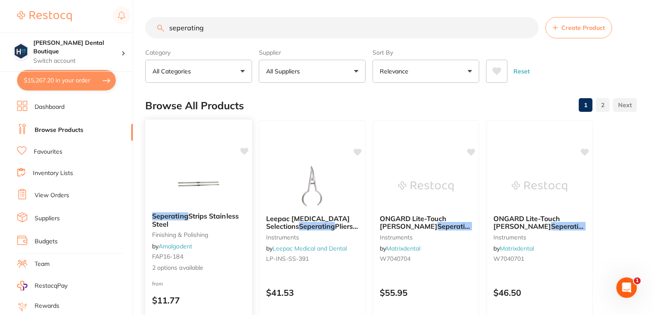
click at [207, 187] on img at bounding box center [198, 183] width 56 height 43
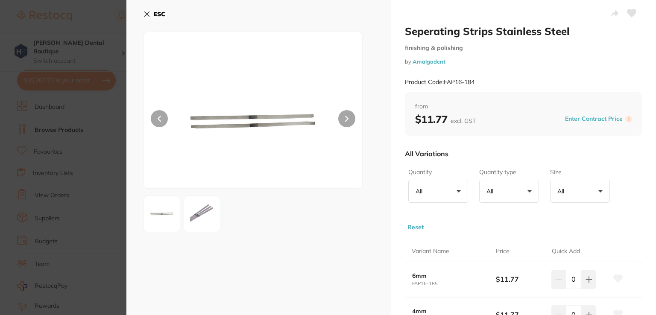
click at [201, 217] on img at bounding box center [202, 214] width 31 height 31
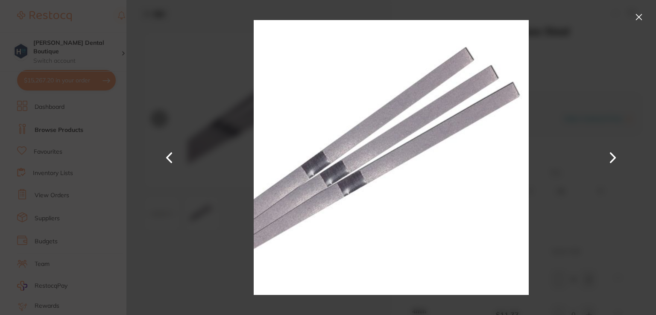
click at [639, 18] on button at bounding box center [639, 17] width 14 height 14
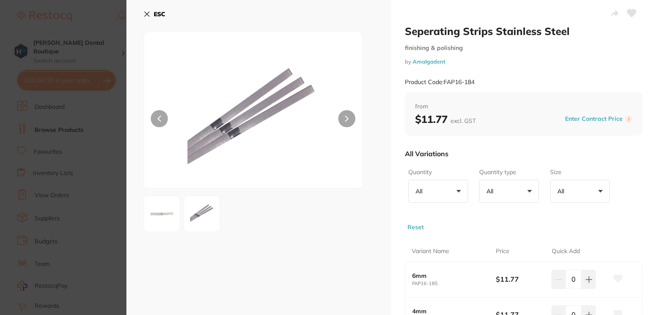
click at [145, 14] on icon at bounding box center [146, 14] width 7 height 7
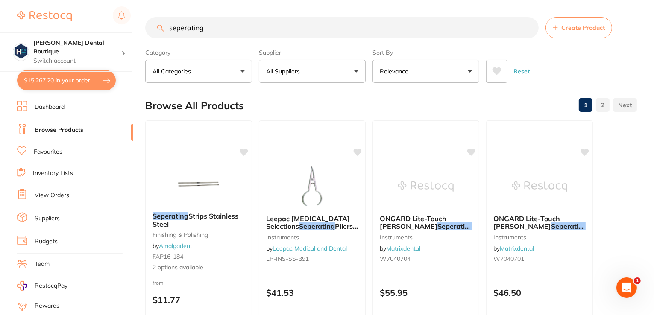
click at [232, 29] on input "seperating" at bounding box center [341, 27] width 393 height 21
type input "seperating saw"
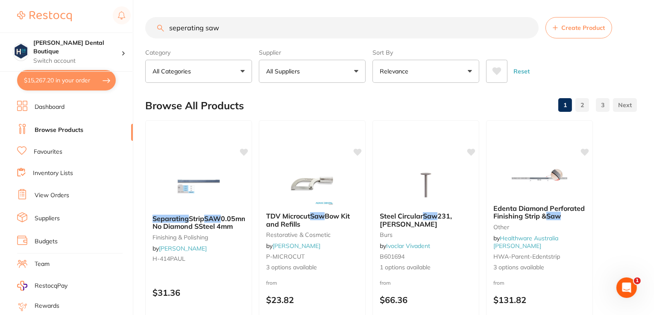
drag, startPoint x: 239, startPoint y: 19, endPoint x: 146, endPoint y: 6, distance: 94.4
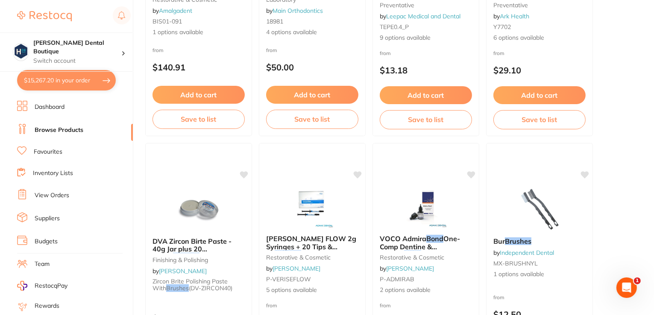
scroll to position [2753, 0]
type input "bond brushes"
click at [35, 151] on link "Favourites" at bounding box center [48, 152] width 29 height 9
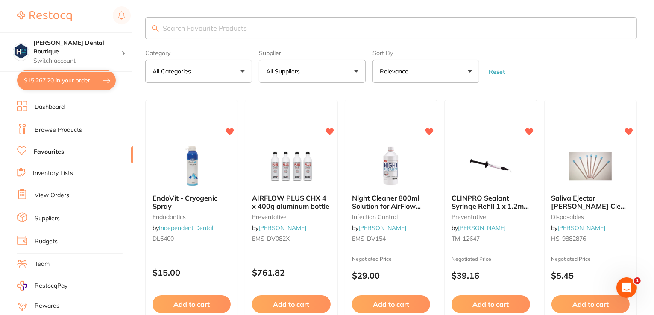
click at [222, 31] on input "search" at bounding box center [390, 28] width 491 height 22
type input "brush"
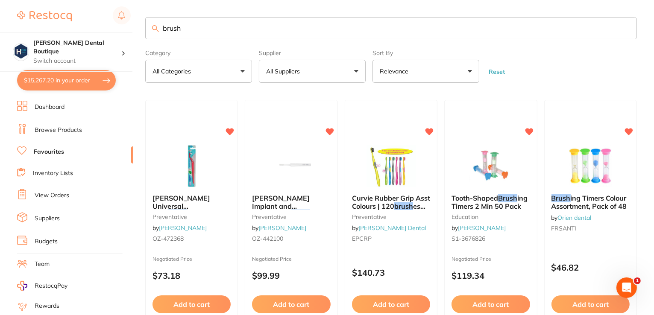
drag, startPoint x: 189, startPoint y: 33, endPoint x: 79, endPoint y: 24, distance: 110.9
click at [78, 24] on div "$15,267.20 Harris Dental Boutique Switch account Harris Dental Boutique $15,267…" at bounding box center [327, 157] width 654 height 315
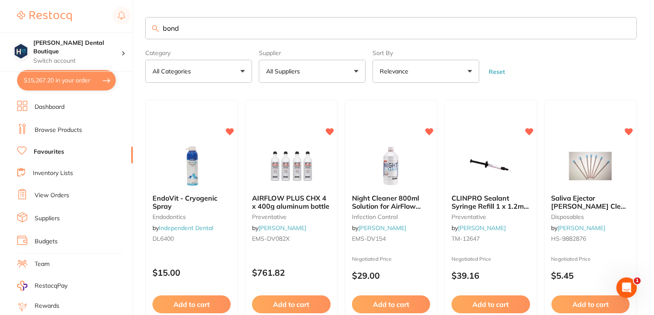
type input "bond"
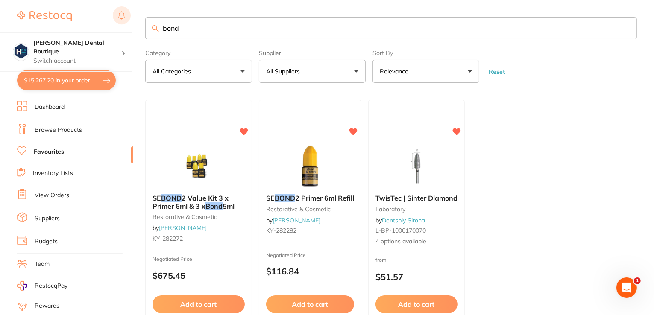
drag, startPoint x: 200, startPoint y: 20, endPoint x: 115, endPoint y: 19, distance: 85.0
click at [115, 19] on div "$15,267.20 Harris Dental Boutique Switch account Harris Dental Boutique $15,267…" at bounding box center [327, 157] width 654 height 315
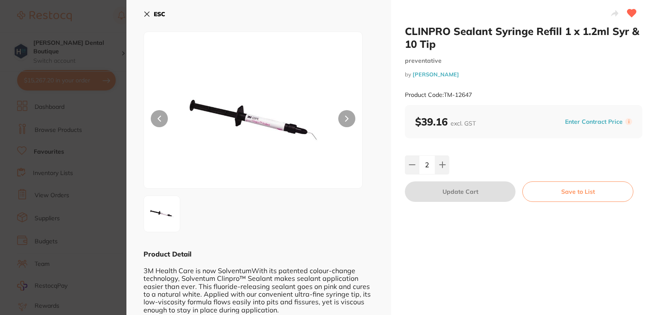
click at [147, 13] on icon at bounding box center [147, 14] width 5 height 5
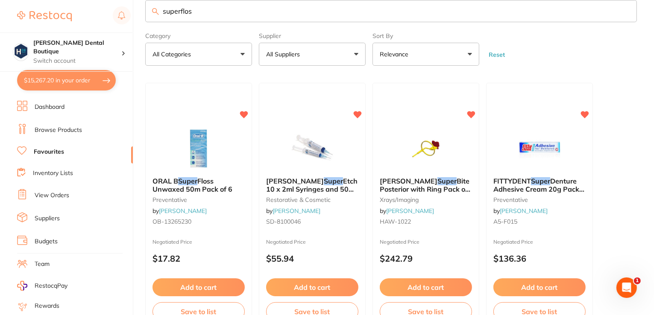
type input "superfloss"
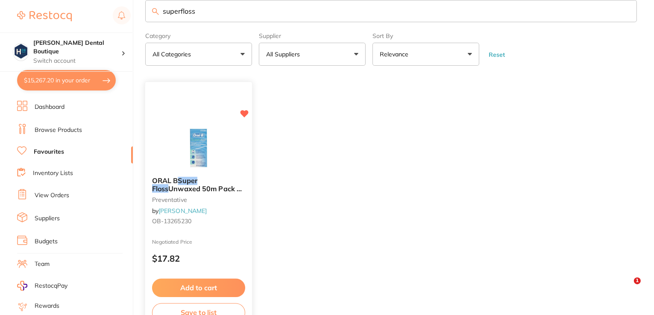
type input "superfloss"
click at [196, 137] on img at bounding box center [198, 148] width 56 height 43
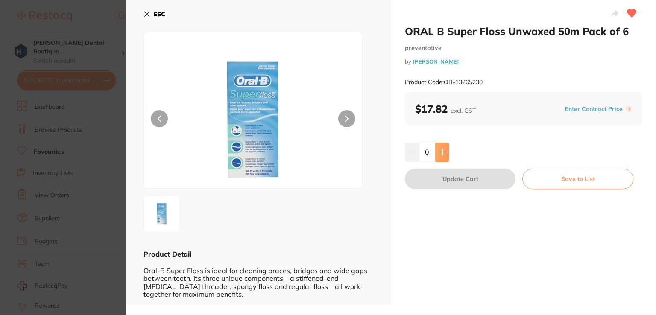
click at [439, 152] on icon at bounding box center [442, 152] width 7 height 7
type input "1"
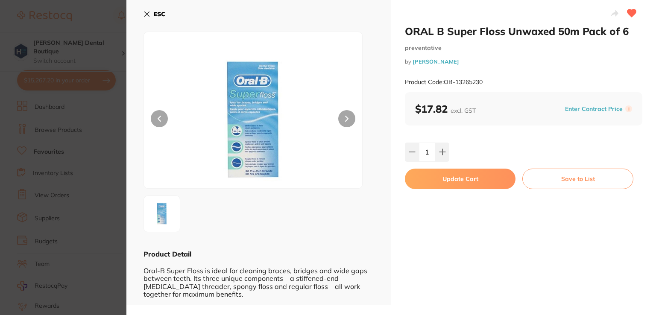
click at [459, 178] on button "Update Cart" at bounding box center [460, 179] width 111 height 20
checkbox input "false"
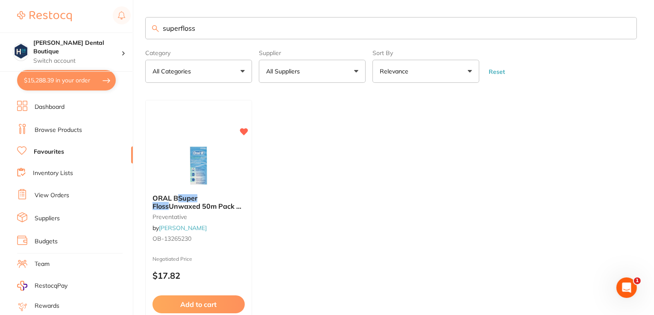
click at [44, 83] on button "$15,288.39 in your order" at bounding box center [66, 80] width 99 height 20
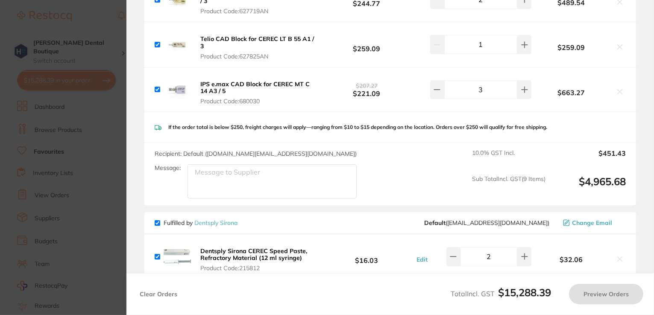
checkbox input "true"
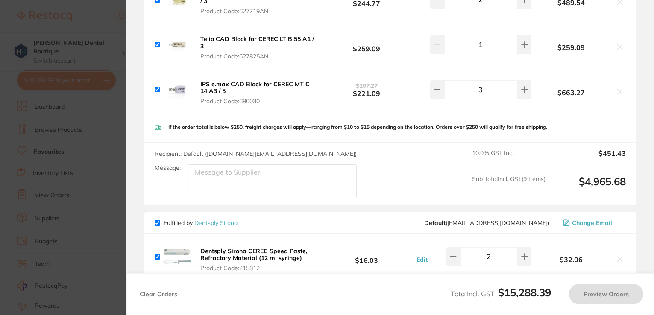
checkbox input "true"
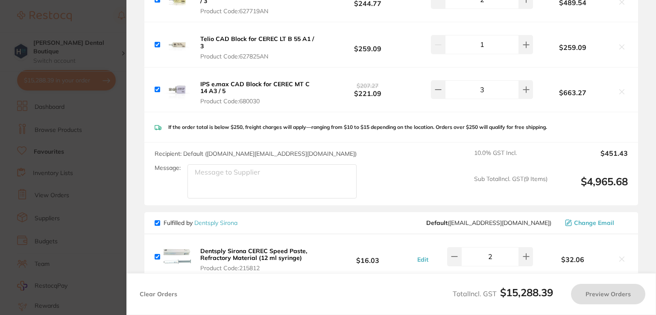
scroll to position [939, 0]
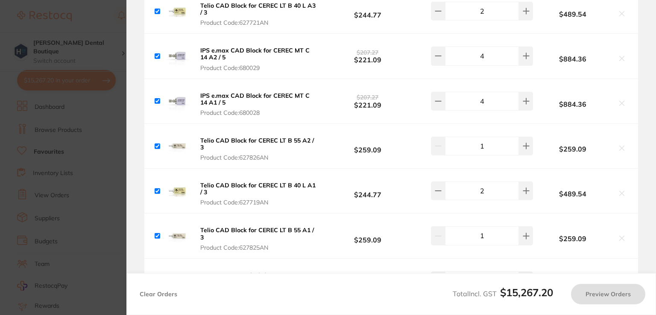
checkbox input "true"
click at [610, 296] on button "Preview Orders" at bounding box center [608, 294] width 74 height 20
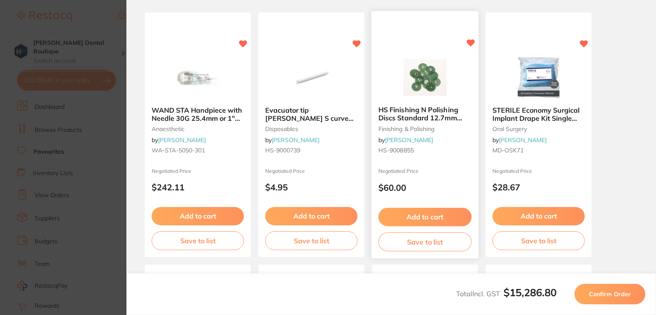
scroll to position [60, 0]
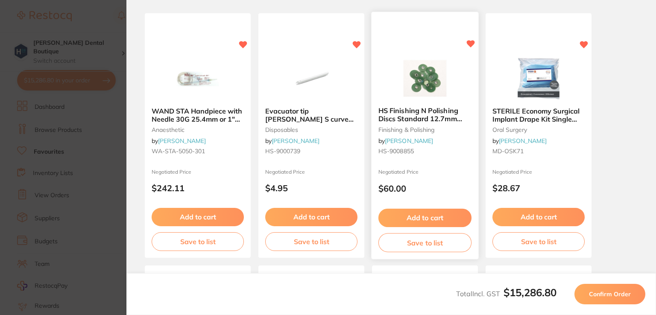
click at [438, 215] on button "Add to cart" at bounding box center [424, 218] width 93 height 18
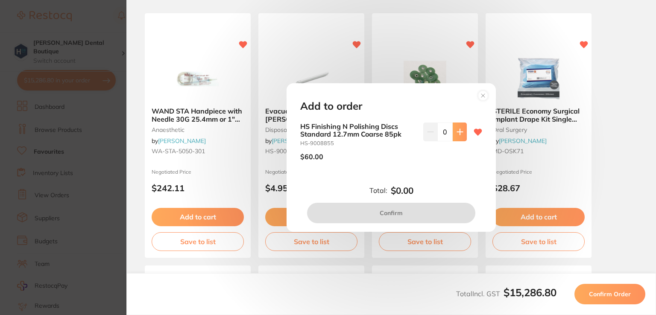
scroll to position [0, 0]
click at [454, 135] on button at bounding box center [460, 132] width 14 height 19
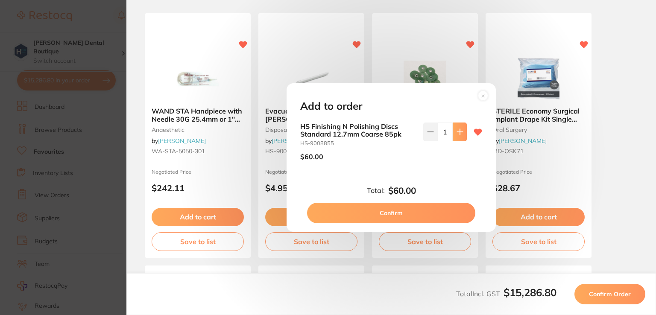
click at [454, 135] on button at bounding box center [460, 132] width 14 height 19
type input "3"
click at [391, 210] on button "Confirm" at bounding box center [391, 213] width 168 height 20
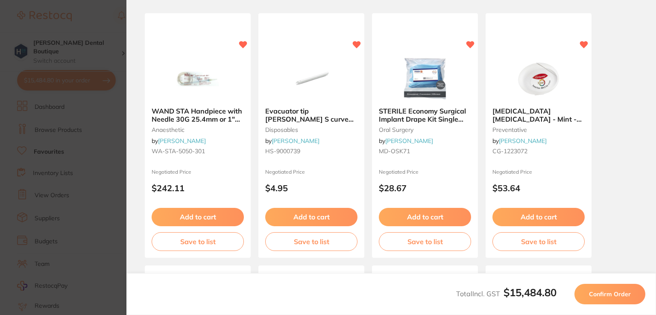
click at [591, 294] on span "Confirm Order" at bounding box center [610, 294] width 42 height 8
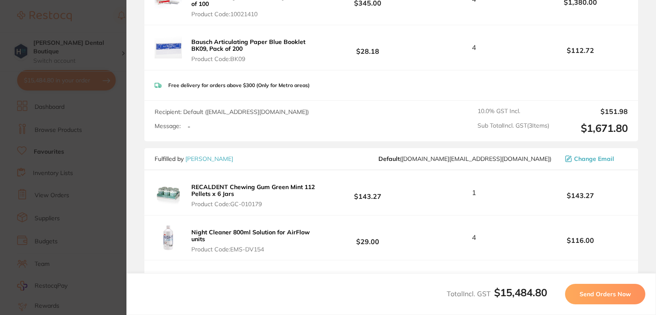
scroll to position [2170, 0]
click at [613, 291] on span "Send Orders Now" at bounding box center [604, 294] width 51 height 8
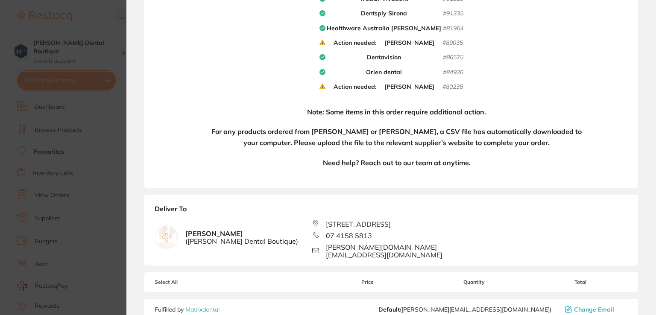
scroll to position [0, 0]
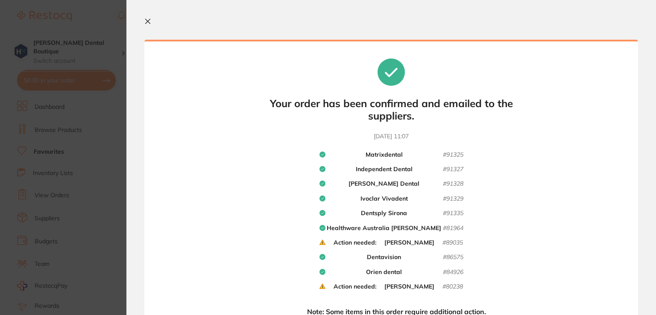
click at [149, 21] on icon at bounding box center [147, 21] width 7 height 7
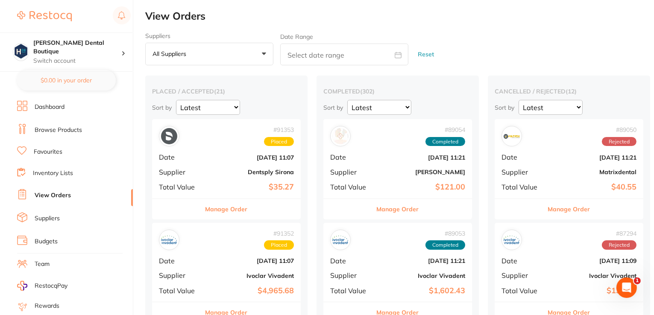
click at [389, 139] on div "# 89054 Completed" at bounding box center [397, 136] width 135 height 20
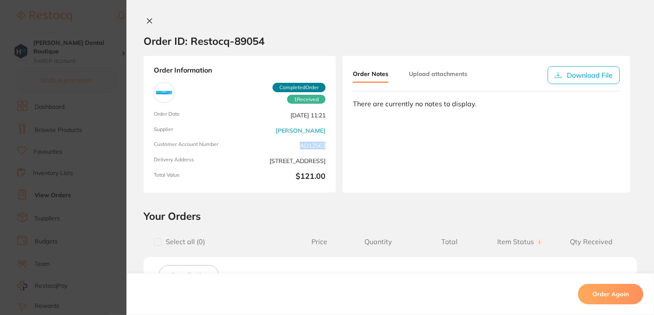
drag, startPoint x: 297, startPoint y: 140, endPoint x: 328, endPoint y: 139, distance: 30.8
click at [328, 139] on div "Order Information 1 Received Completed Order Order Date [DATE] 11:21 Supplier […" at bounding box center [239, 124] width 192 height 137
copy span "AD12563"
checkbox input "false"
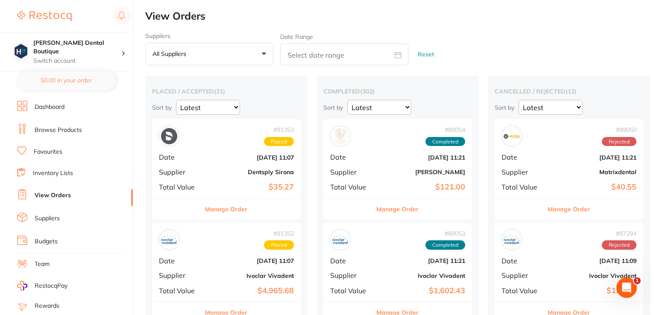
click at [46, 128] on link "Browse Products" at bounding box center [58, 130] width 47 height 9
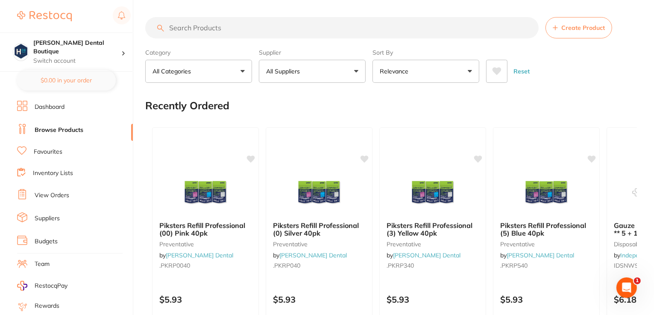
click at [216, 33] on input "search" at bounding box center [341, 27] width 393 height 21
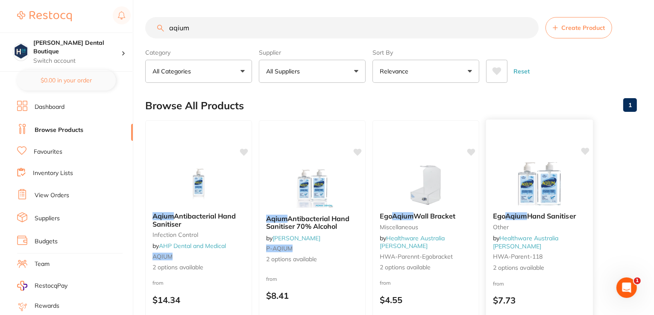
type input "aqium"
click at [565, 205] on img at bounding box center [539, 183] width 56 height 43
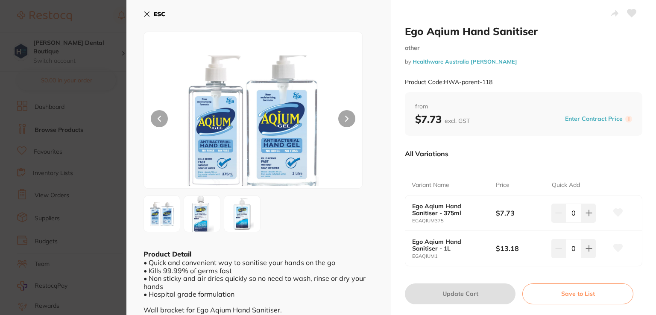
scroll to position [13, 0]
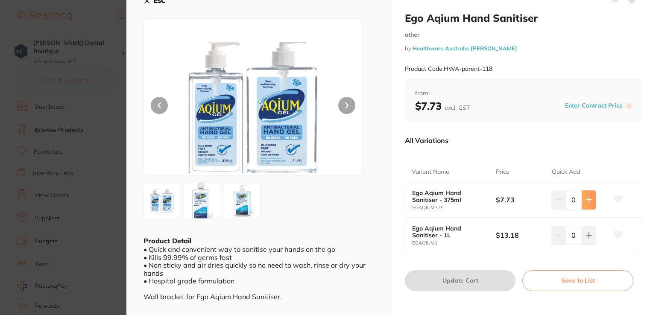
click at [584, 196] on button at bounding box center [588, 199] width 14 height 19
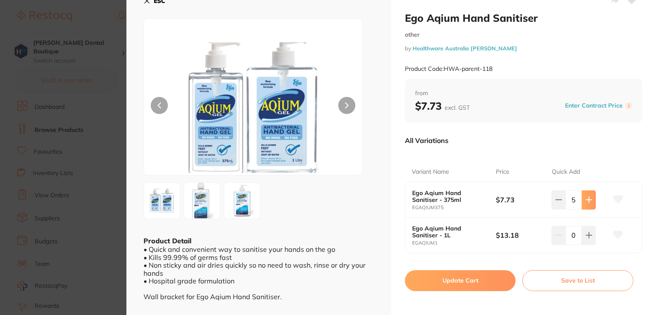
scroll to position [0, 0]
click at [585, 197] on icon at bounding box center [588, 199] width 7 height 7
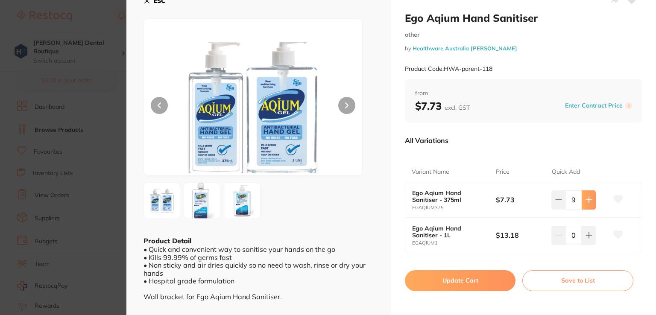
click at [585, 197] on icon at bounding box center [588, 199] width 7 height 7
type input "10"
click at [463, 278] on button "Update Cart" at bounding box center [460, 280] width 111 height 20
checkbox input "false"
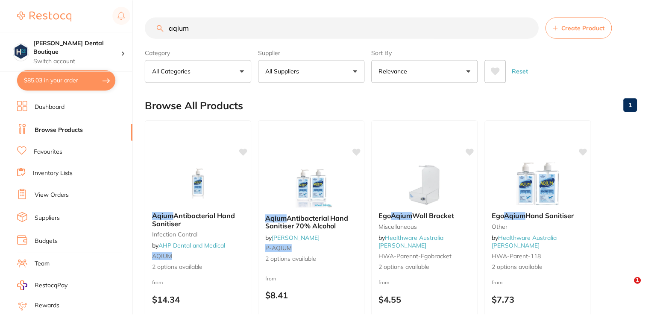
scroll to position [120, 0]
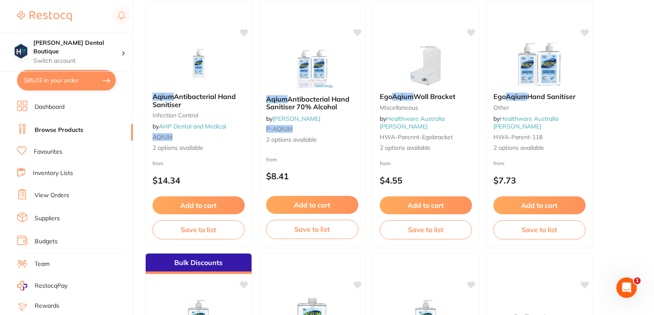
type textarea "Please apply Buy 5, get 1 free promo"
click at [41, 77] on button "$85.03 in your order" at bounding box center [66, 80] width 99 height 20
checkbox input "true"
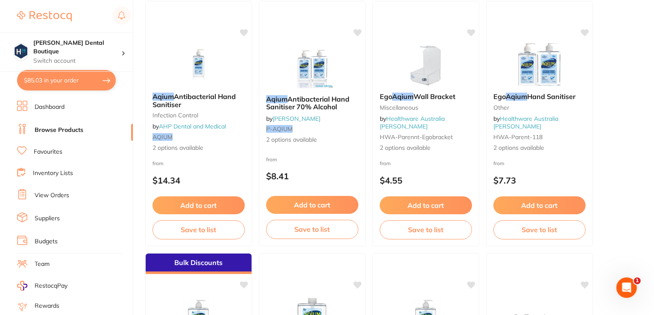
checkbox input "true"
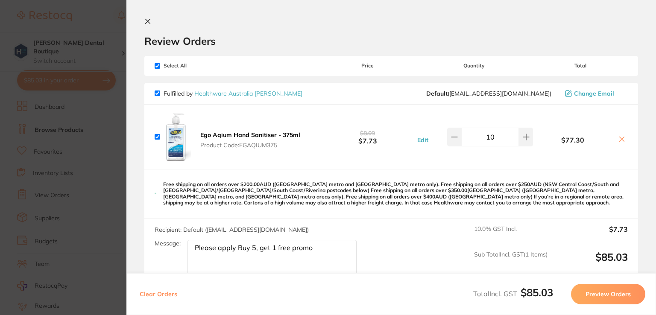
scroll to position [78, 0]
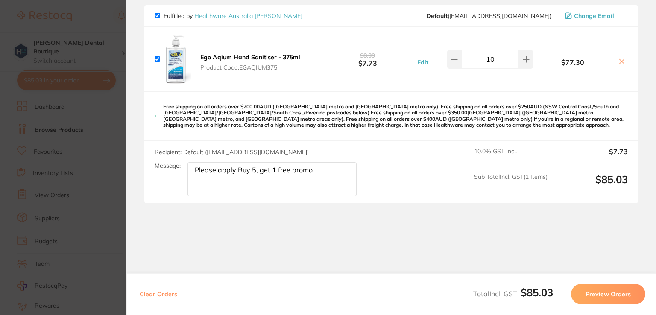
click at [615, 295] on button "Preview Orders" at bounding box center [608, 294] width 74 height 20
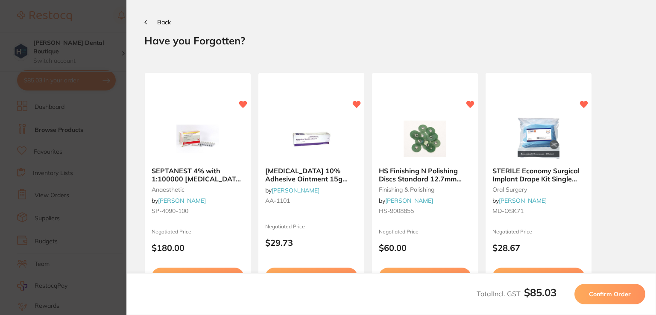
scroll to position [0, 0]
click at [615, 295] on span "Confirm Order" at bounding box center [610, 294] width 42 height 8
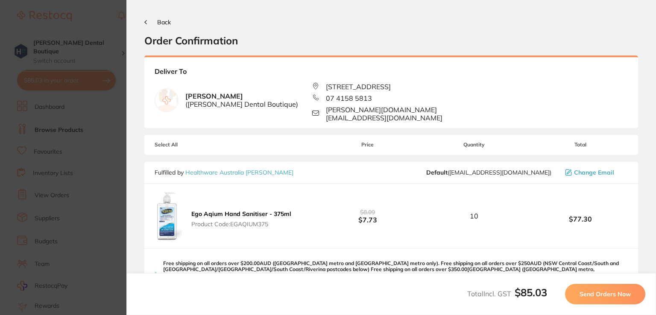
click at [628, 296] on span "Send Orders Now" at bounding box center [604, 294] width 51 height 8
